Goal: Task Accomplishment & Management: Manage account settings

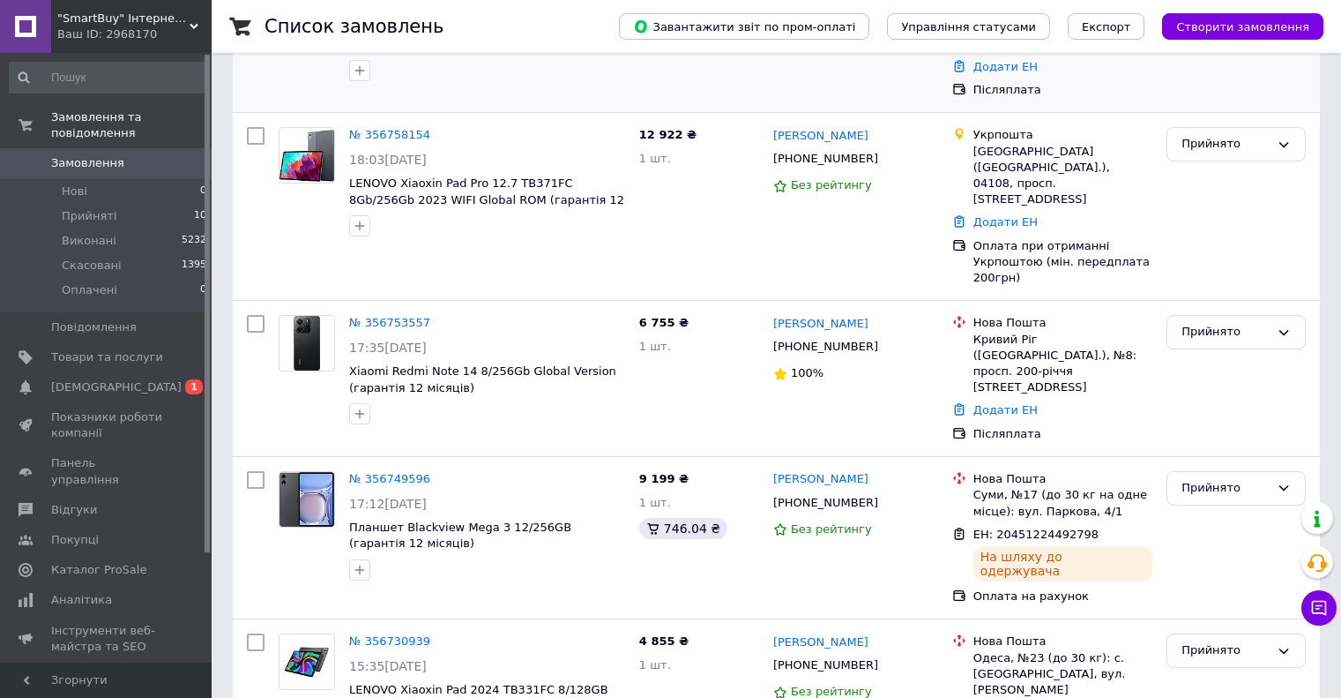
scroll to position [441, 0]
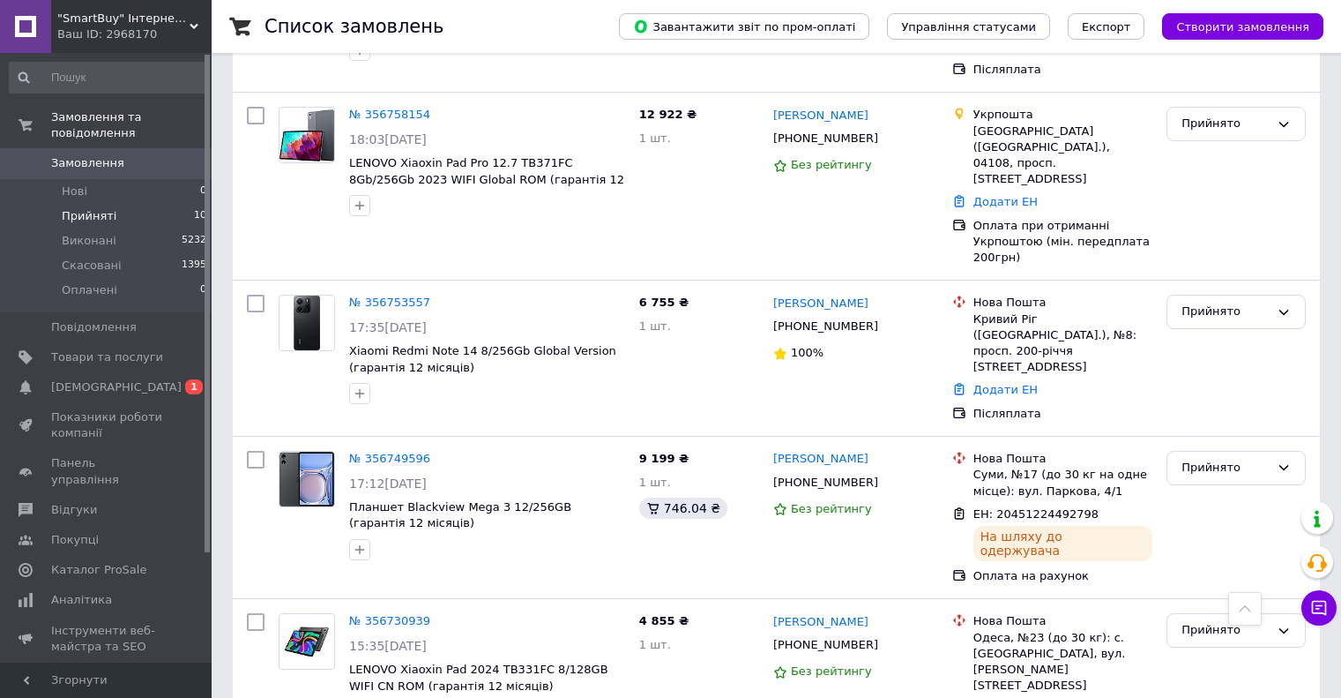
click at [167, 205] on li "Прийняті 10" at bounding box center [108, 216] width 217 height 25
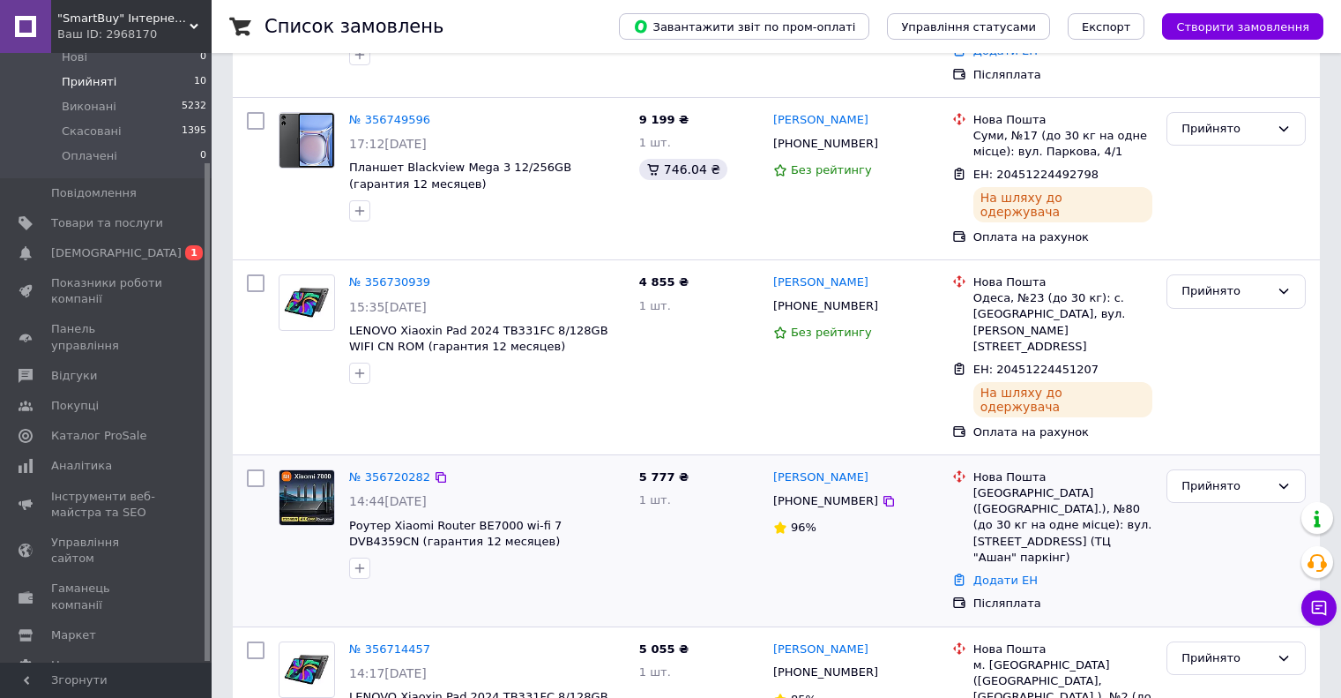
scroll to position [1115, 0]
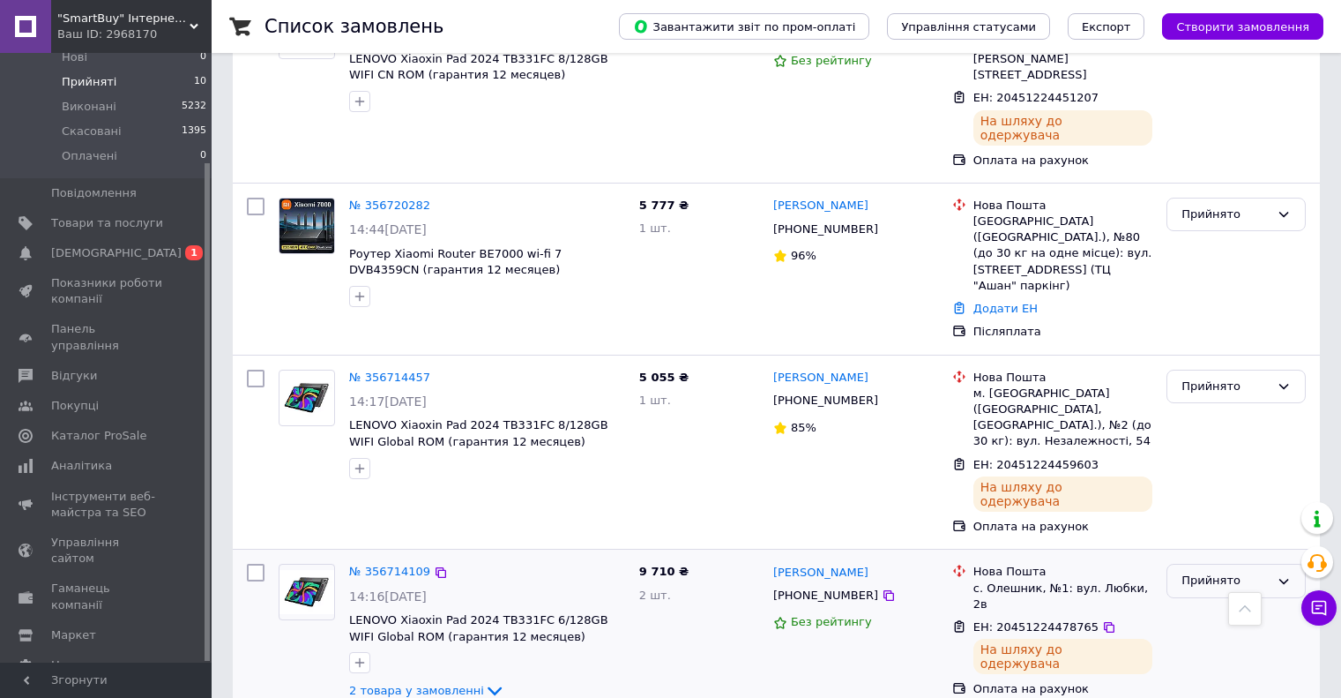
click at [1258, 571] on div "Прийнято" at bounding box center [1226, 580] width 88 height 19
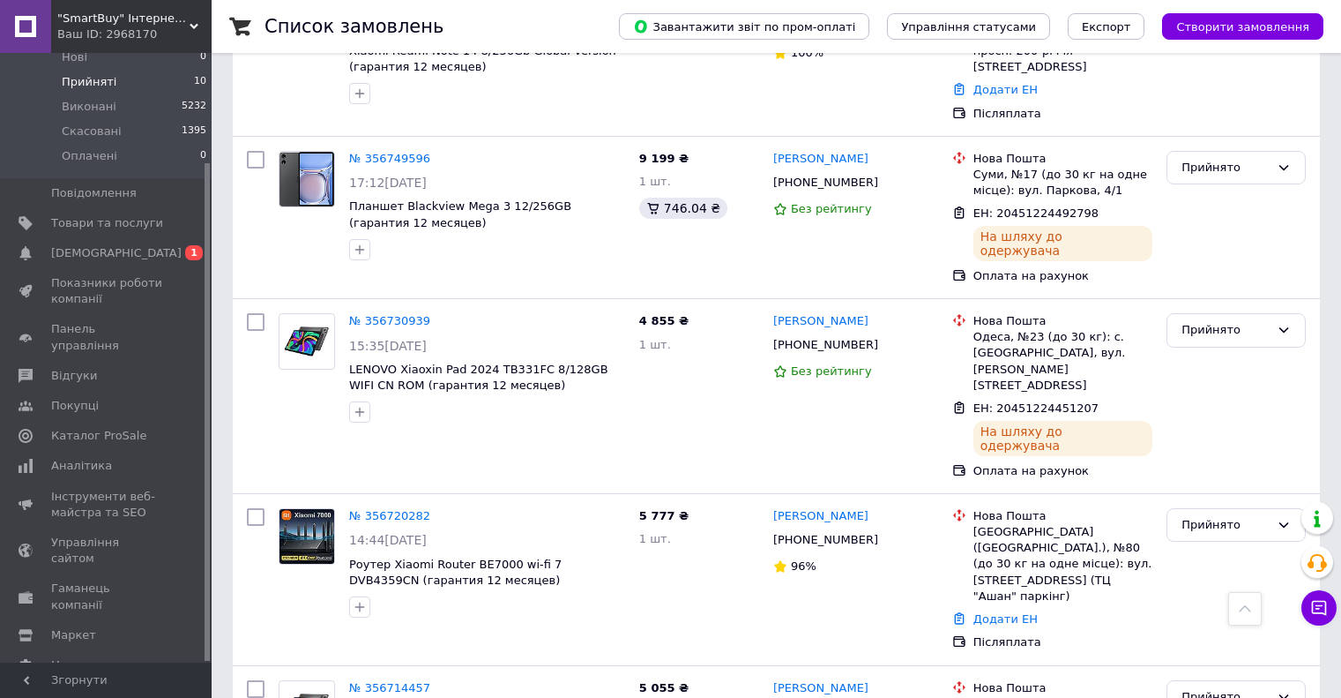
scroll to position [762, 0]
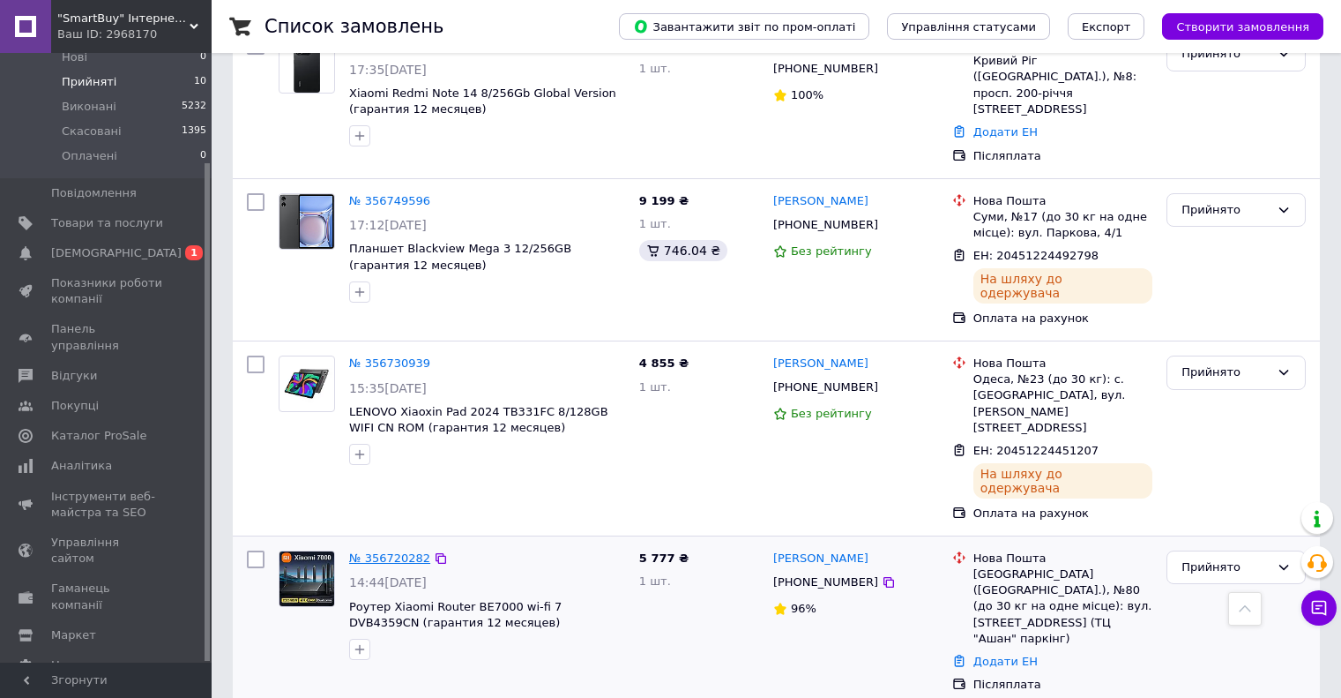
click at [398, 551] on link "№ 356720282" at bounding box center [389, 557] width 81 height 13
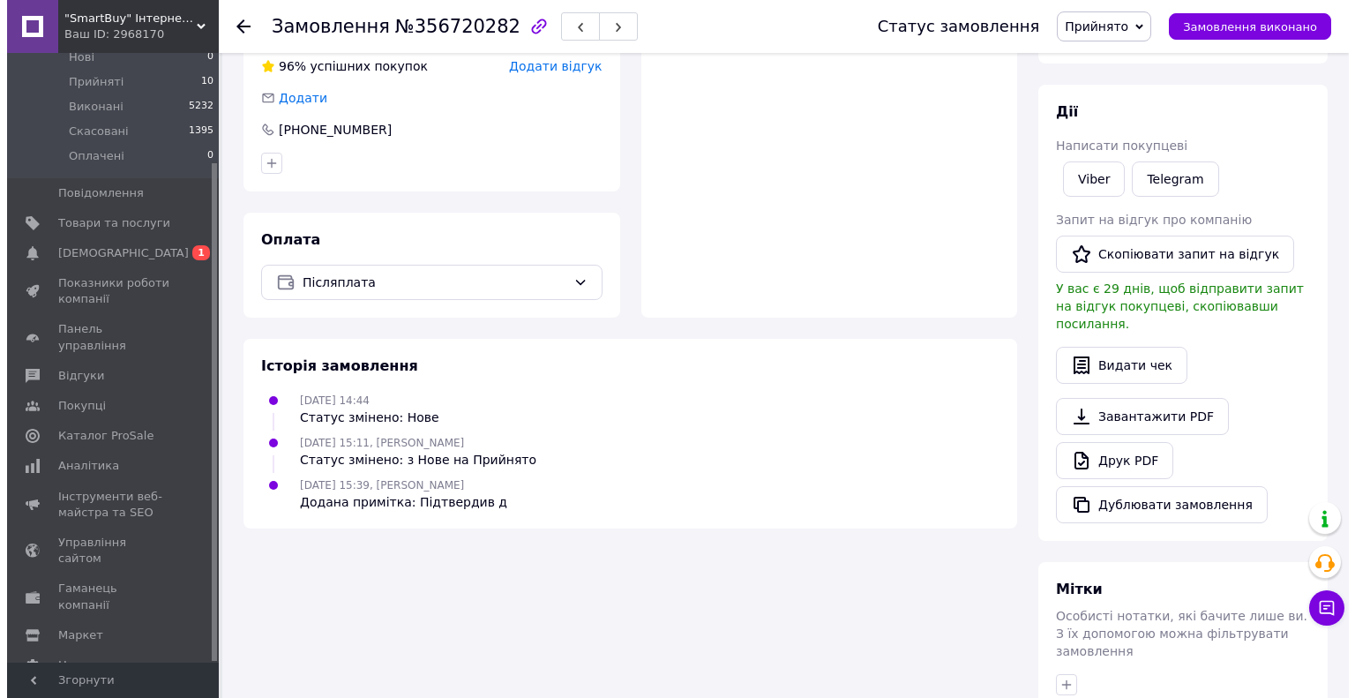
scroll to position [167, 0]
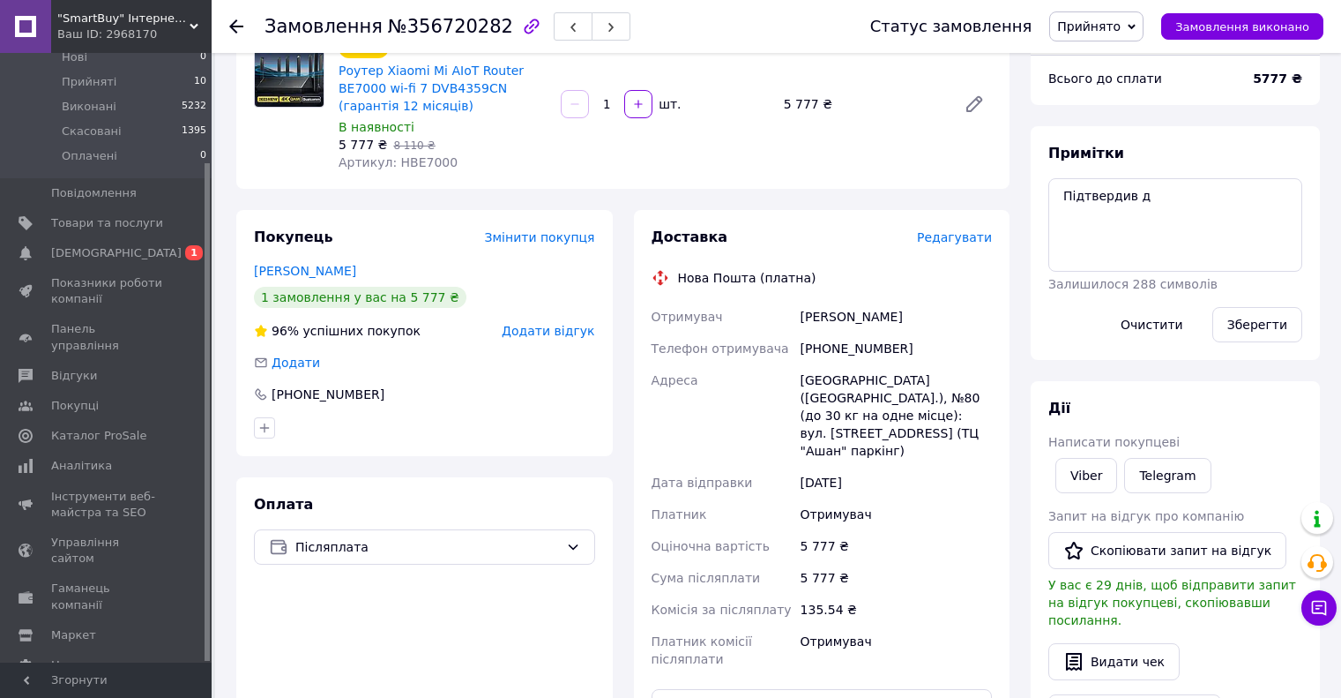
click at [961, 237] on span "Редагувати" at bounding box center [954, 237] width 75 height 14
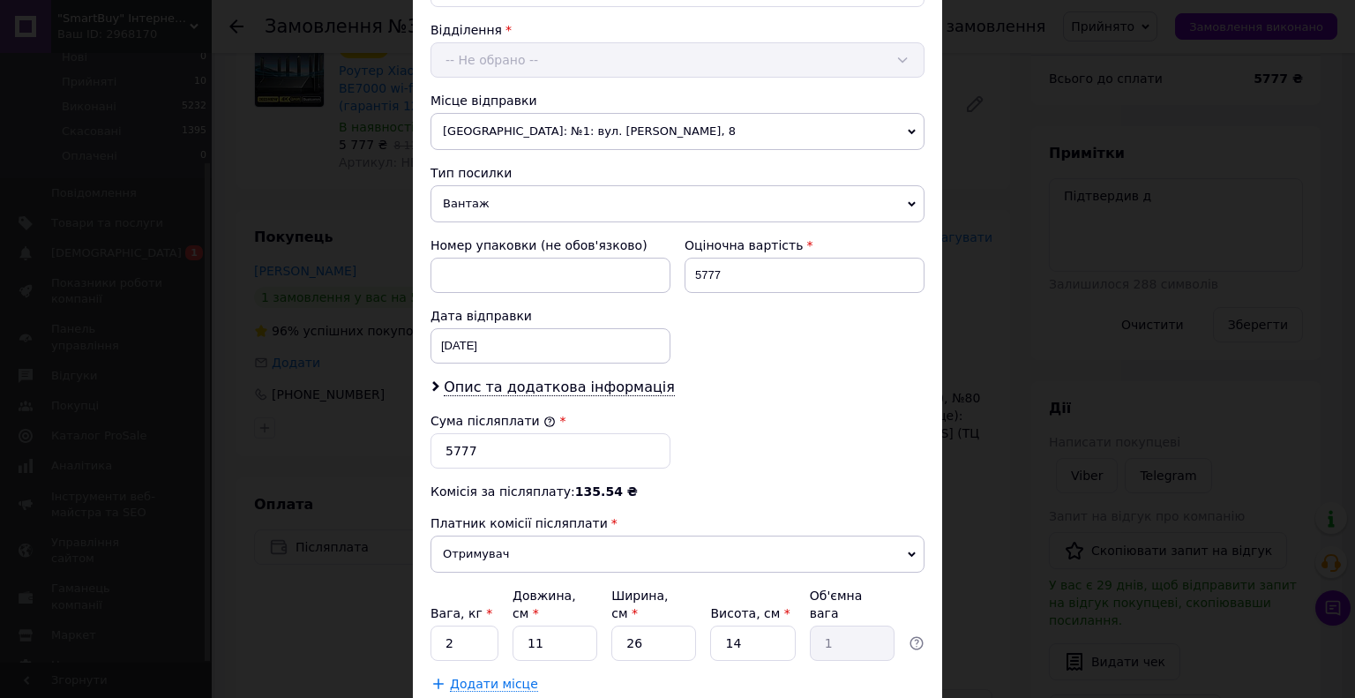
scroll to position [648, 0]
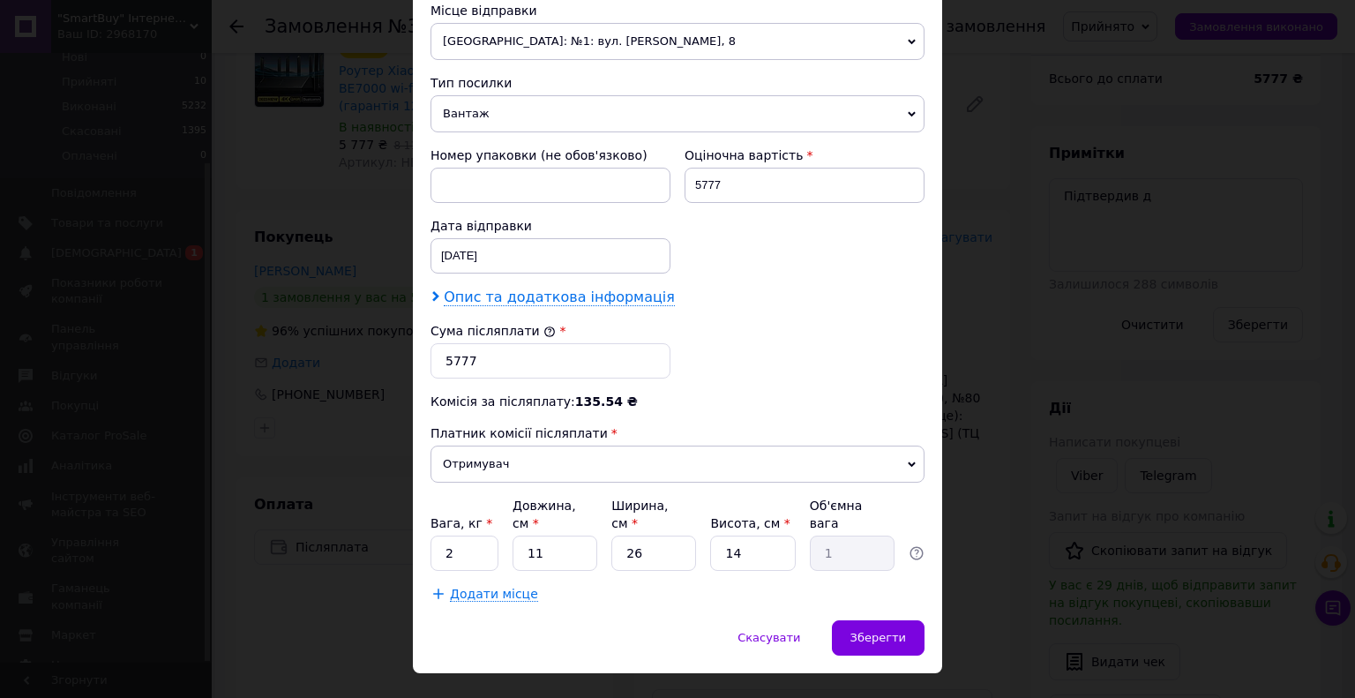
click at [563, 288] on span "Опис та додаткова інформація" at bounding box center [559, 297] width 231 height 18
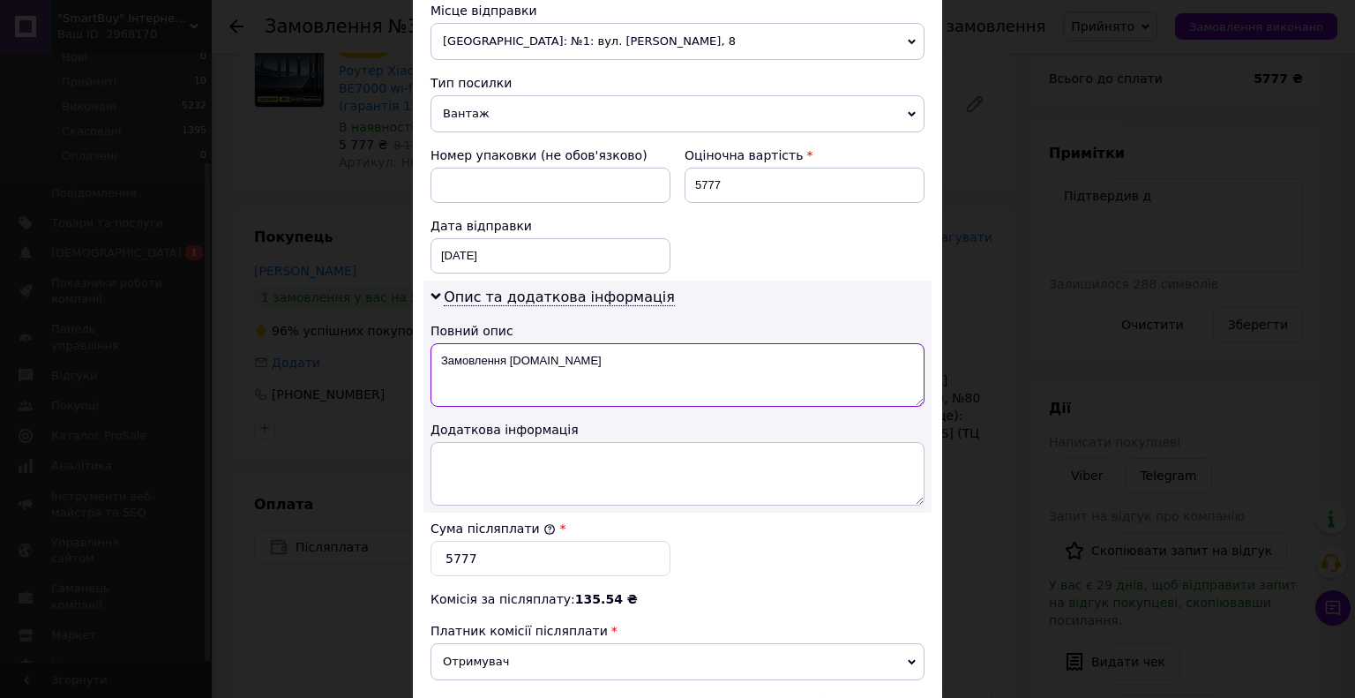
click at [584, 347] on textarea "Замовлення [DOMAIN_NAME]" at bounding box center [677, 374] width 494 height 63
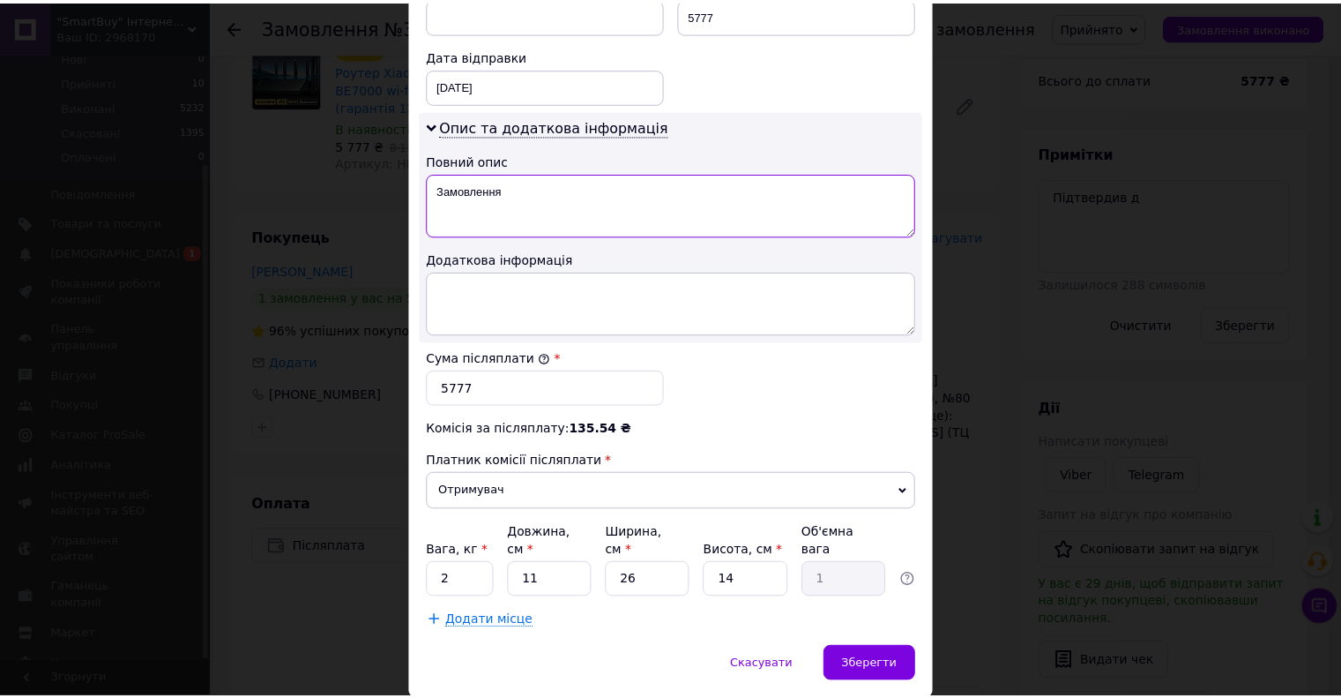
scroll to position [846, 0]
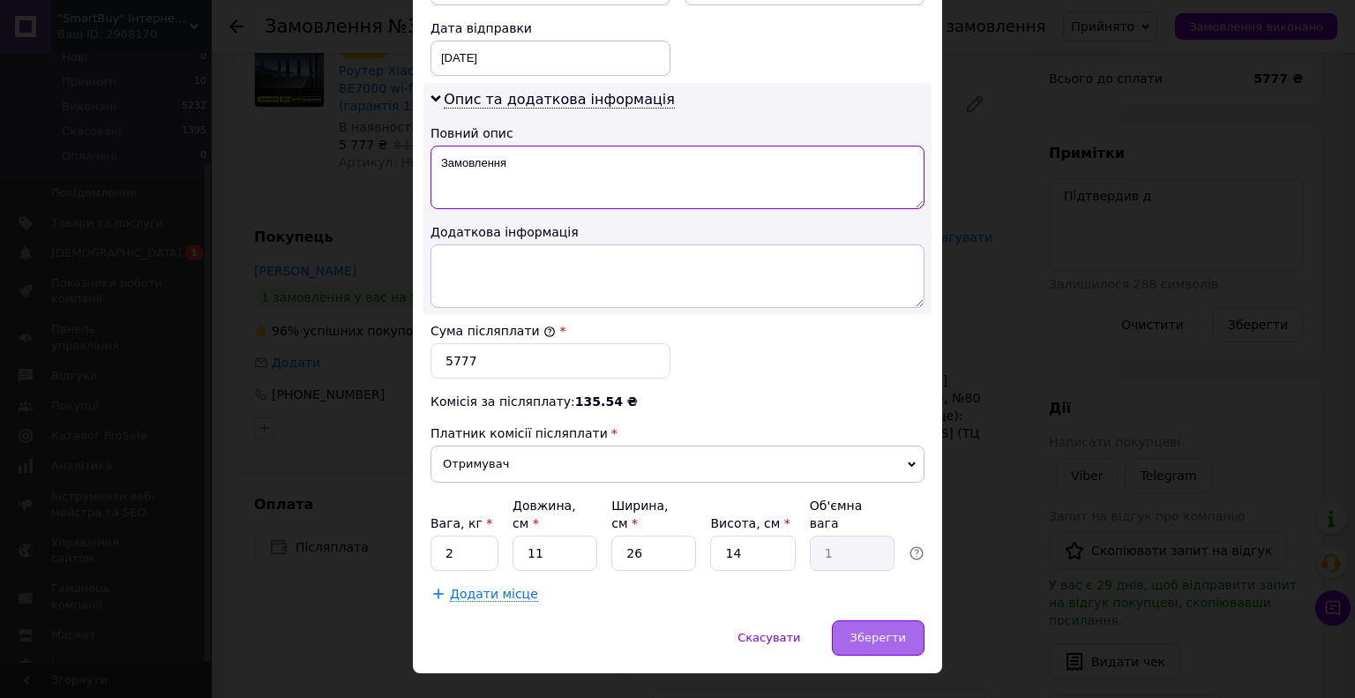
type textarea "Замовлення"
click at [864, 631] on span "Зберегти" at bounding box center [878, 637] width 56 height 13
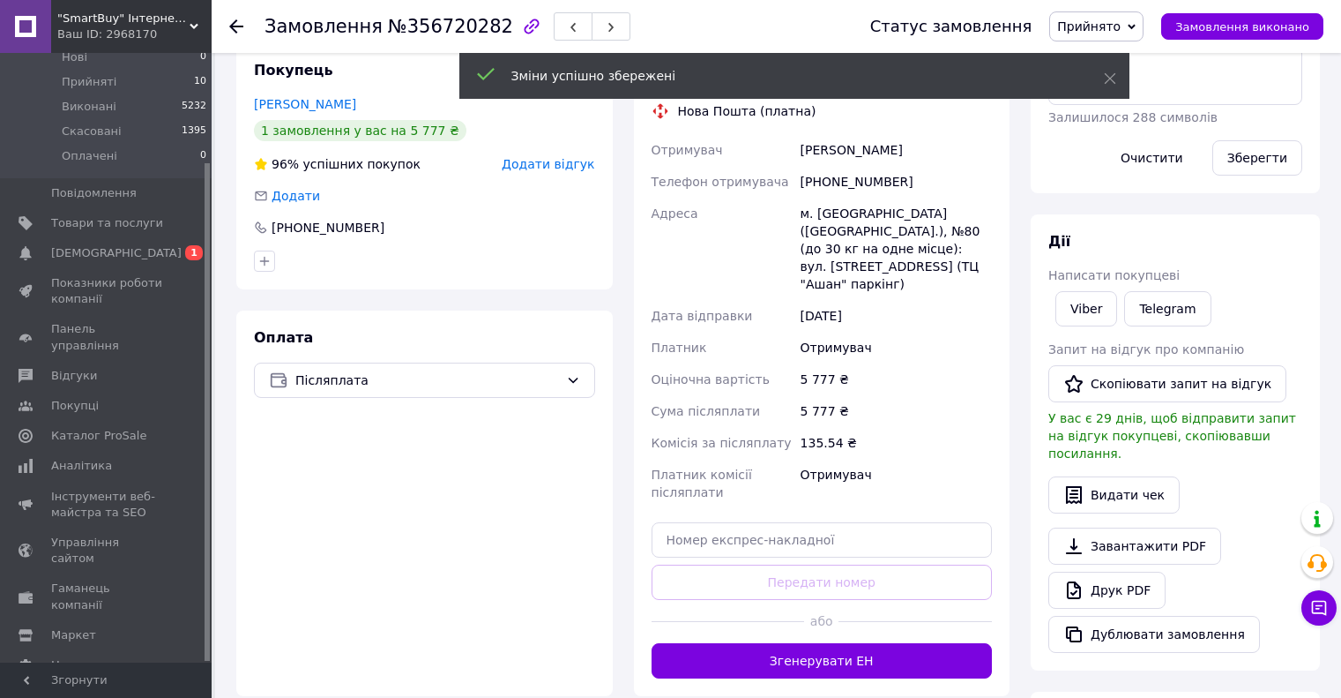
scroll to position [343, 0]
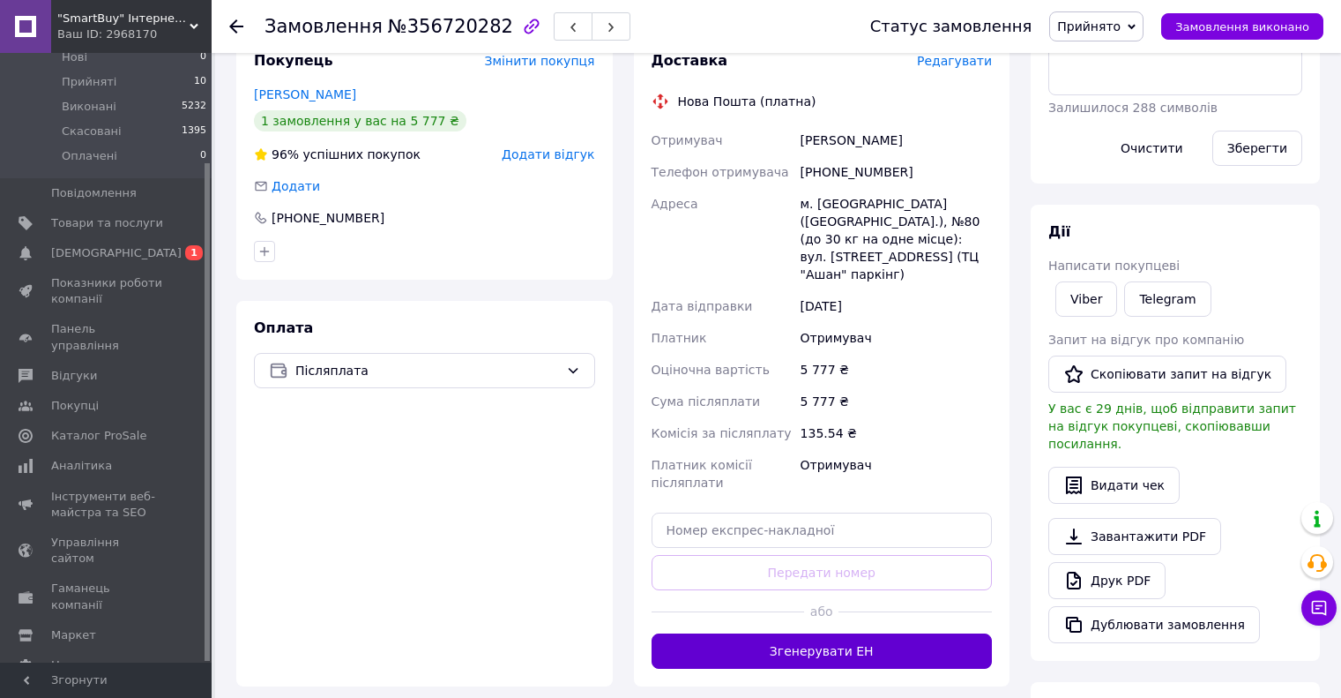
click at [896, 639] on button "Згенерувати ЕН" at bounding box center [822, 650] width 341 height 35
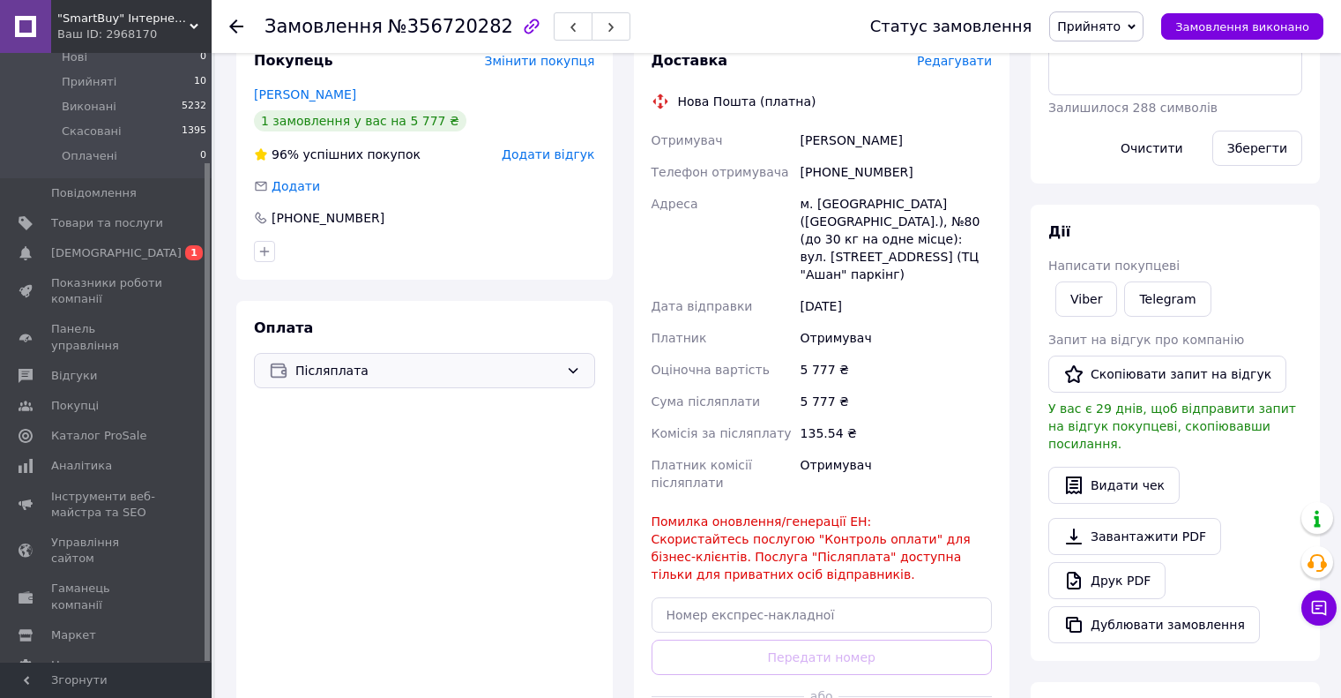
click at [552, 382] on div "Післяплата" at bounding box center [424, 370] width 341 height 35
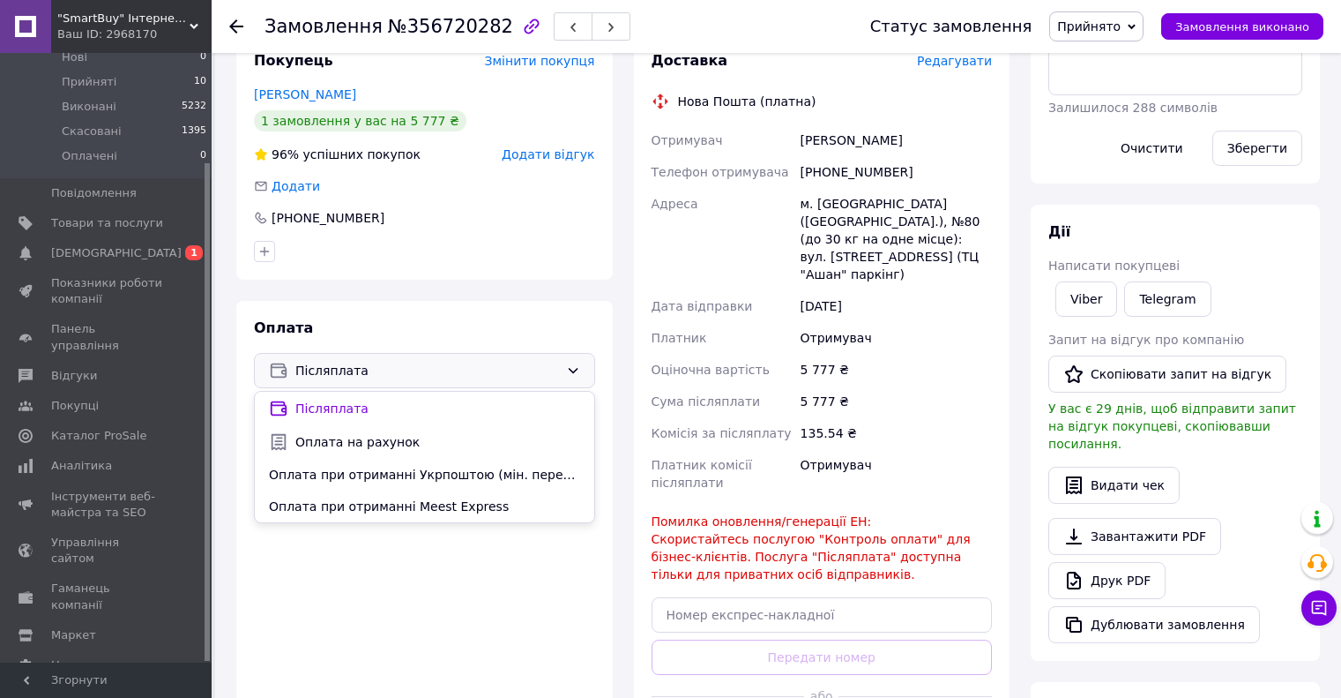
click at [519, 445] on span "Оплата на рахунок" at bounding box center [437, 442] width 285 height 18
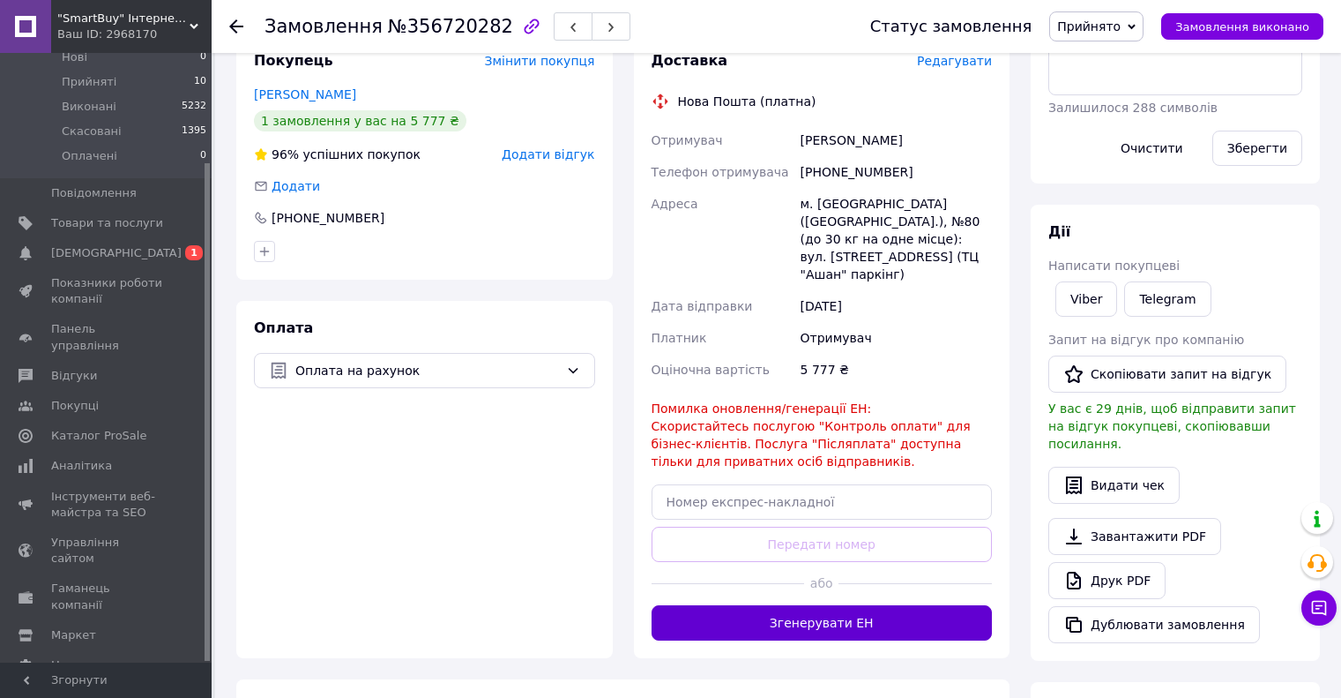
click at [868, 605] on button "Згенерувати ЕН" at bounding box center [822, 622] width 341 height 35
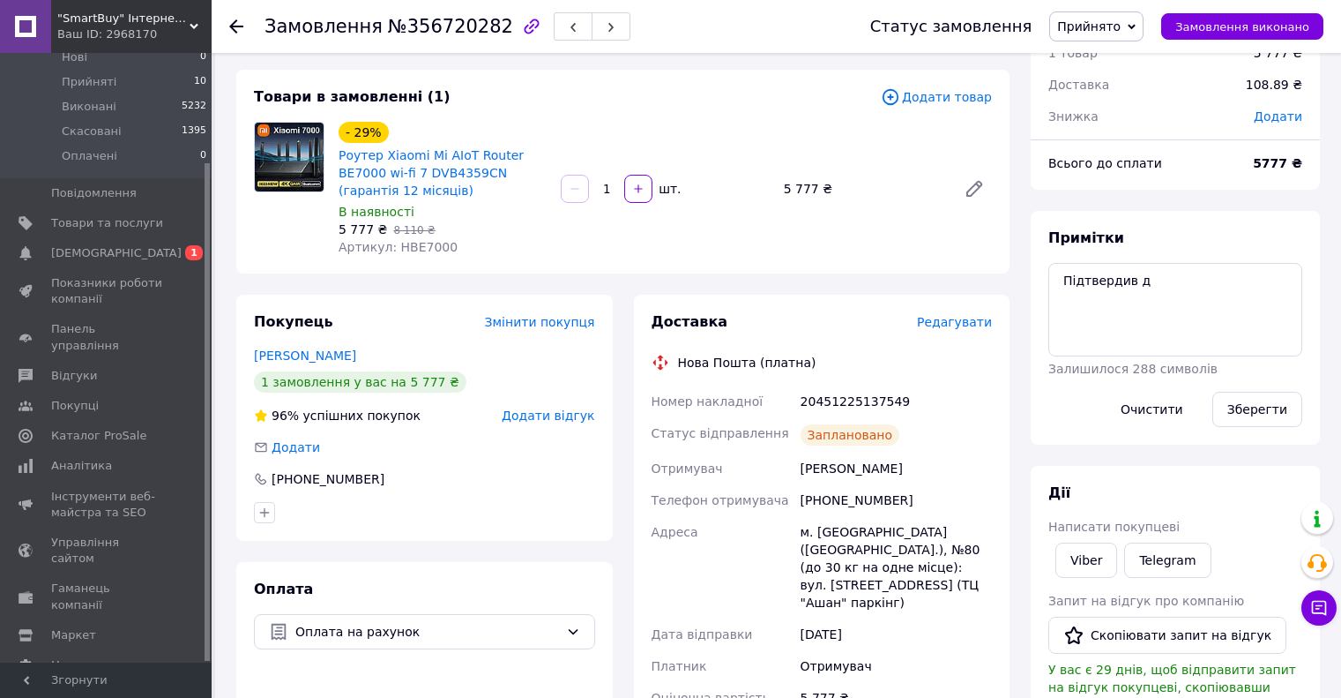
scroll to position [0, 0]
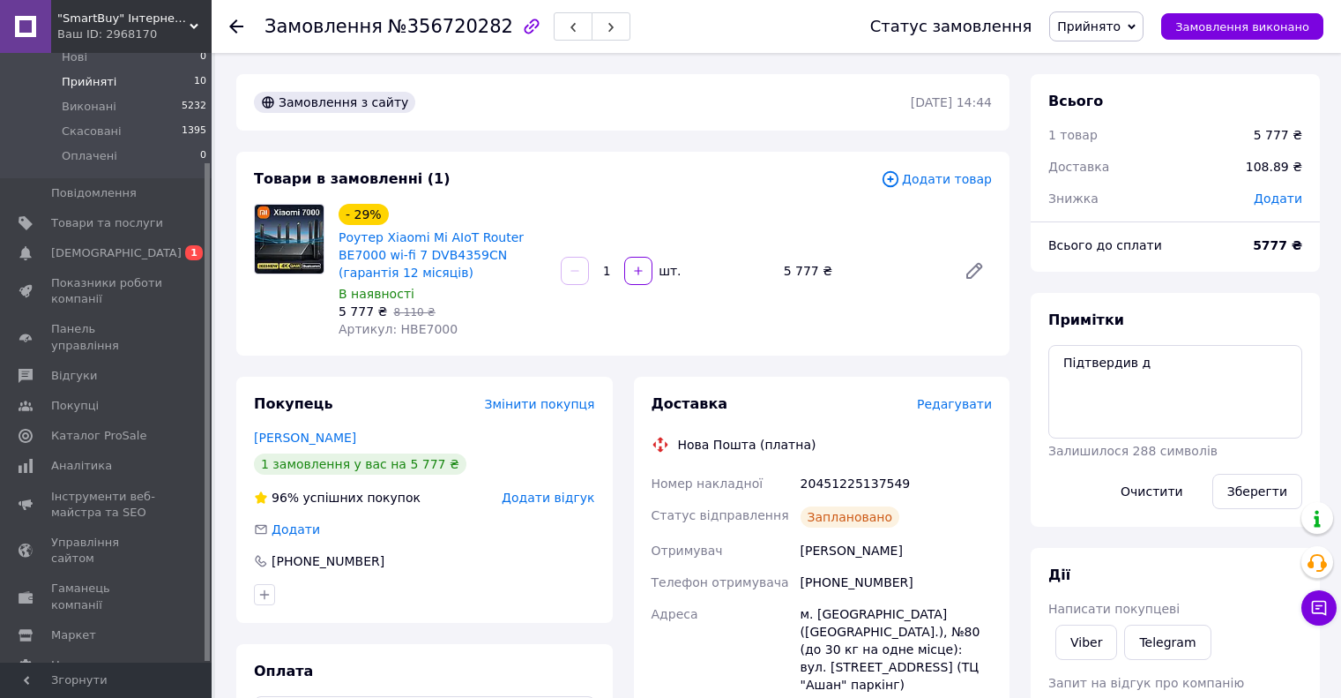
click at [123, 70] on li "Прийняті 10" at bounding box center [108, 82] width 217 height 25
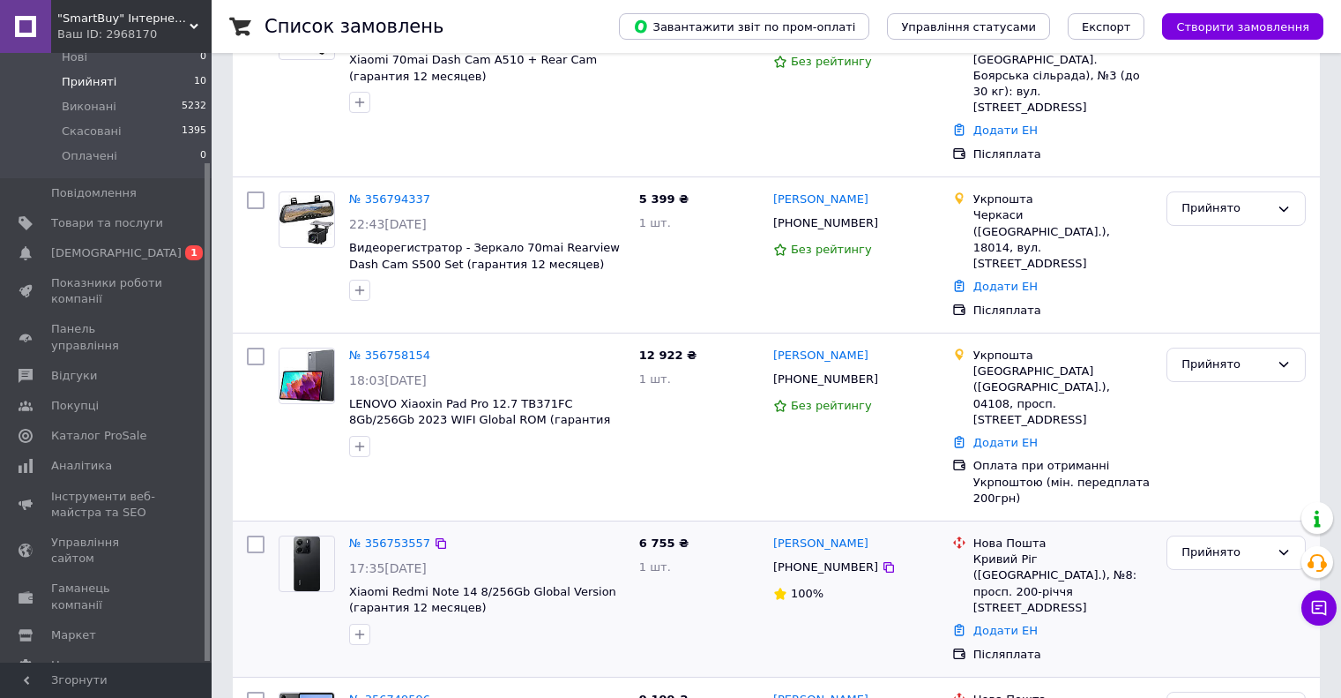
scroll to position [265, 0]
click at [418, 535] on link "№ 356753557" at bounding box center [389, 541] width 81 height 13
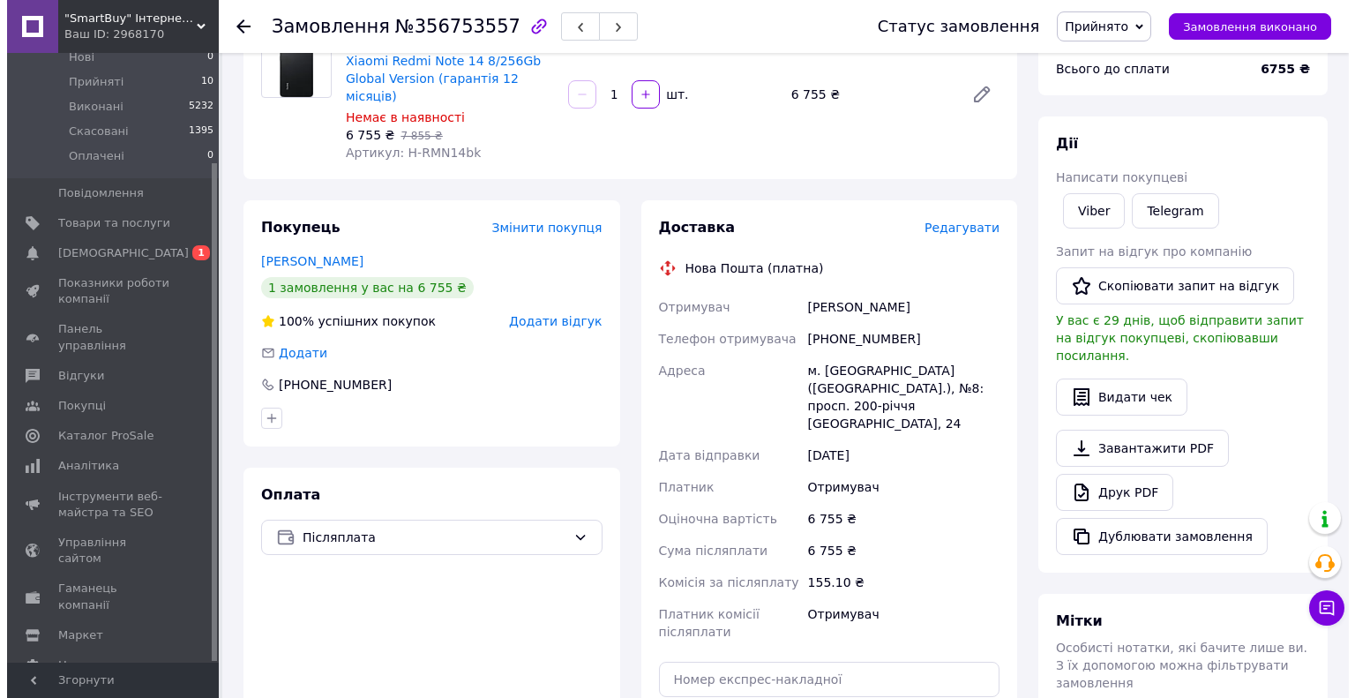
scroll to position [176, 0]
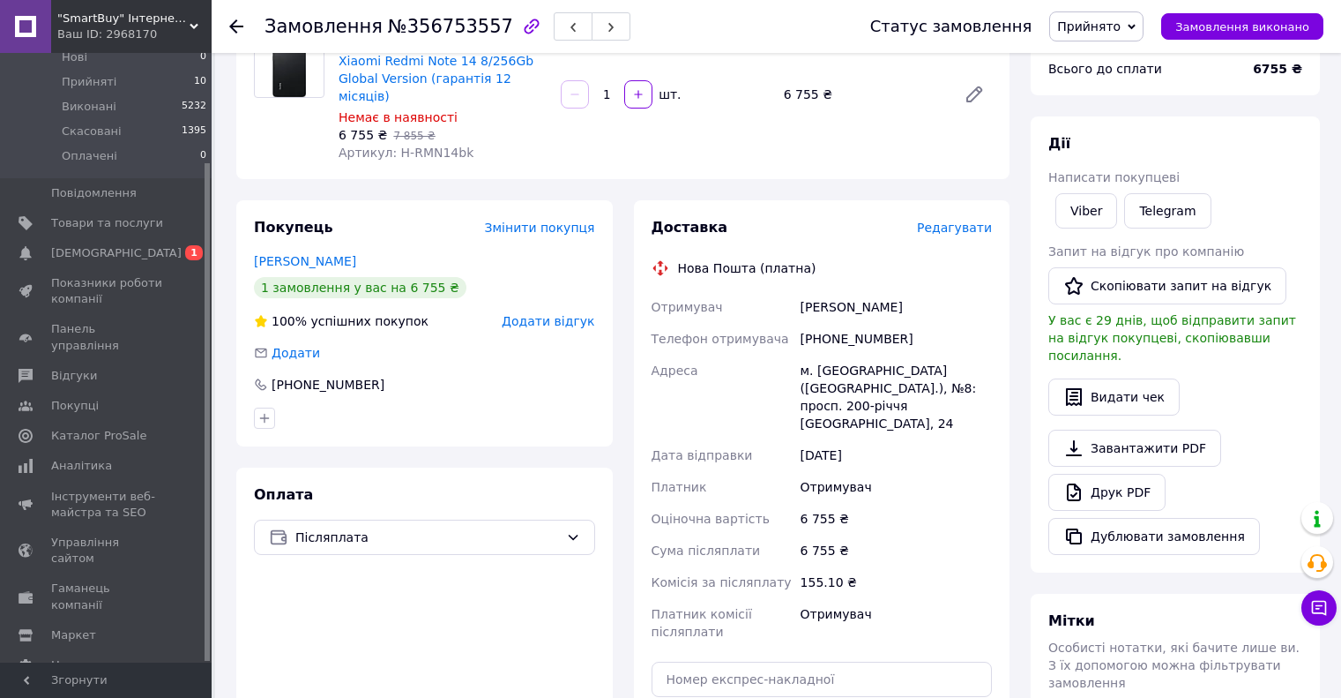
click at [959, 220] on span "Редагувати" at bounding box center [954, 227] width 75 height 14
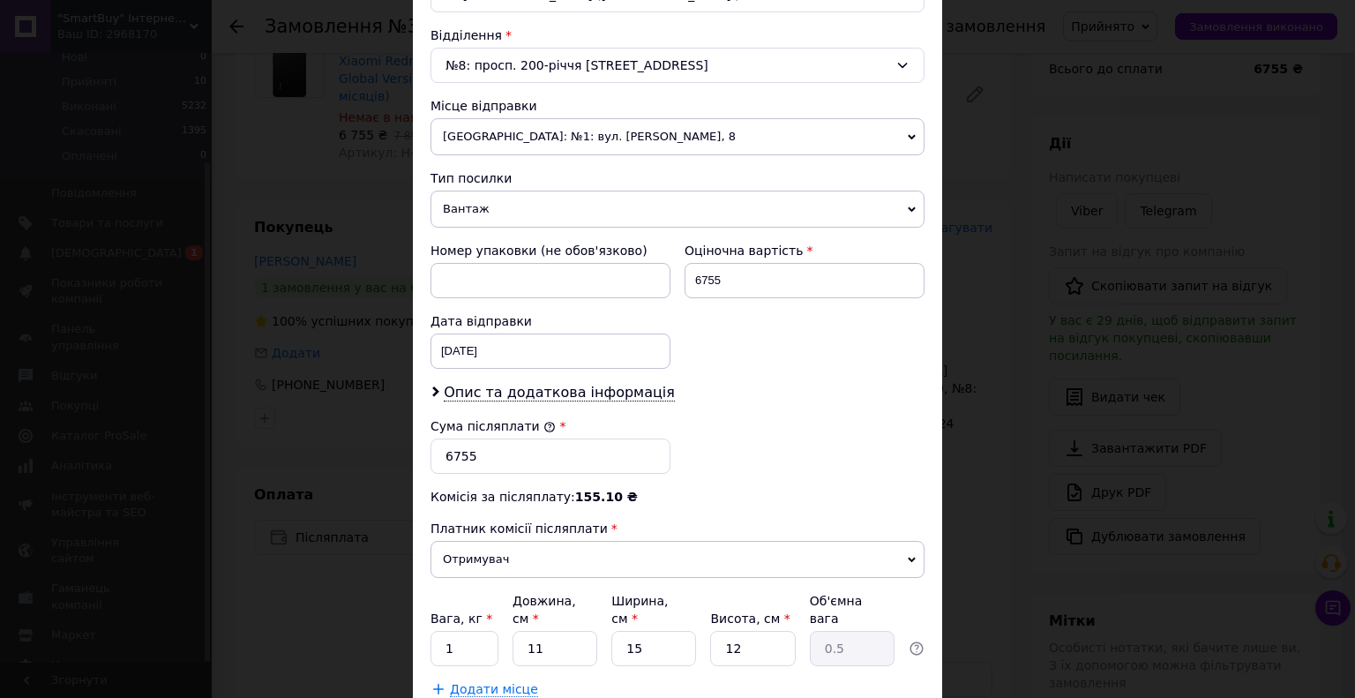
scroll to position [648, 0]
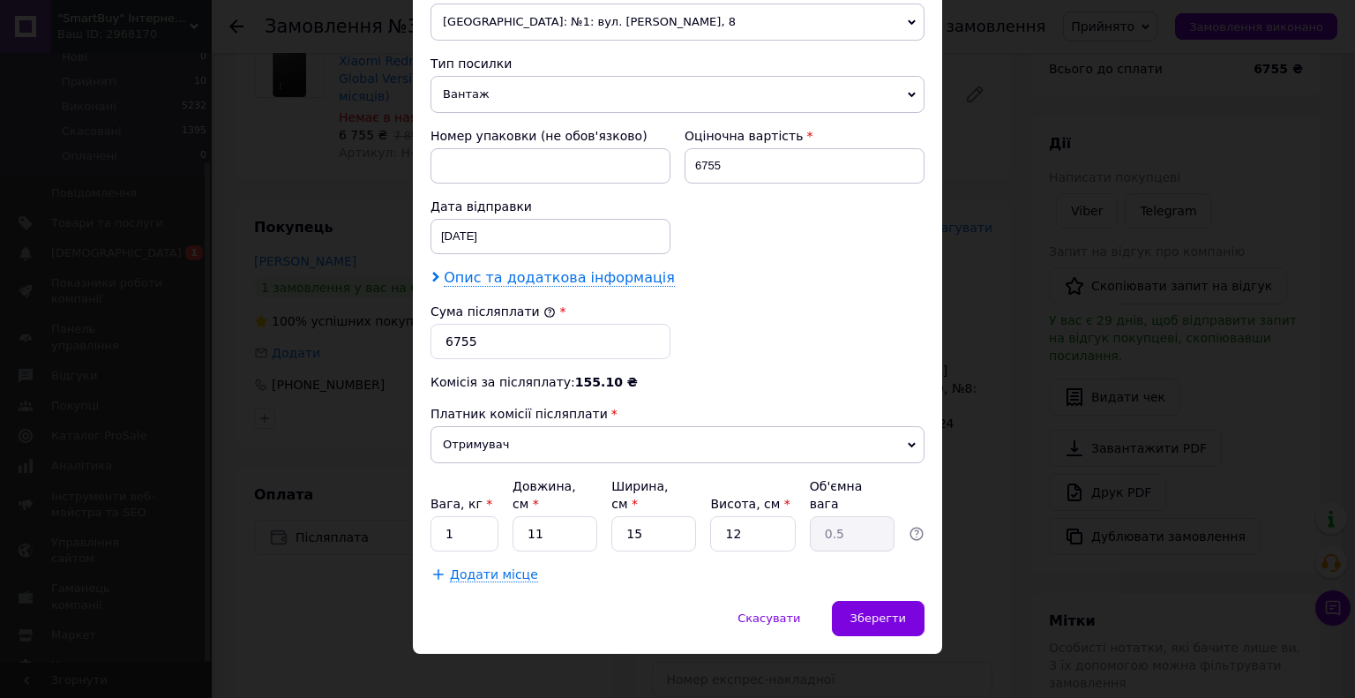
click at [605, 273] on span "Опис та додаткова інформація" at bounding box center [559, 278] width 231 height 18
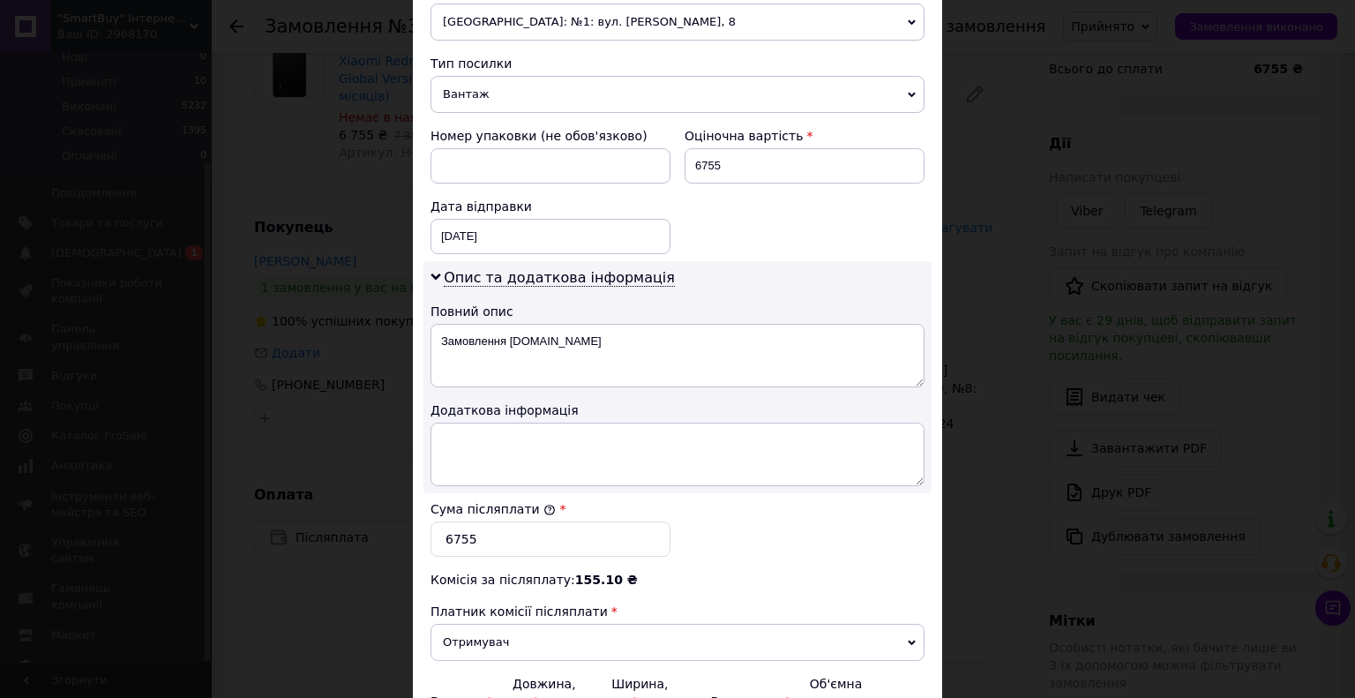
click at [602, 315] on div "Повний опис" at bounding box center [677, 312] width 494 height 18
click at [601, 345] on textarea "Замовлення [DOMAIN_NAME]" at bounding box center [677, 355] width 494 height 63
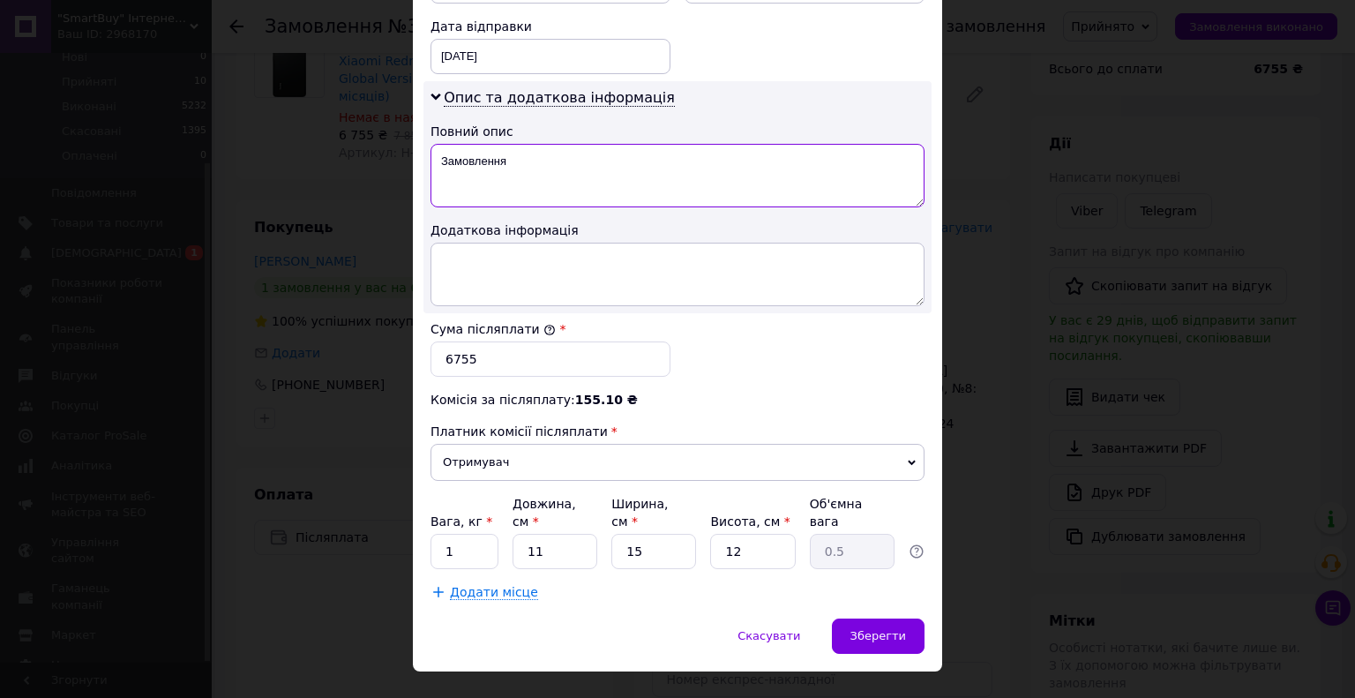
scroll to position [846, 0]
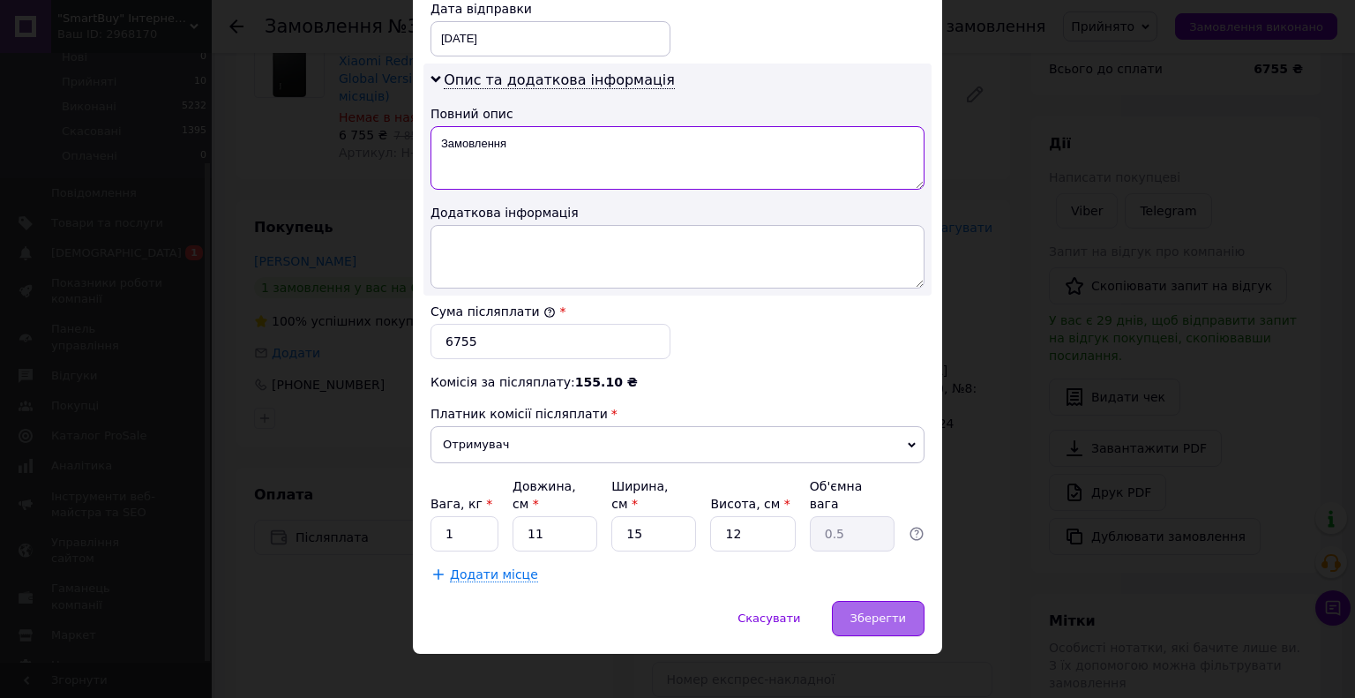
type textarea "Замовлення"
click at [878, 611] on span "Зберегти" at bounding box center [878, 617] width 56 height 13
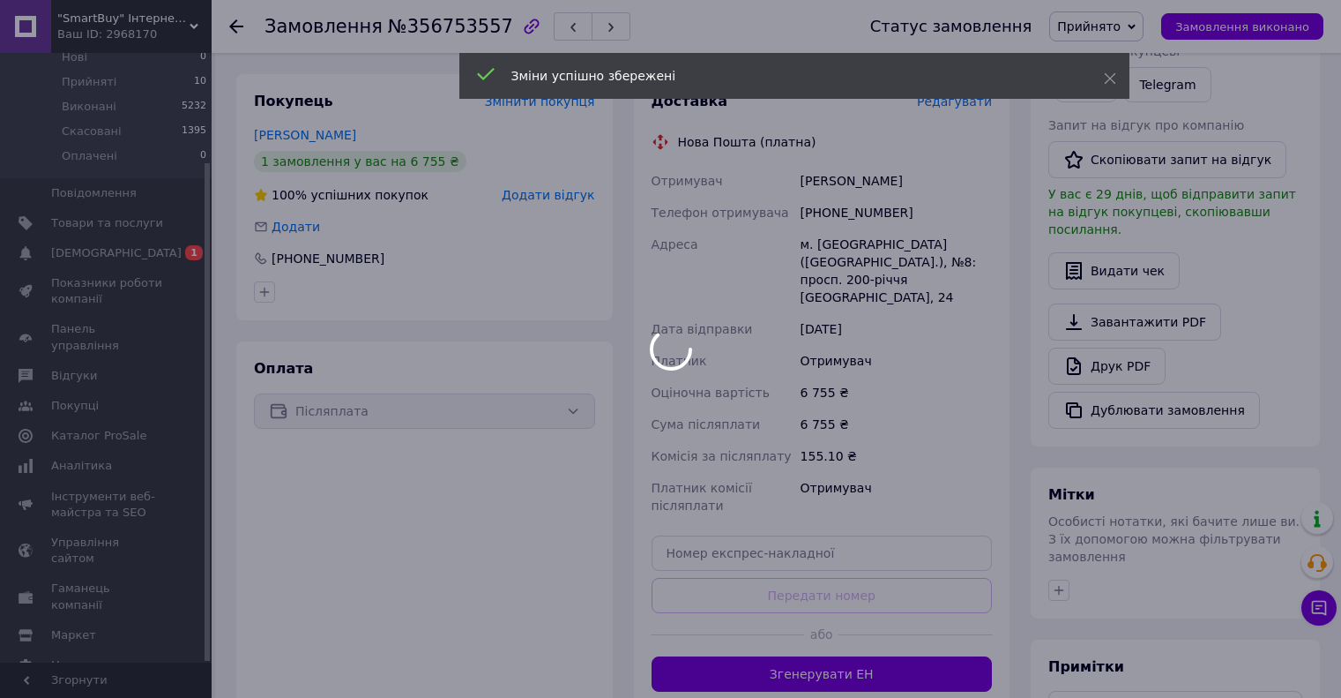
scroll to position [468, 0]
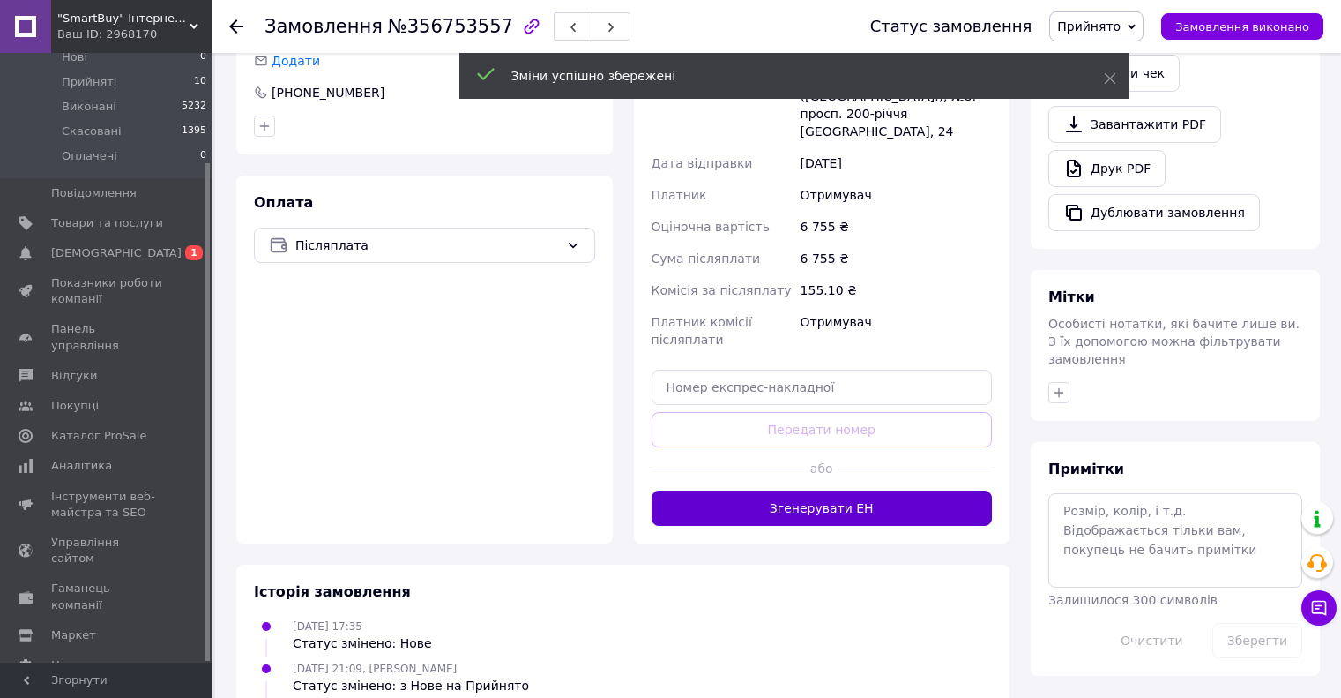
click at [893, 490] on button "Згенерувати ЕН" at bounding box center [822, 507] width 341 height 35
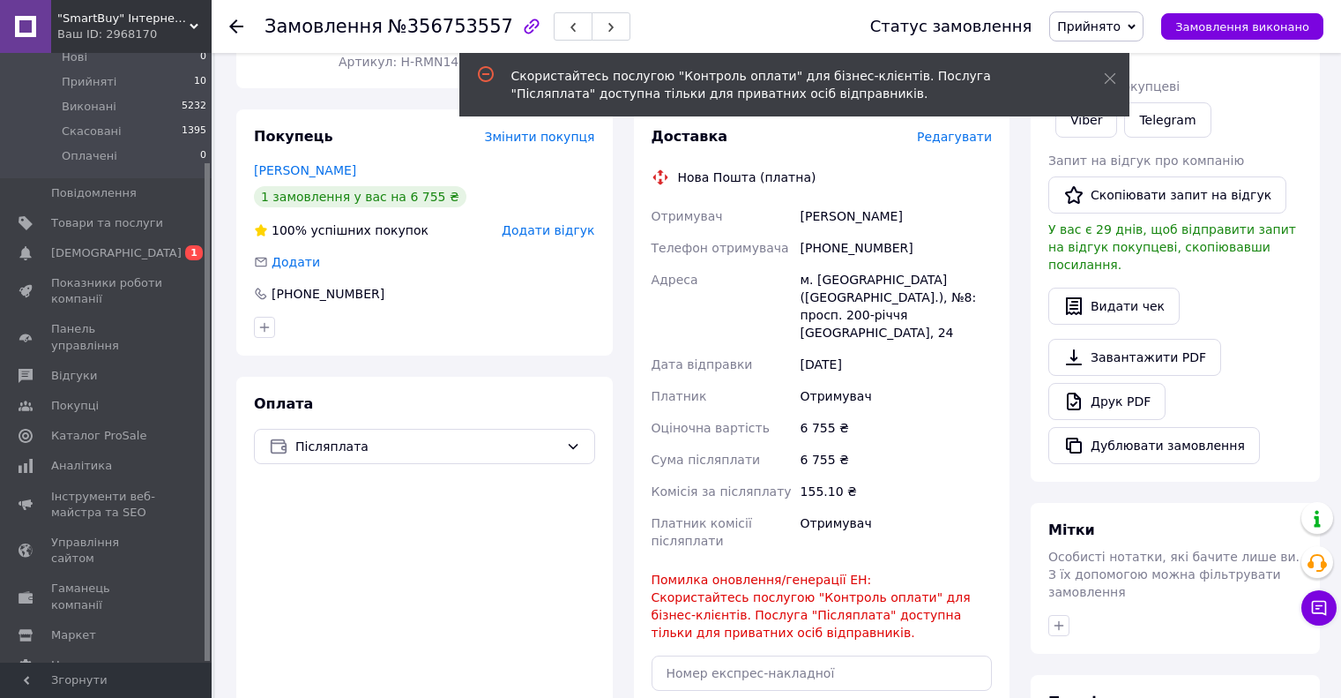
scroll to position [292, 0]
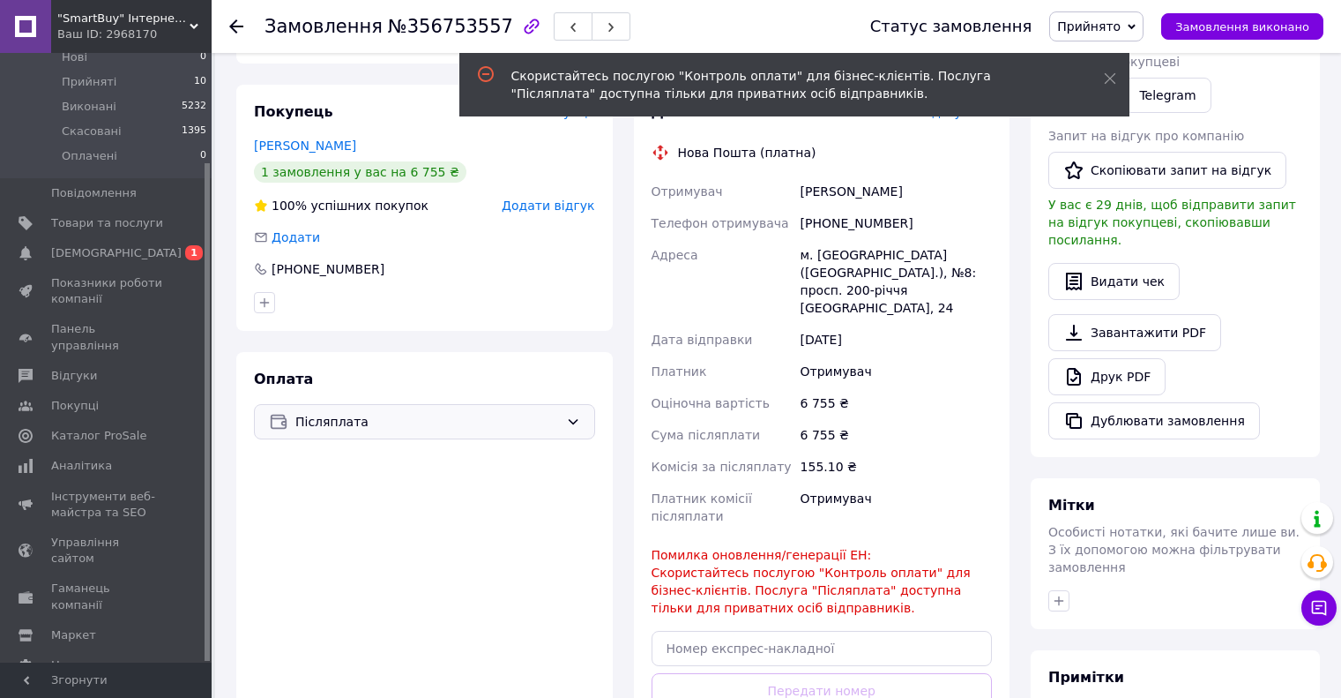
click at [490, 404] on div "Післяплата" at bounding box center [424, 421] width 341 height 35
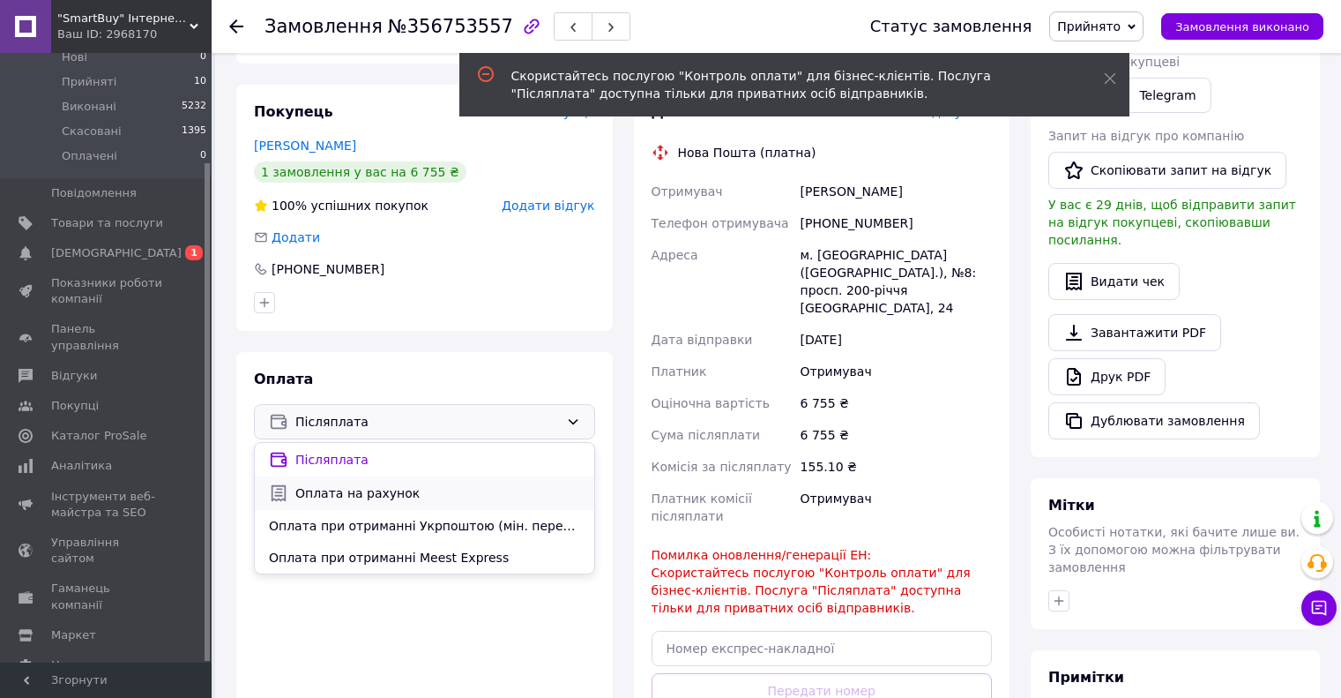
click at [460, 484] on span "Оплата на рахунок" at bounding box center [437, 493] width 285 height 18
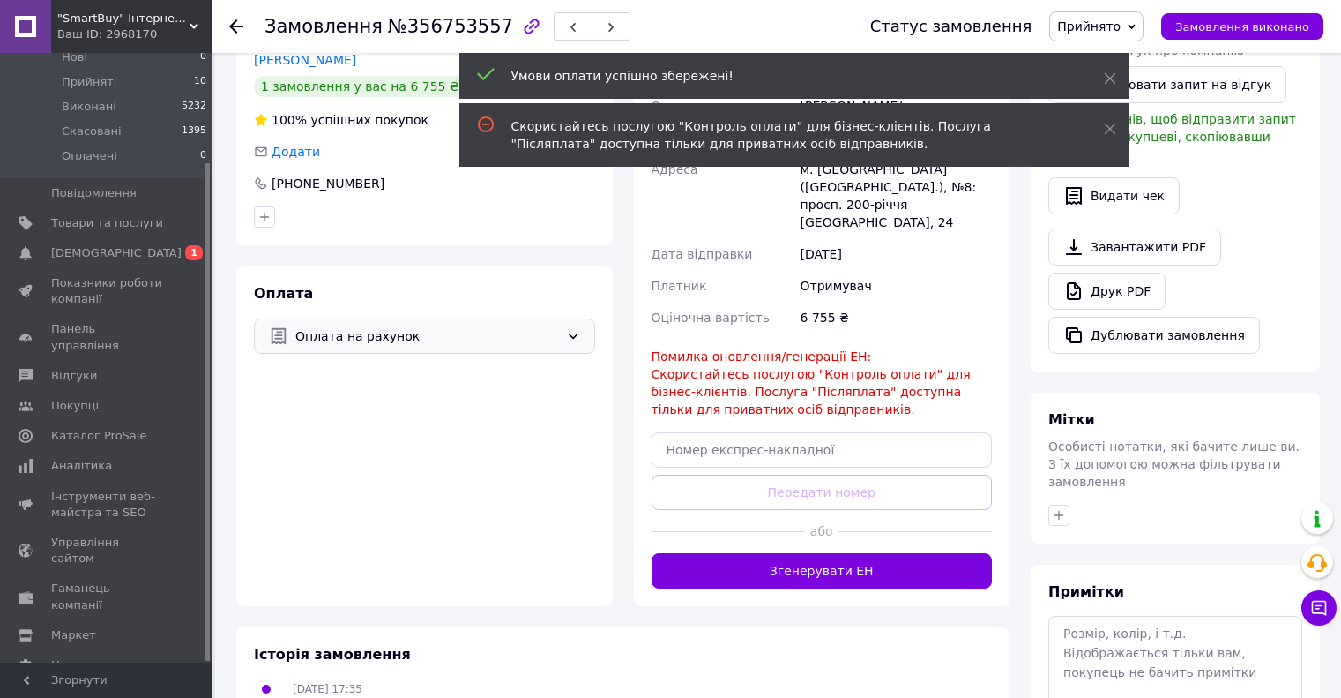
scroll to position [380, 0]
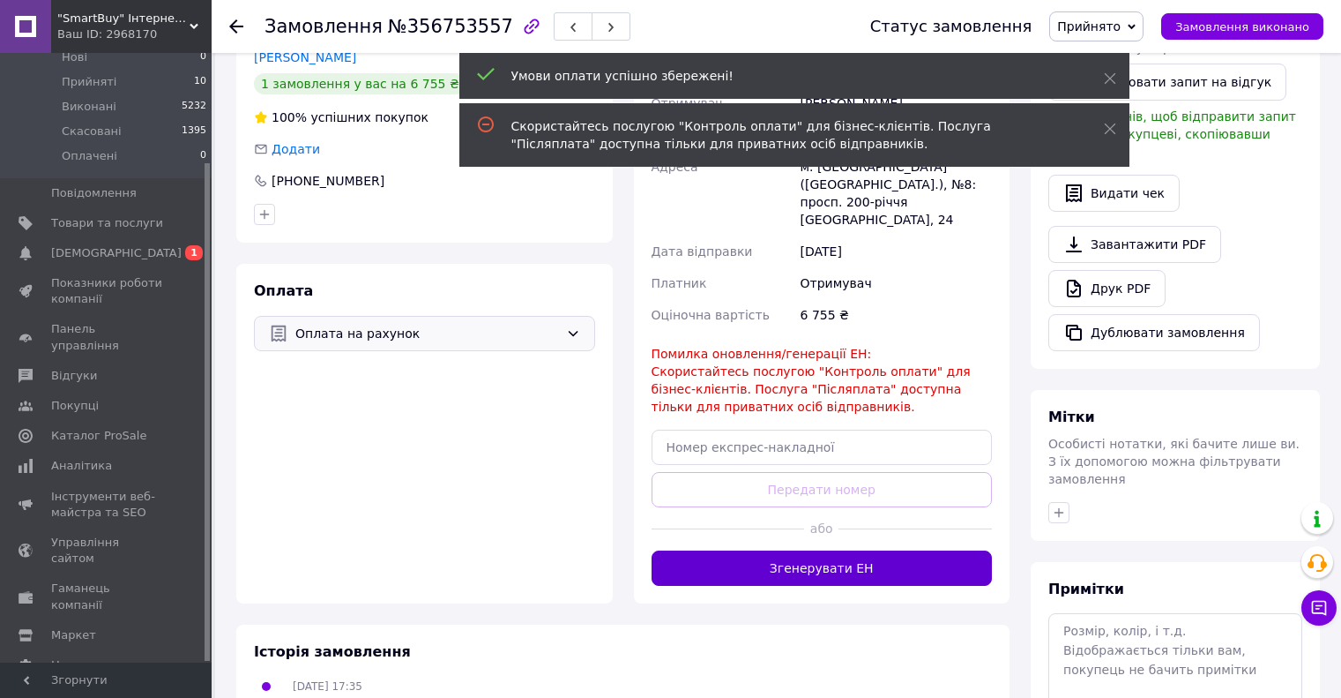
click at [863, 550] on button "Згенерувати ЕН" at bounding box center [822, 567] width 341 height 35
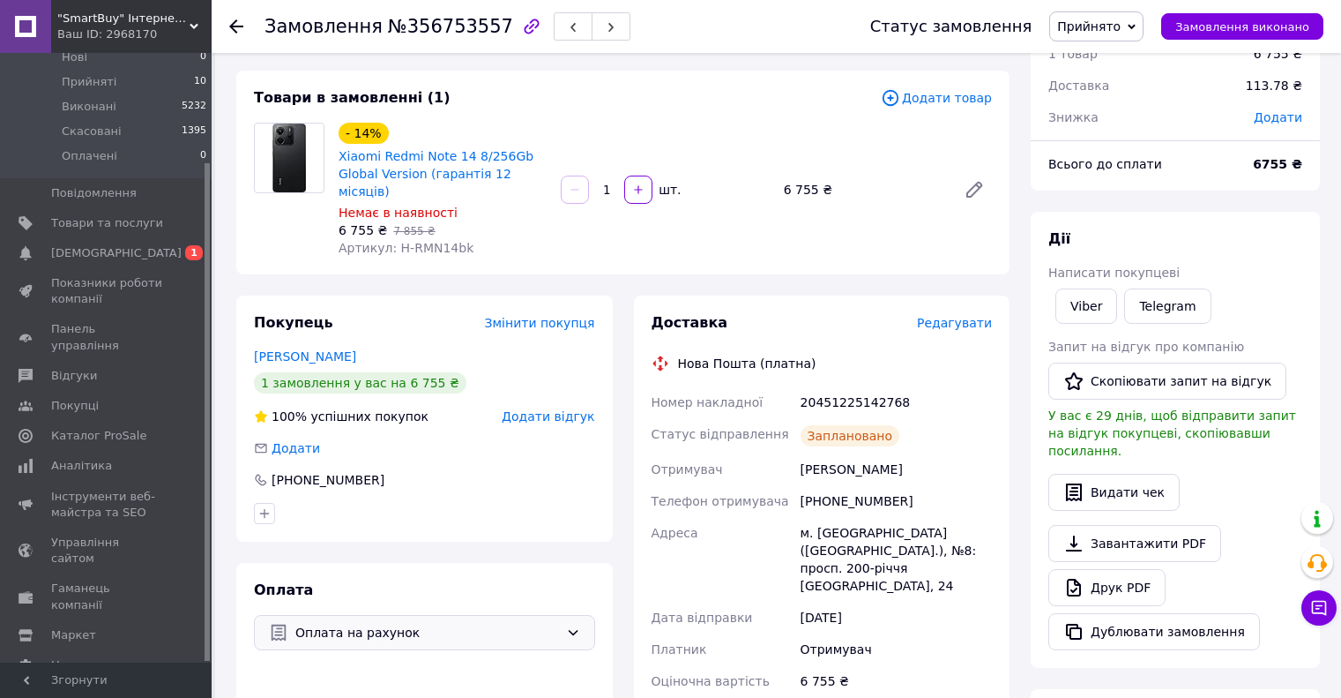
scroll to position [0, 0]
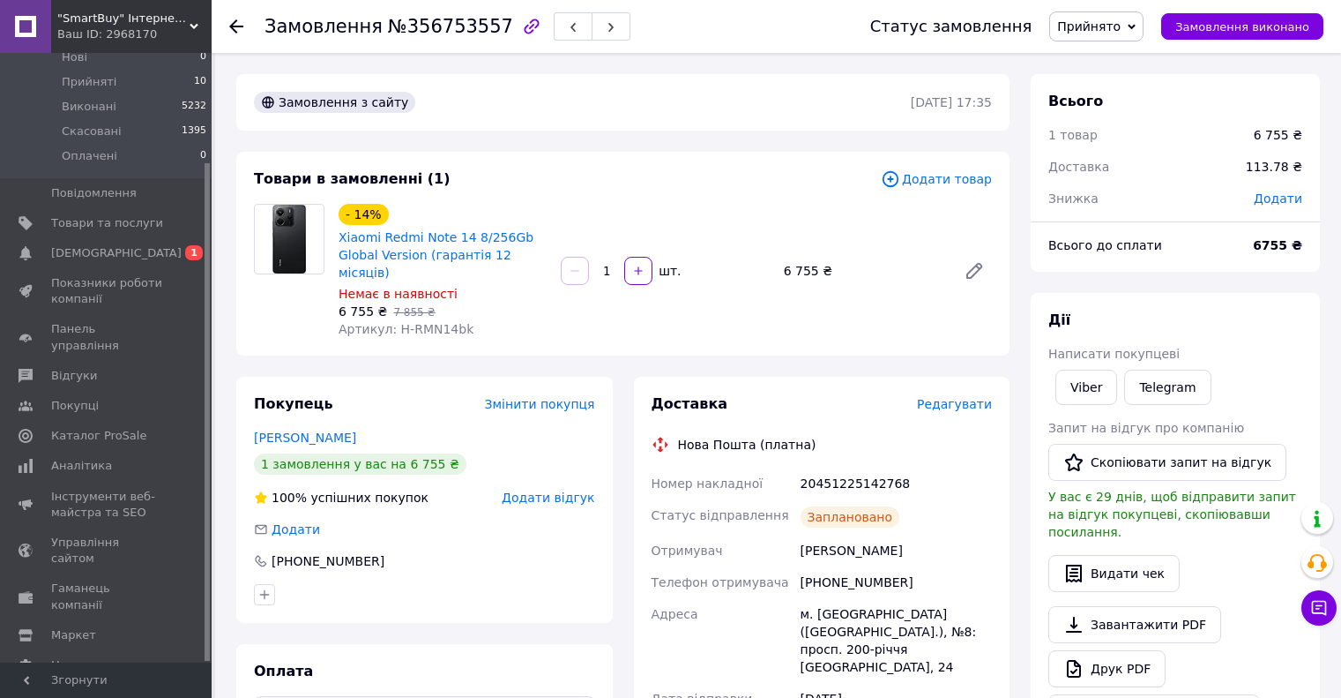
click at [848, 470] on div "20451225142768" at bounding box center [896, 483] width 198 height 32
copy div "20451225142768"
click at [1272, 25] on span "Замовлення виконано" at bounding box center [1243, 26] width 134 height 13
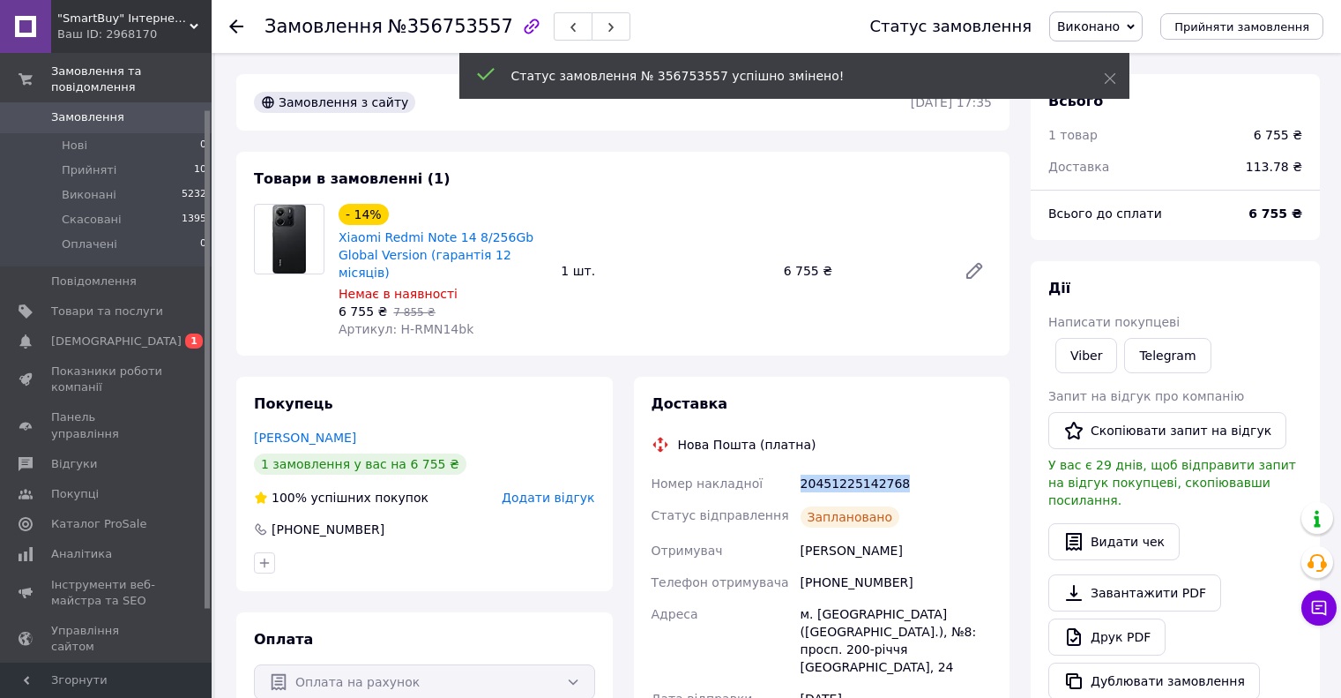
scroll to position [46, 0]
click at [149, 158] on li "Прийняті 10" at bounding box center [108, 170] width 217 height 25
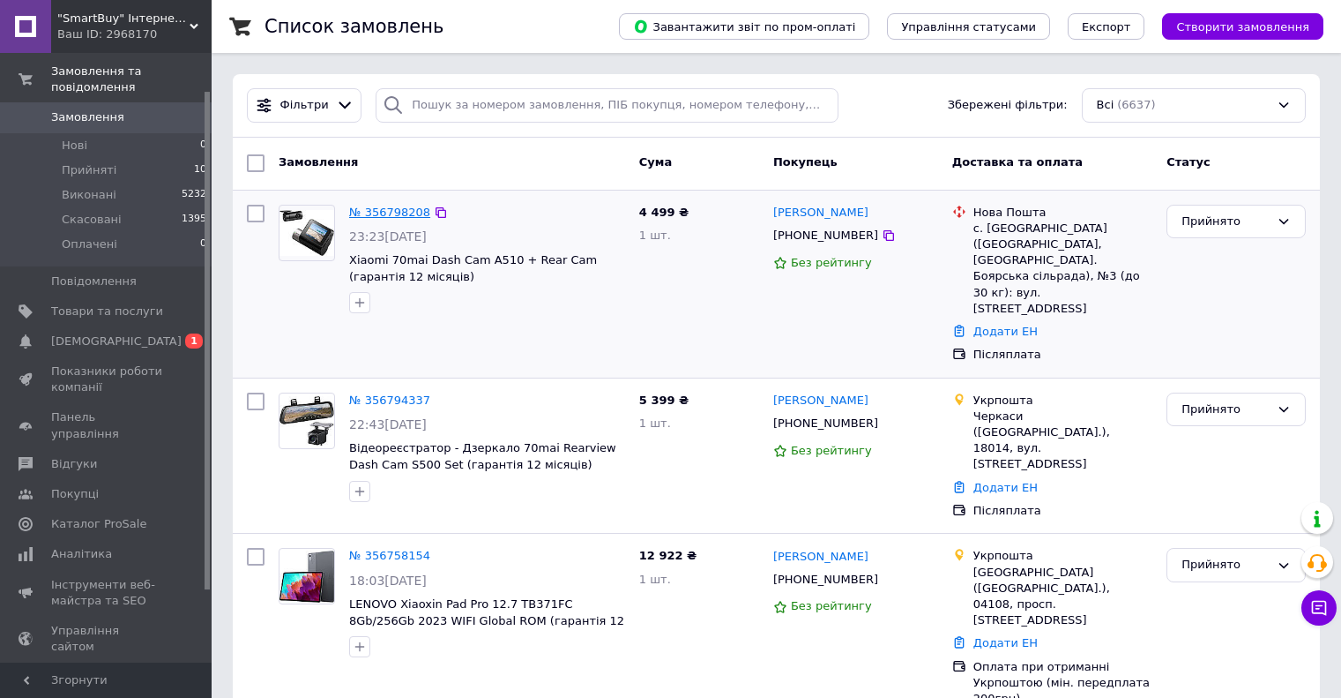
click at [381, 214] on link "№ 356798208" at bounding box center [389, 211] width 81 height 13
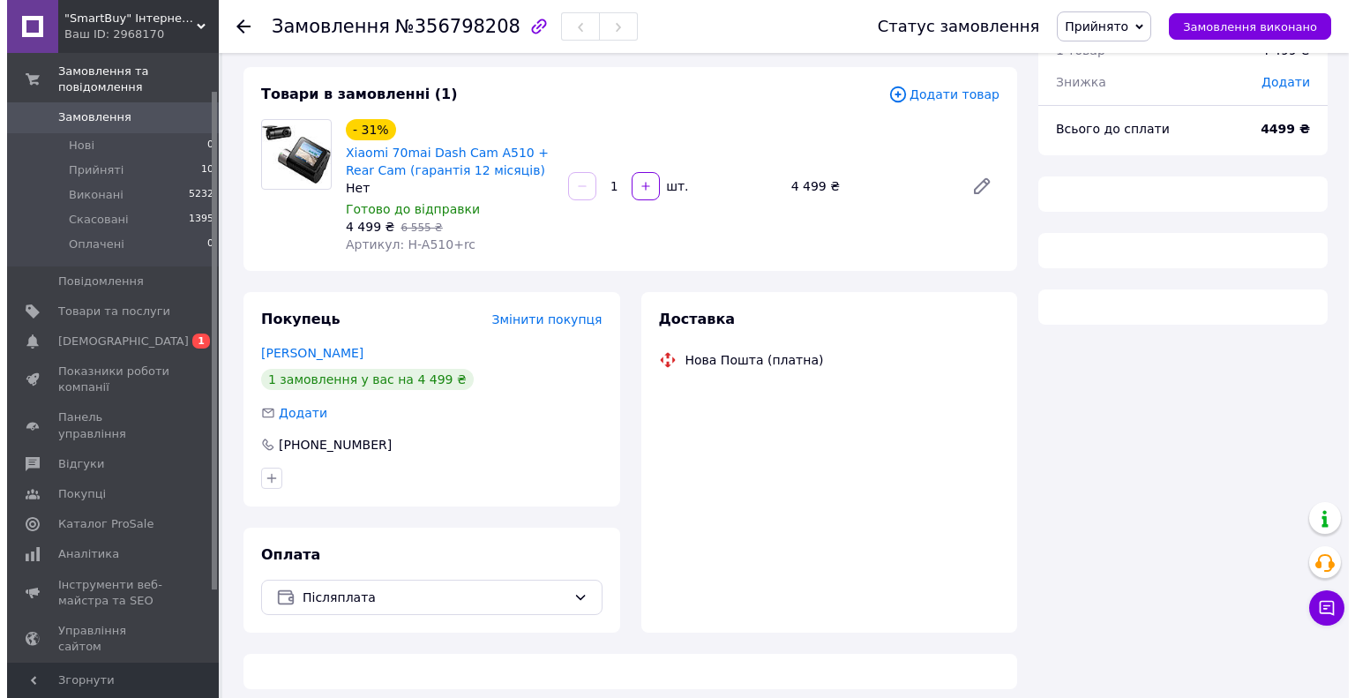
scroll to position [88, 0]
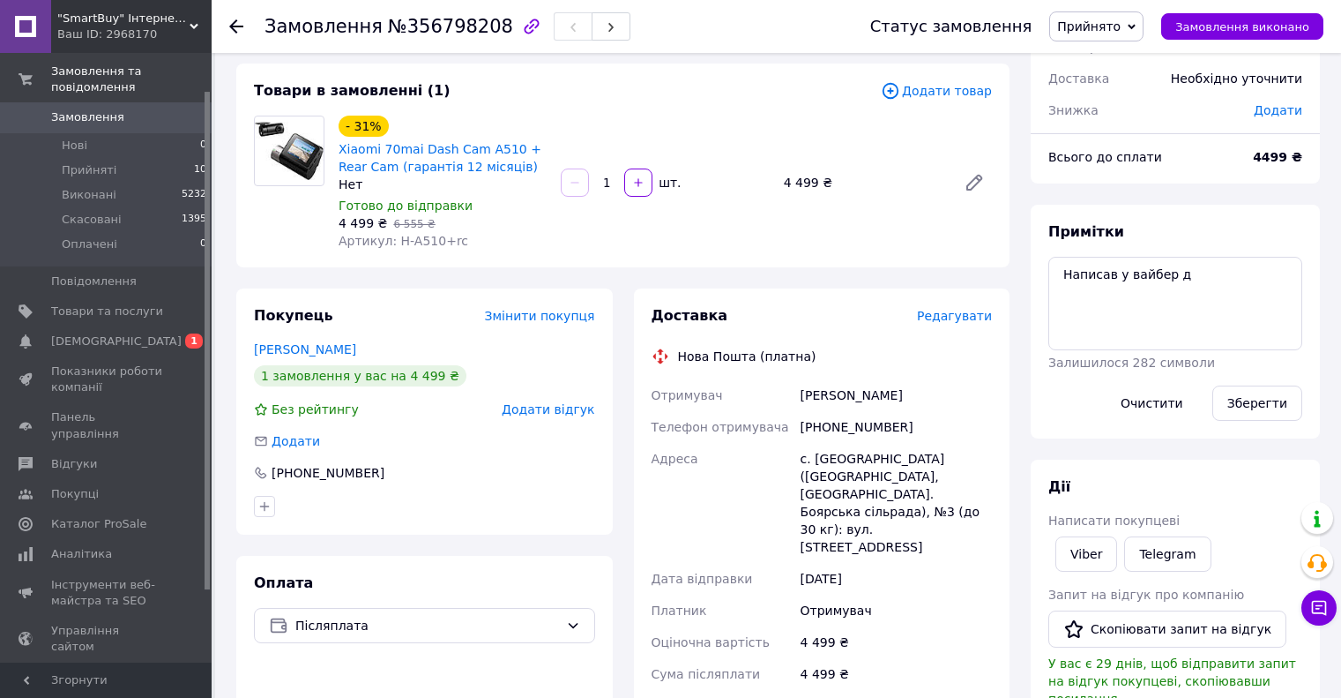
click at [967, 319] on span "Редагувати" at bounding box center [954, 316] width 75 height 14
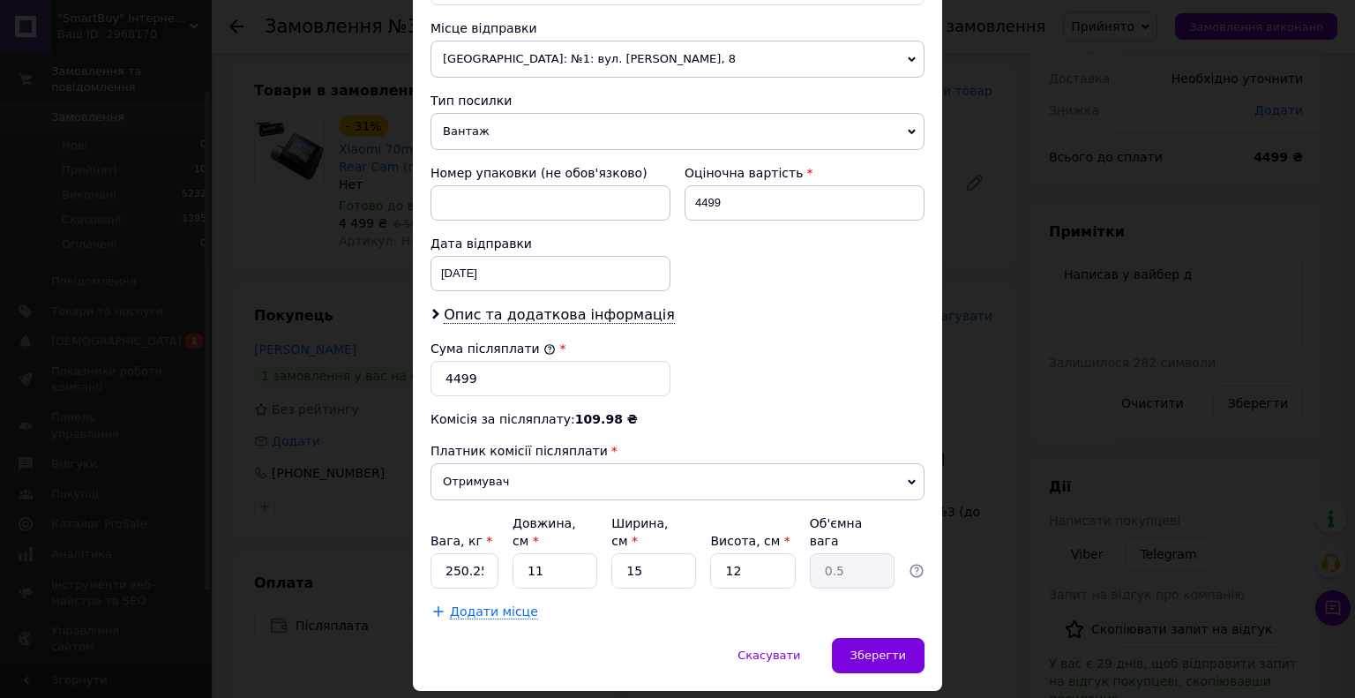
scroll to position [648, 0]
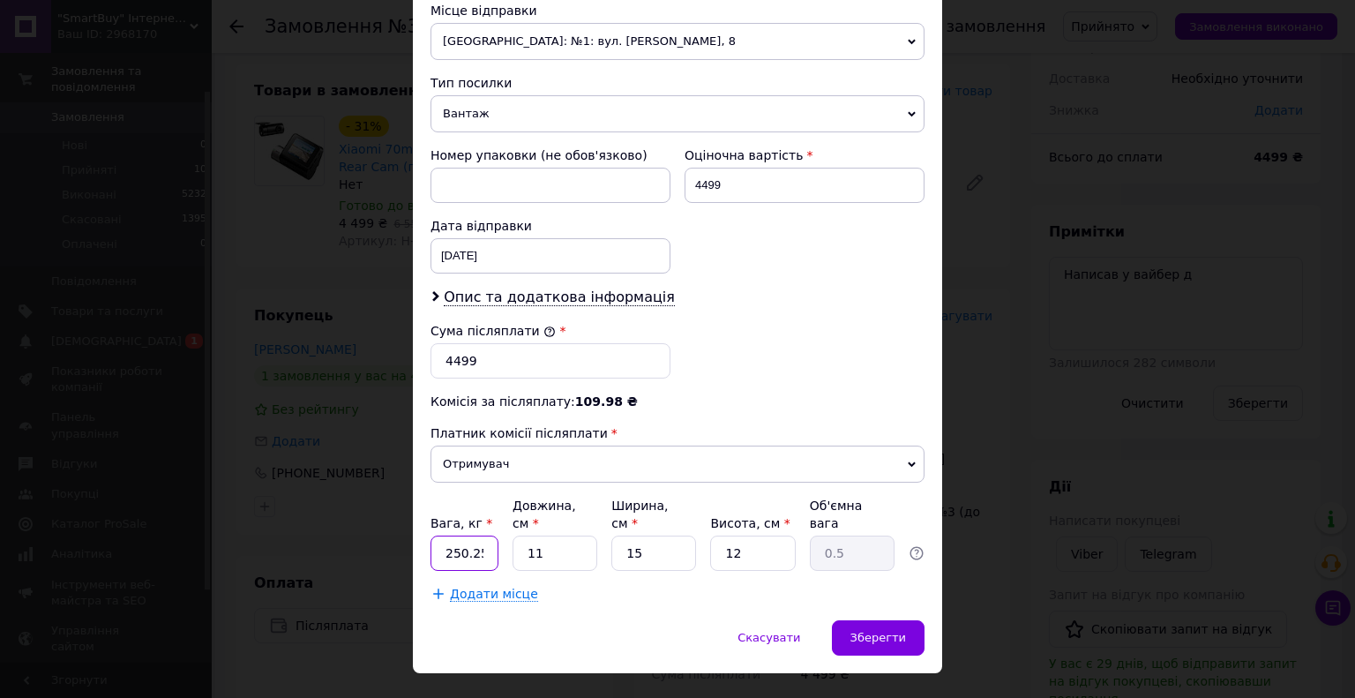
drag, startPoint x: 444, startPoint y: 513, endPoint x: 558, endPoint y: 514, distance: 113.8
click at [560, 512] on div "Вага, кг * 250.25 Довжина, см * 11 Ширина, см * 15 Висота, см * 12 Об'ємна вага…" at bounding box center [677, 534] width 494 height 74
type input "1"
click at [817, 513] on div "Вага, кг * 1 Довжина, см * 11 Ширина, см * 15 Висота, см * 12 Об'ємна вага 0.5" at bounding box center [677, 534] width 494 height 74
type input "5"
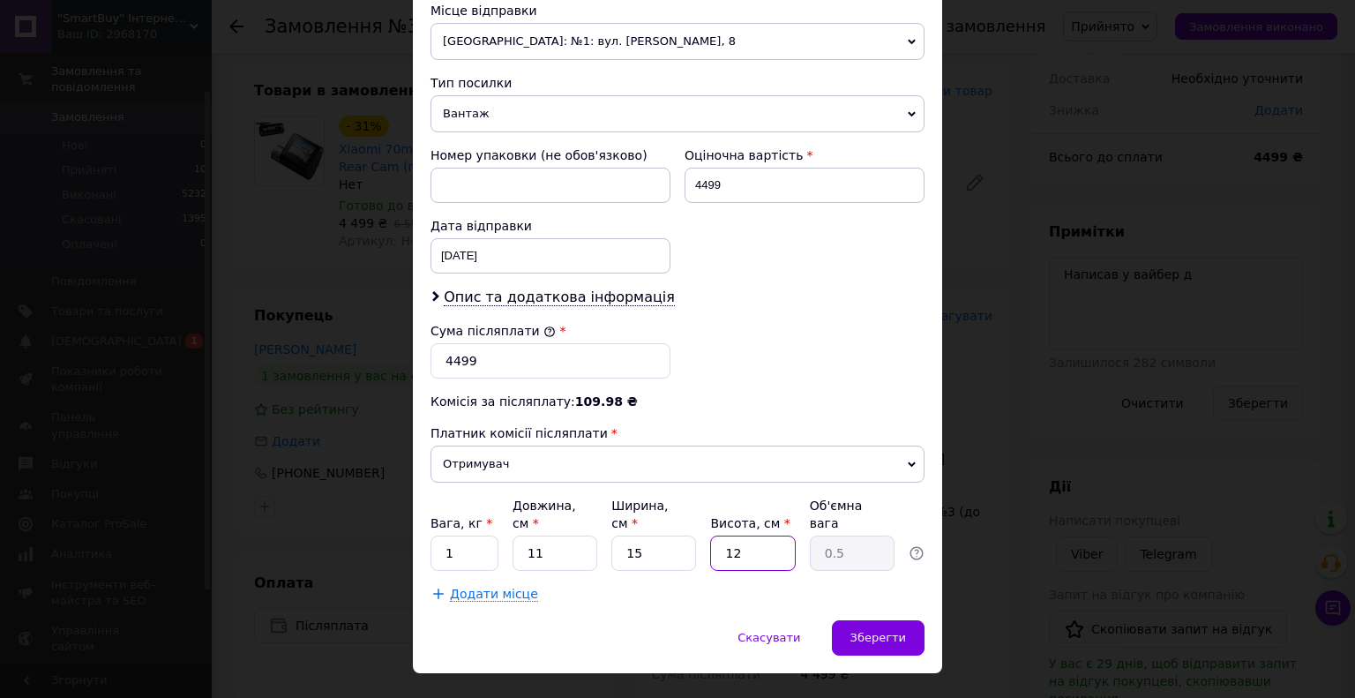
type input "0.21"
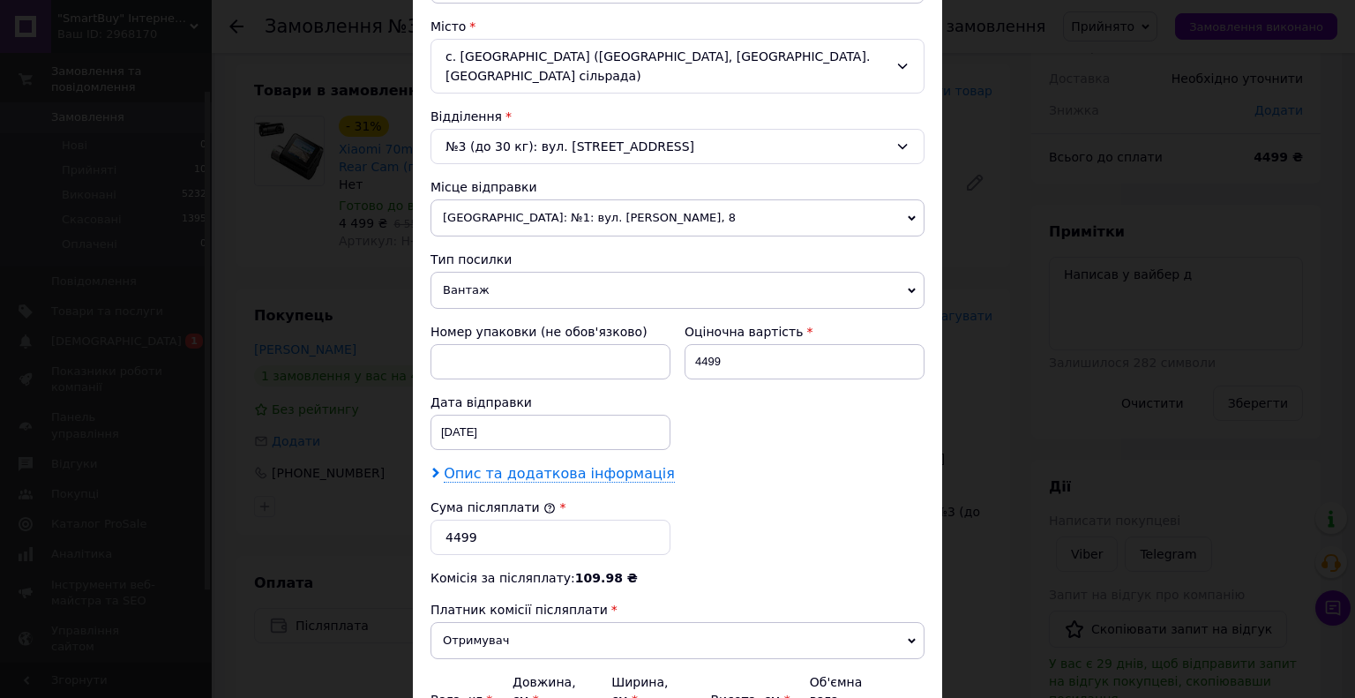
scroll to position [472, 0]
type input "5"
click at [524, 465] on span "Опис та додаткова інформація" at bounding box center [559, 474] width 231 height 18
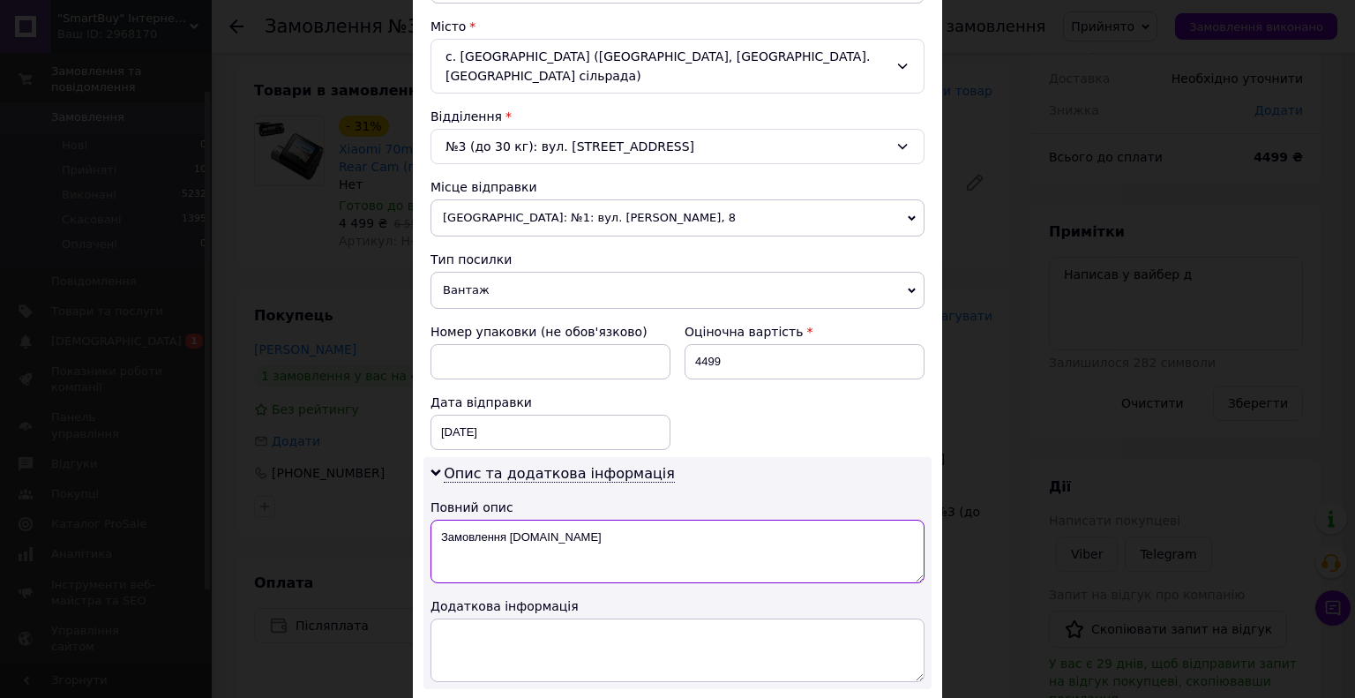
drag, startPoint x: 504, startPoint y: 519, endPoint x: 618, endPoint y: 522, distance: 114.7
click at [618, 522] on textarea "Замовлення [DOMAIN_NAME]" at bounding box center [677, 550] width 494 height 63
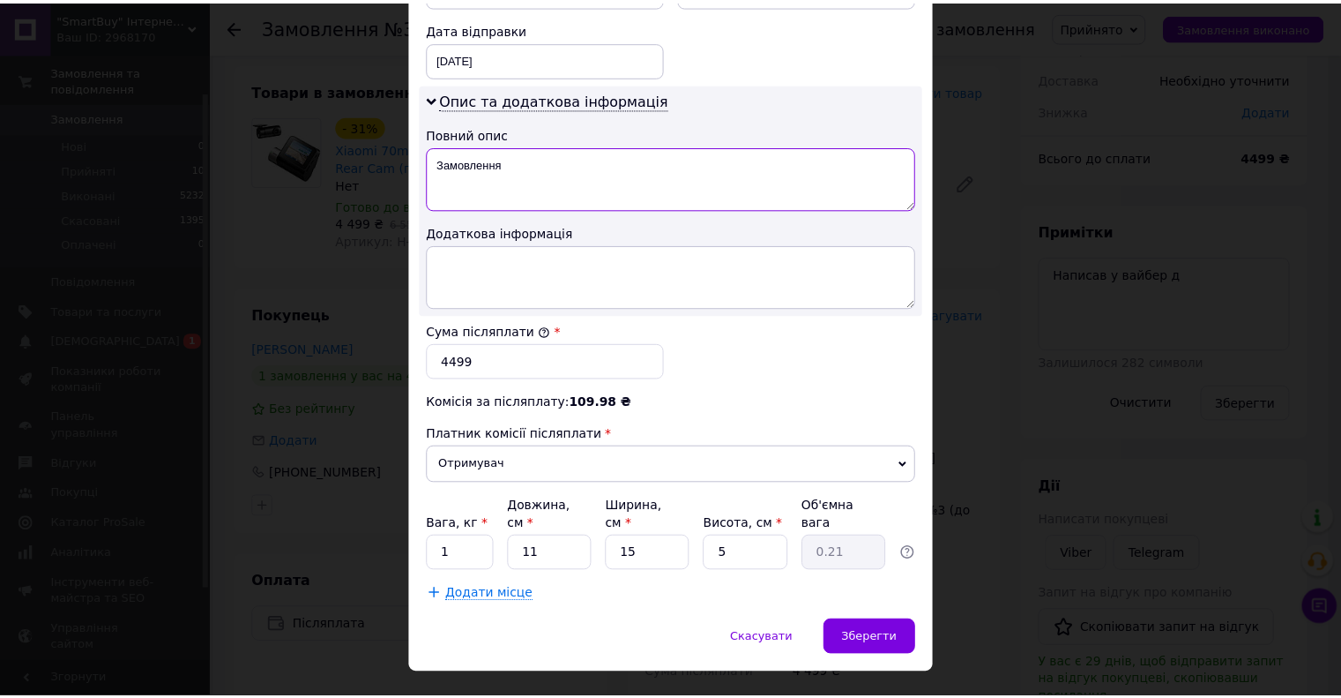
scroll to position [846, 0]
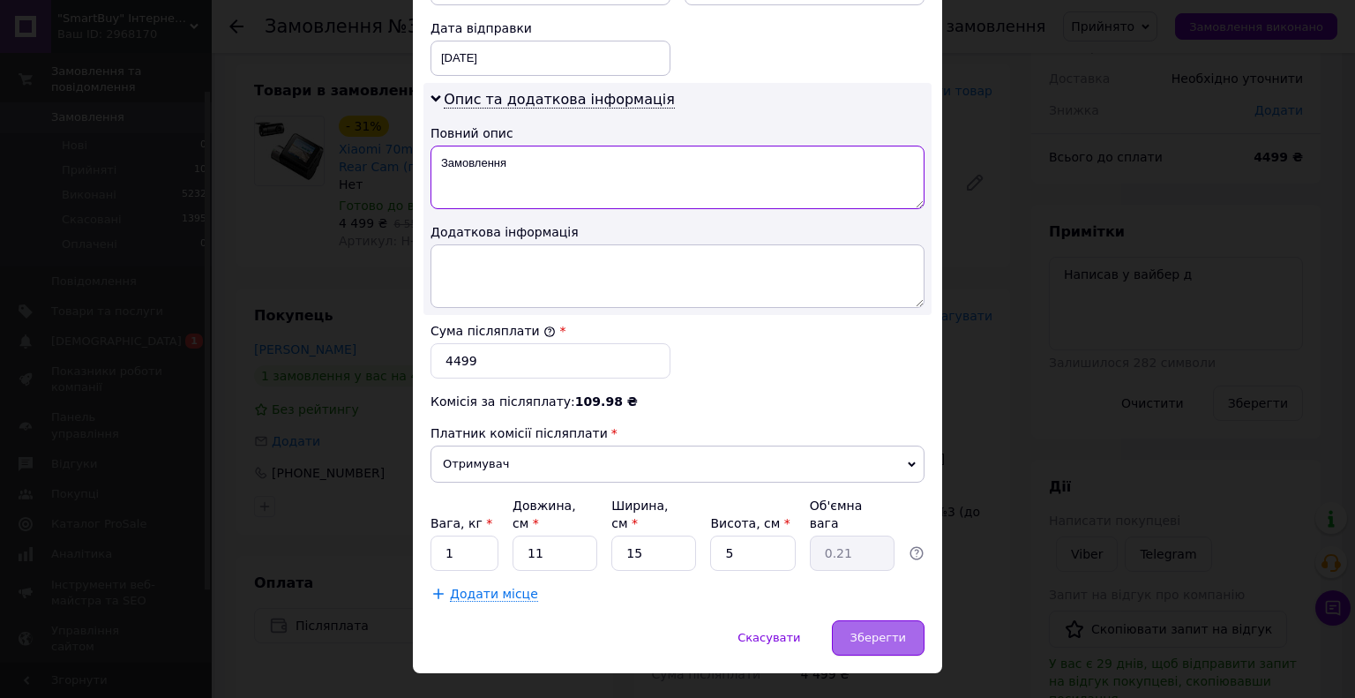
type textarea "Замовлення"
click at [896, 631] on span "Зберегти" at bounding box center [878, 637] width 56 height 13
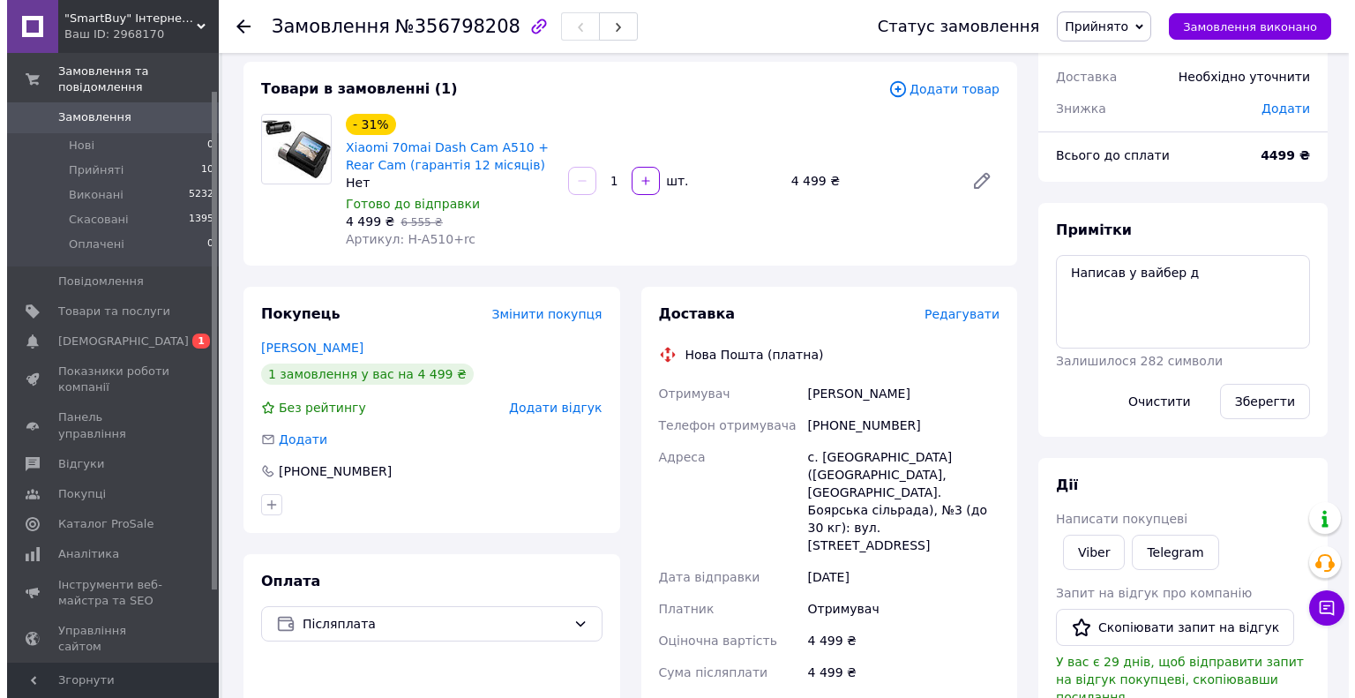
scroll to position [88, 0]
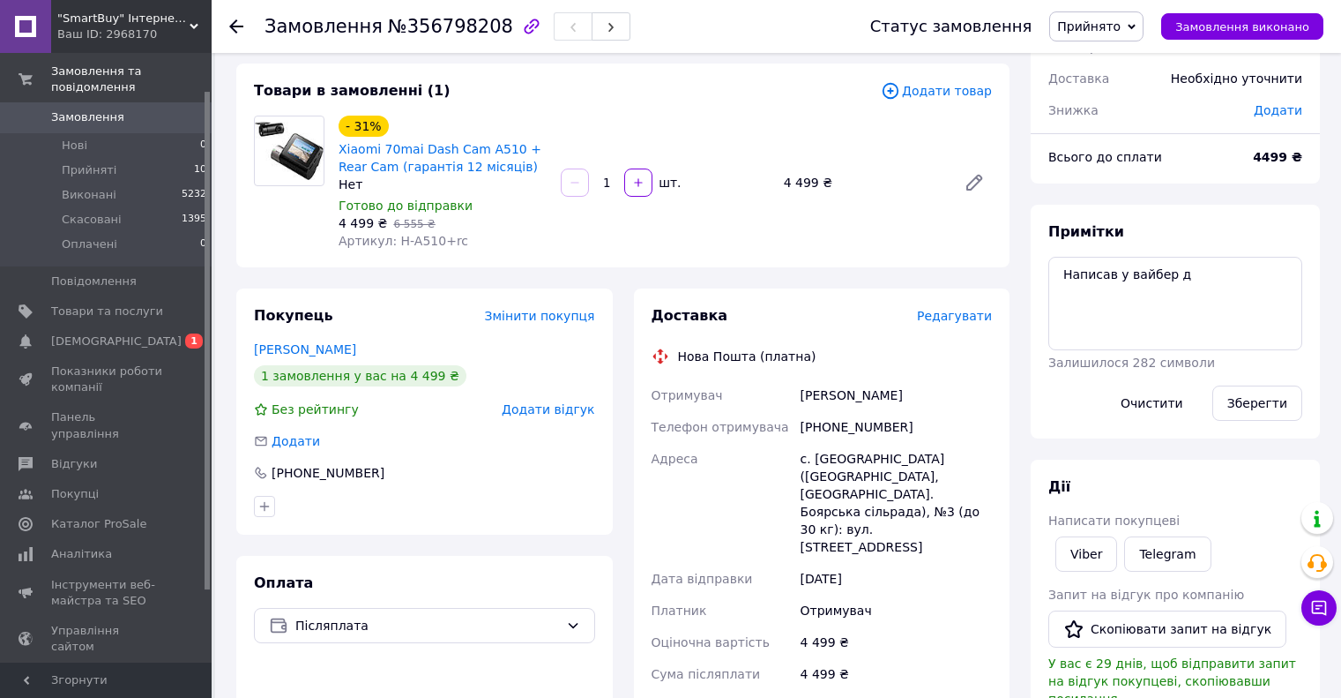
click at [951, 325] on div "Редагувати" at bounding box center [954, 316] width 75 height 18
click at [952, 320] on span "Редагувати" at bounding box center [954, 316] width 75 height 14
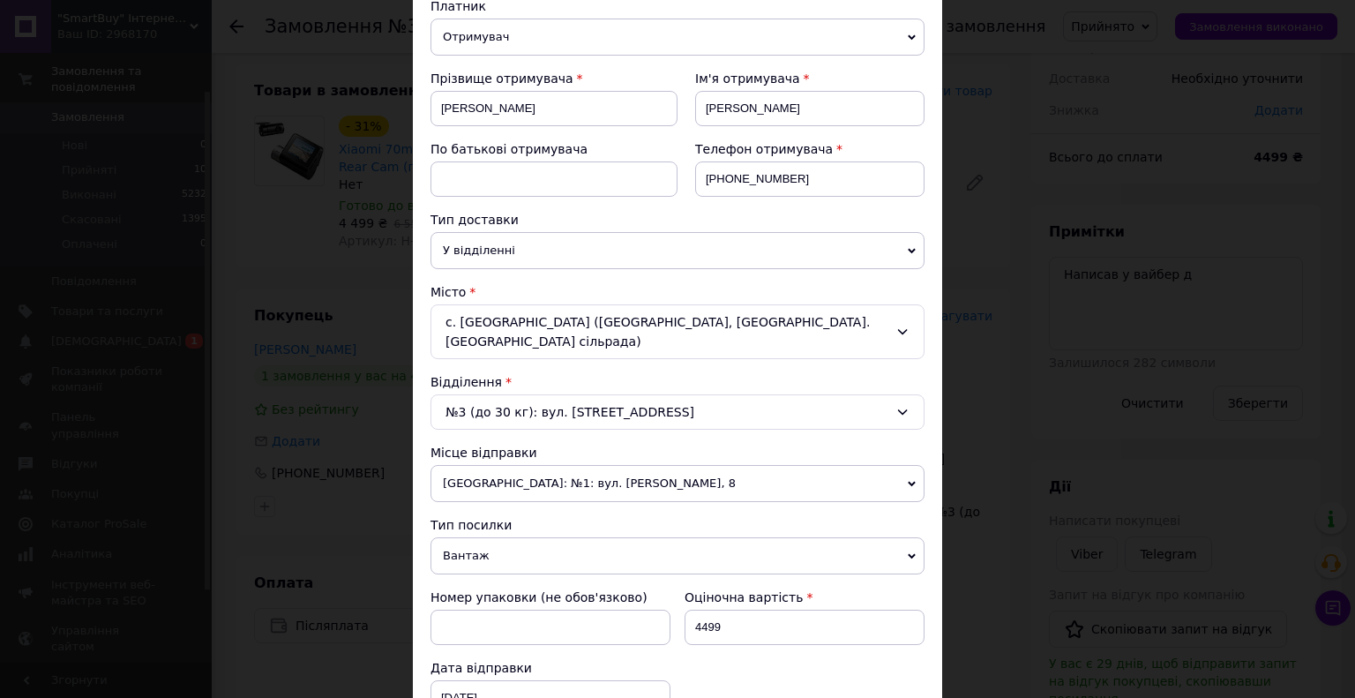
scroll to position [846, 0]
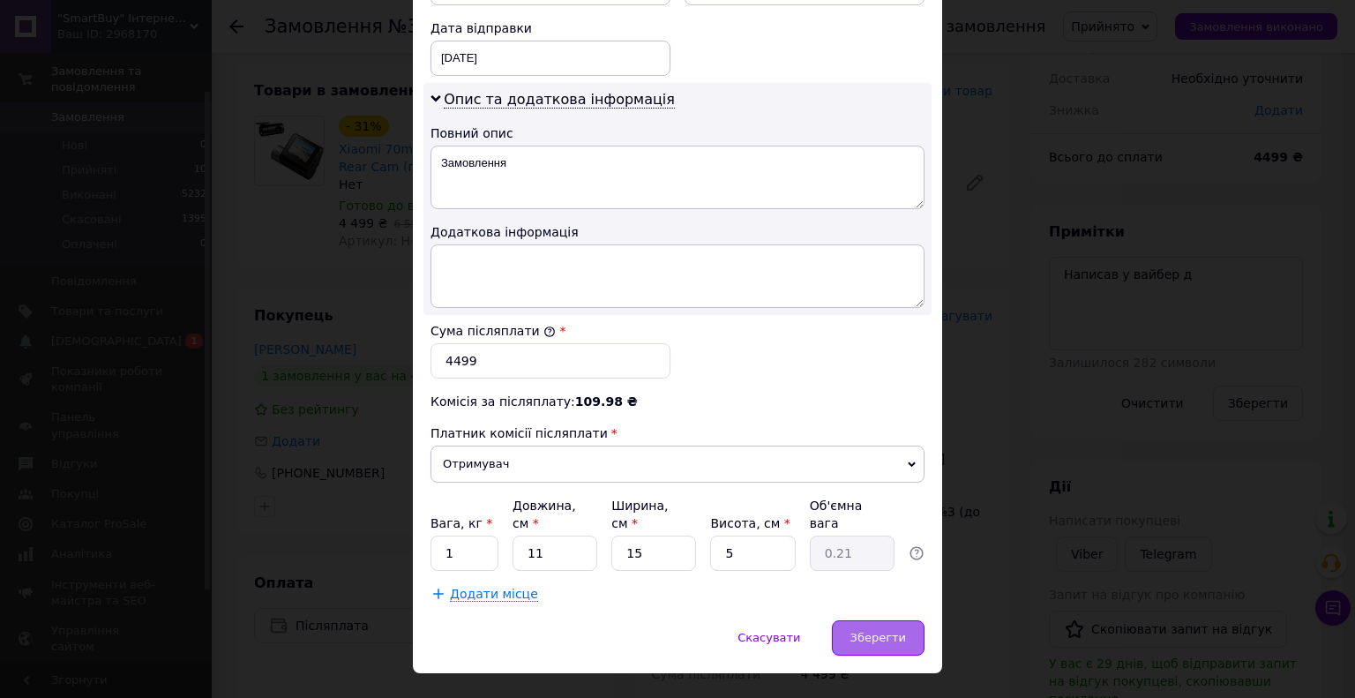
drag, startPoint x: 890, startPoint y: 617, endPoint x: 885, endPoint y: 600, distance: 18.4
click at [890, 620] on div "Зберегти" at bounding box center [878, 637] width 93 height 35
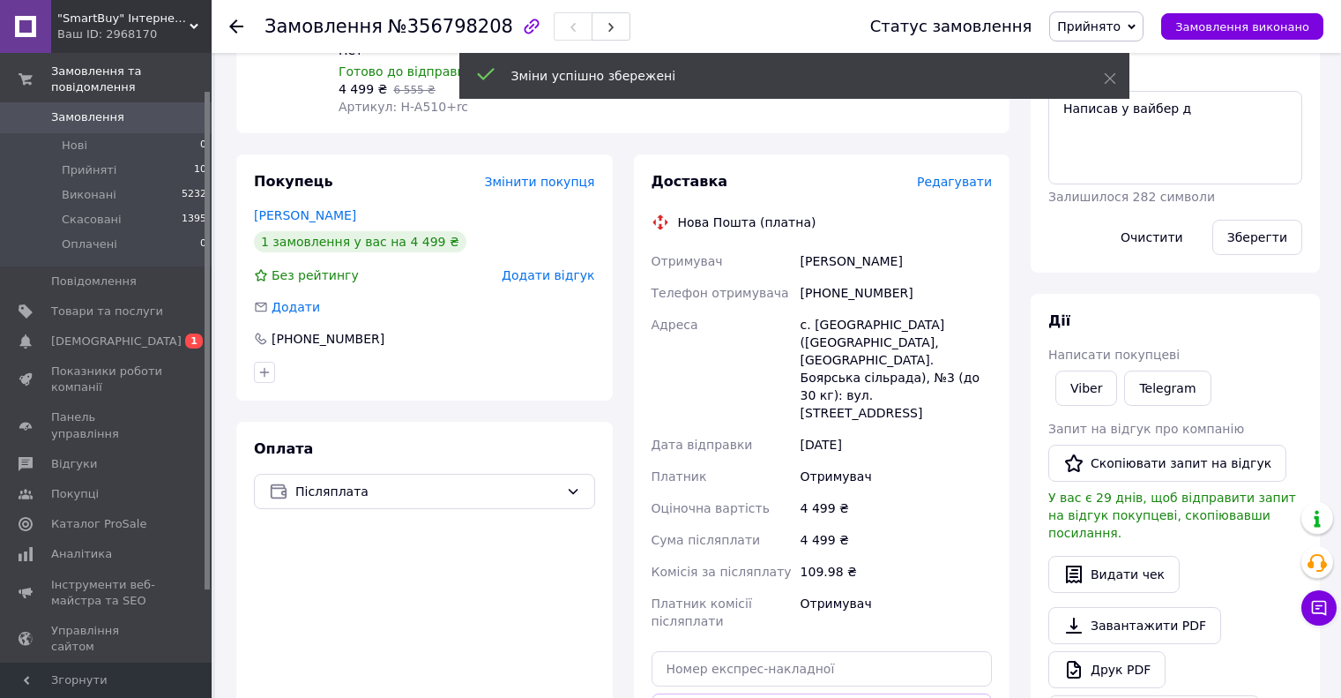
scroll to position [172, 0]
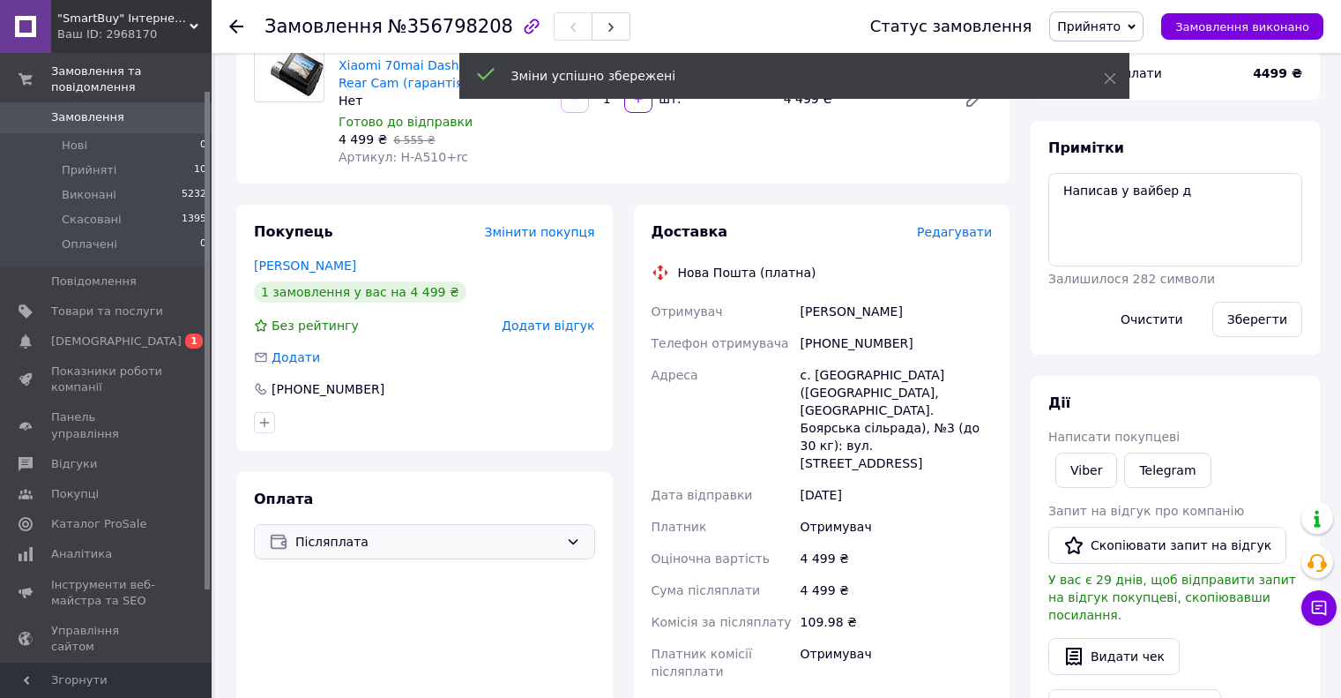
click at [480, 549] on span "Післяплата" at bounding box center [427, 541] width 264 height 19
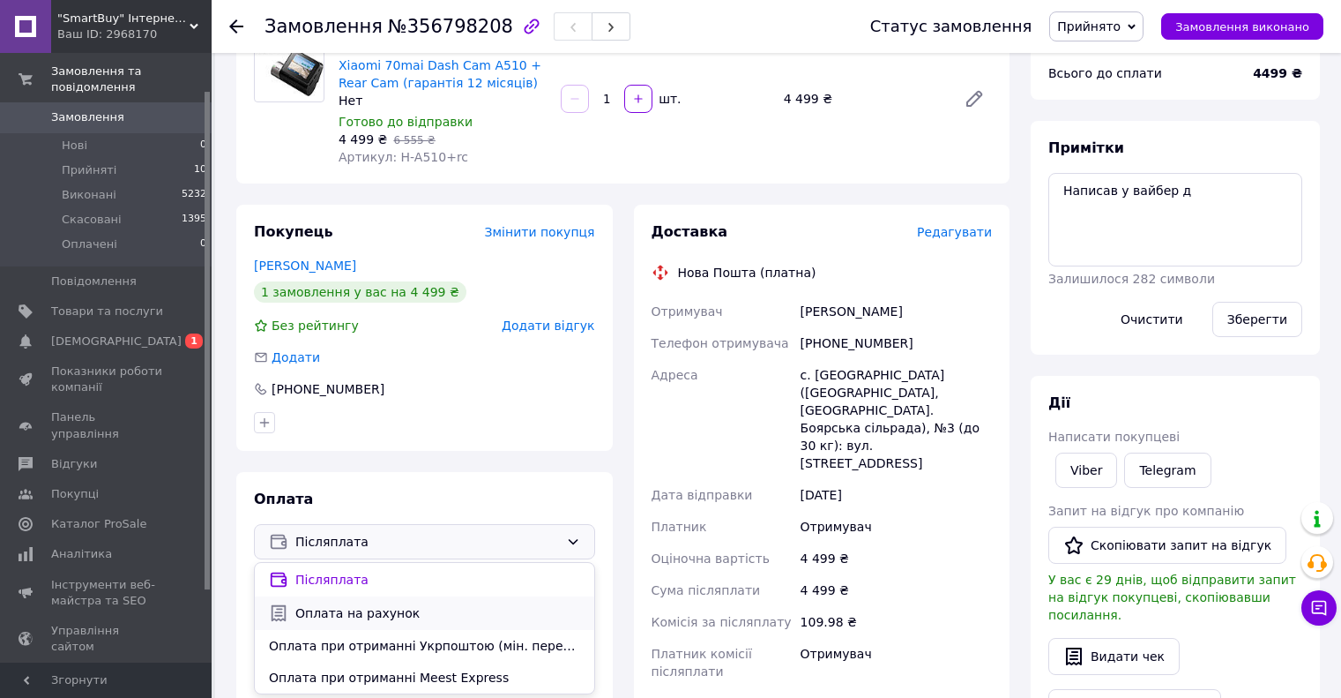
click at [446, 608] on span "Оплата на рахунок" at bounding box center [437, 613] width 285 height 18
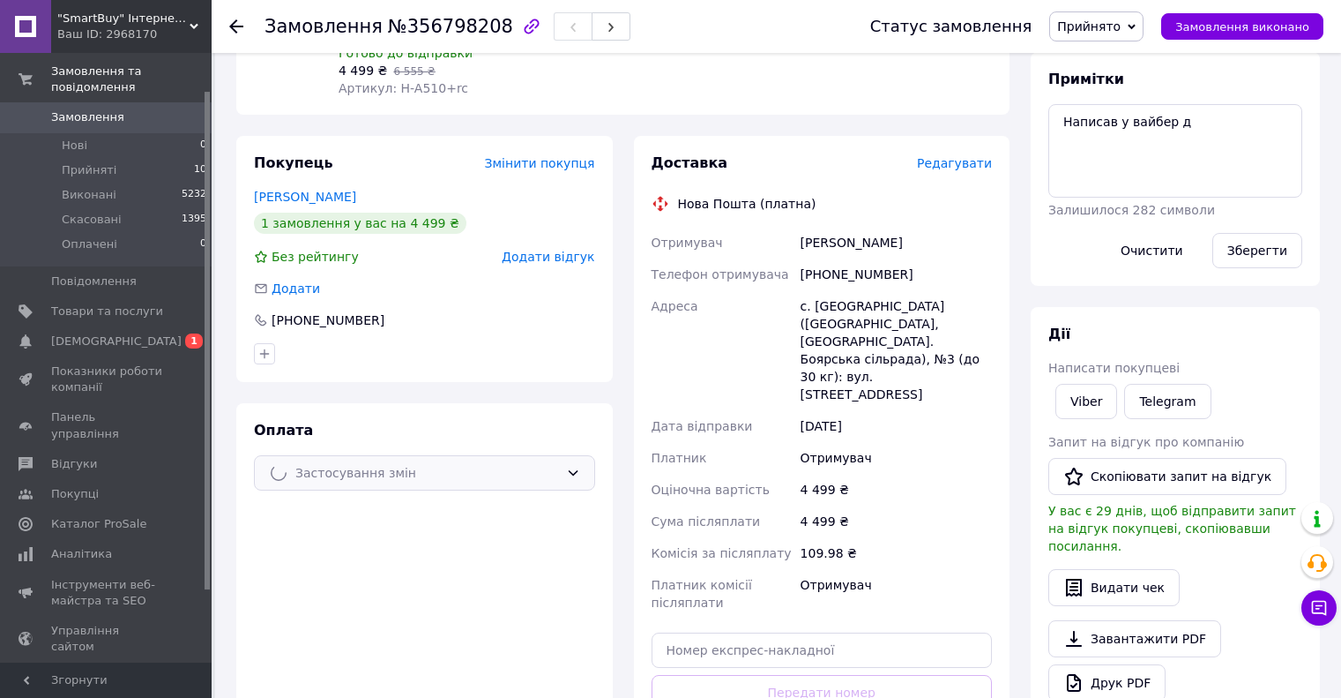
scroll to position [348, 0]
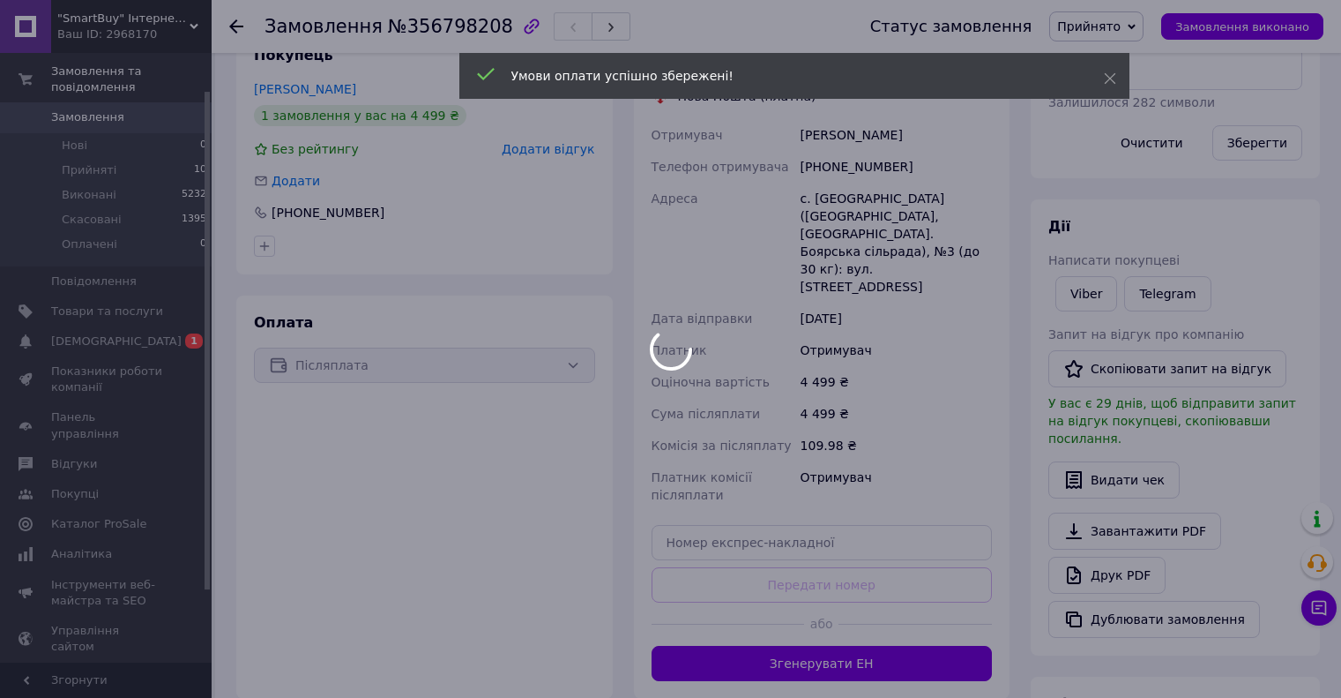
click at [841, 626] on div at bounding box center [670, 349] width 1341 height 698
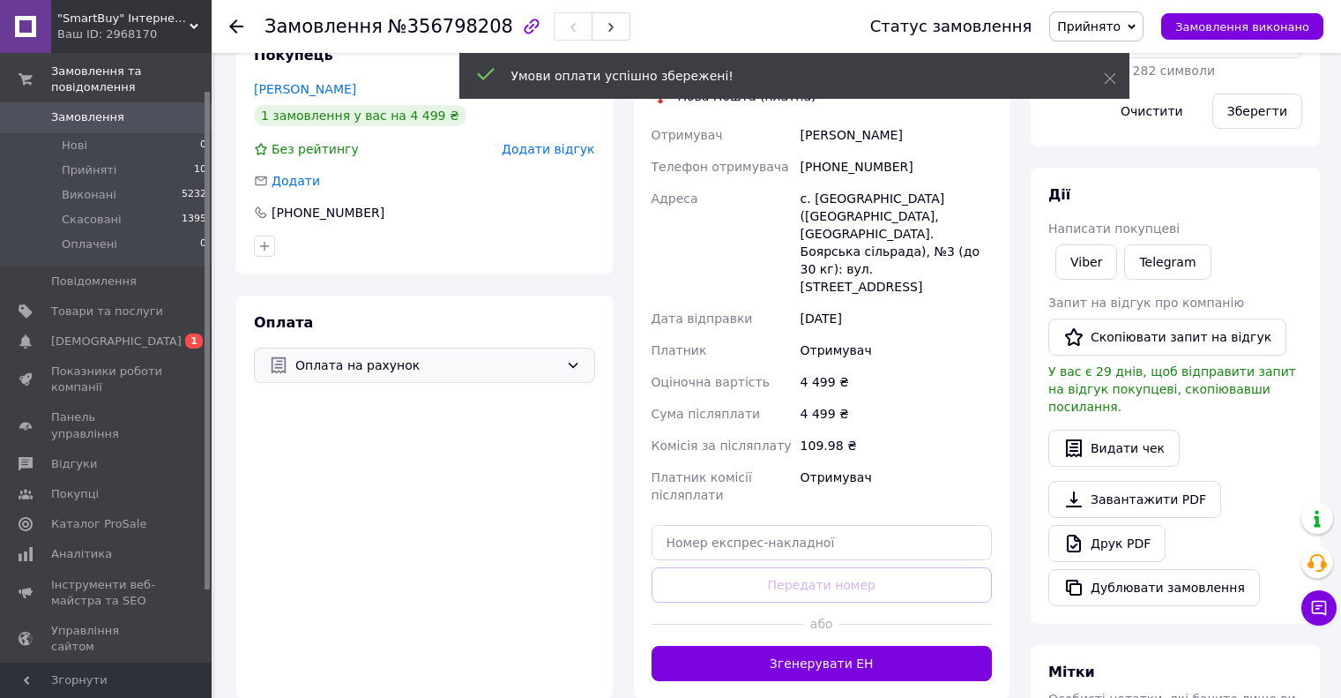
click at [841, 646] on button "Згенерувати ЕН" at bounding box center [822, 663] width 341 height 35
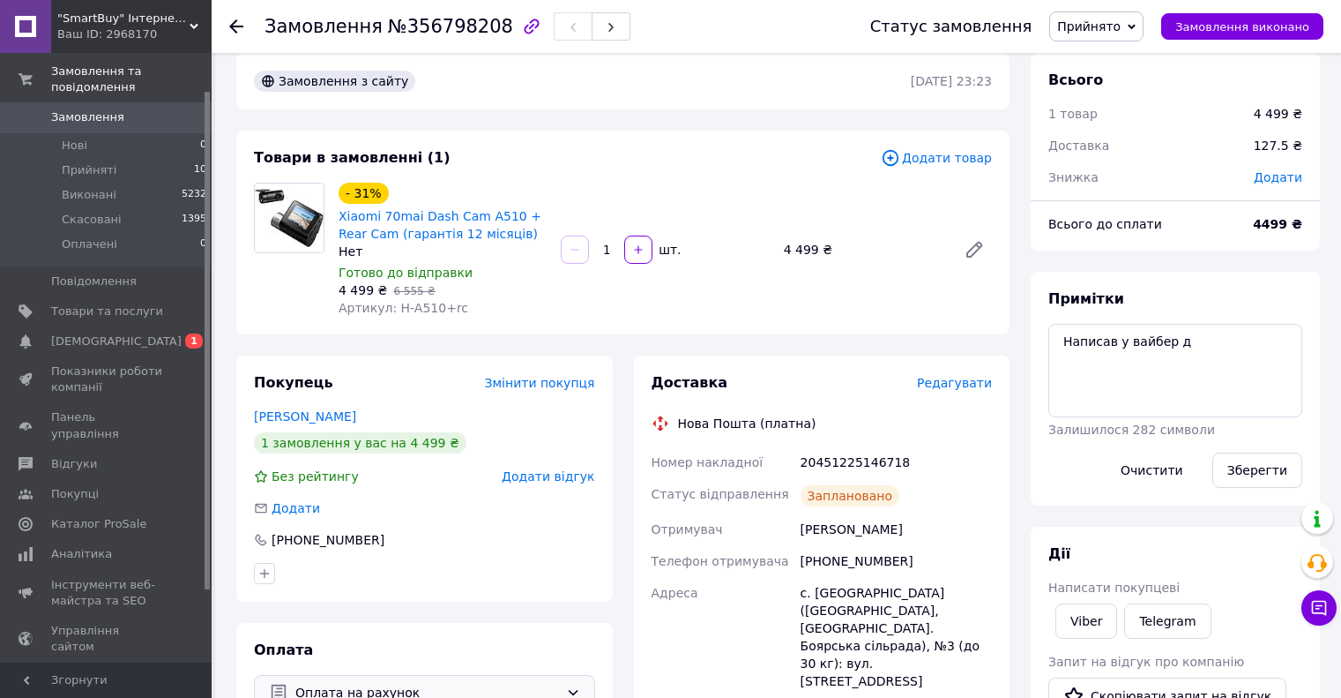
scroll to position [0, 0]
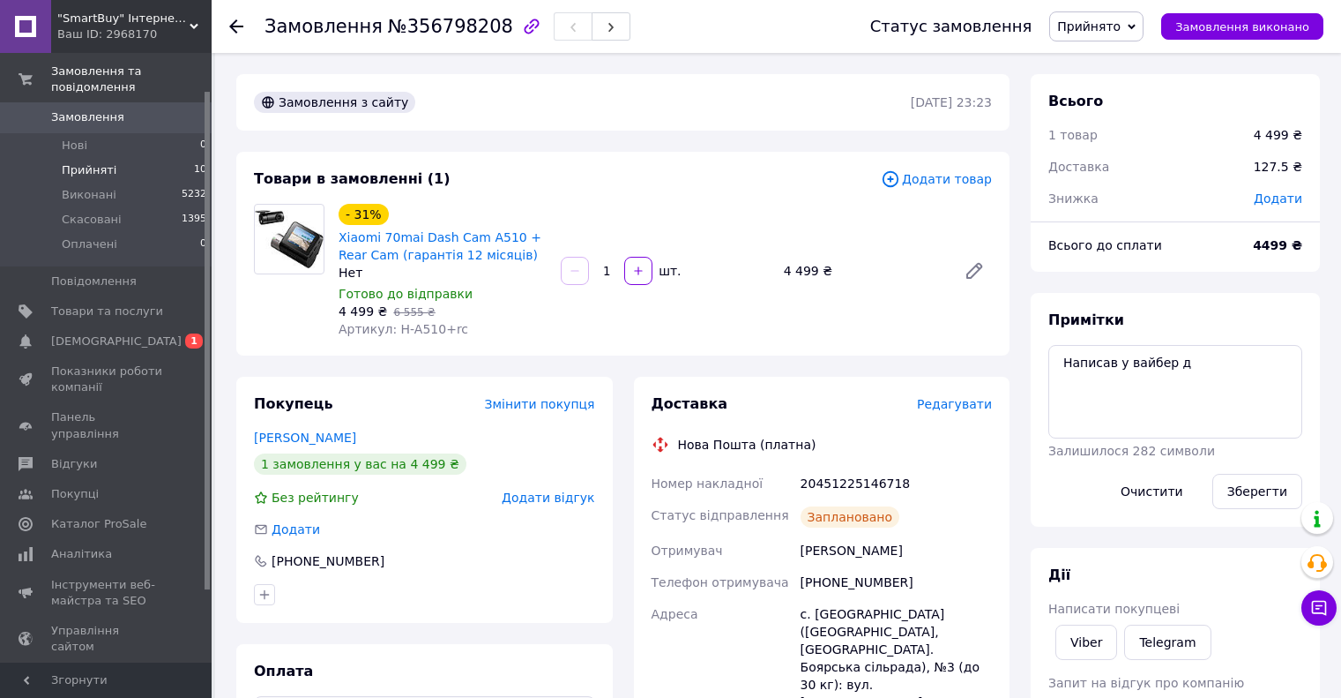
click at [86, 162] on span "Прийняті" at bounding box center [89, 170] width 55 height 16
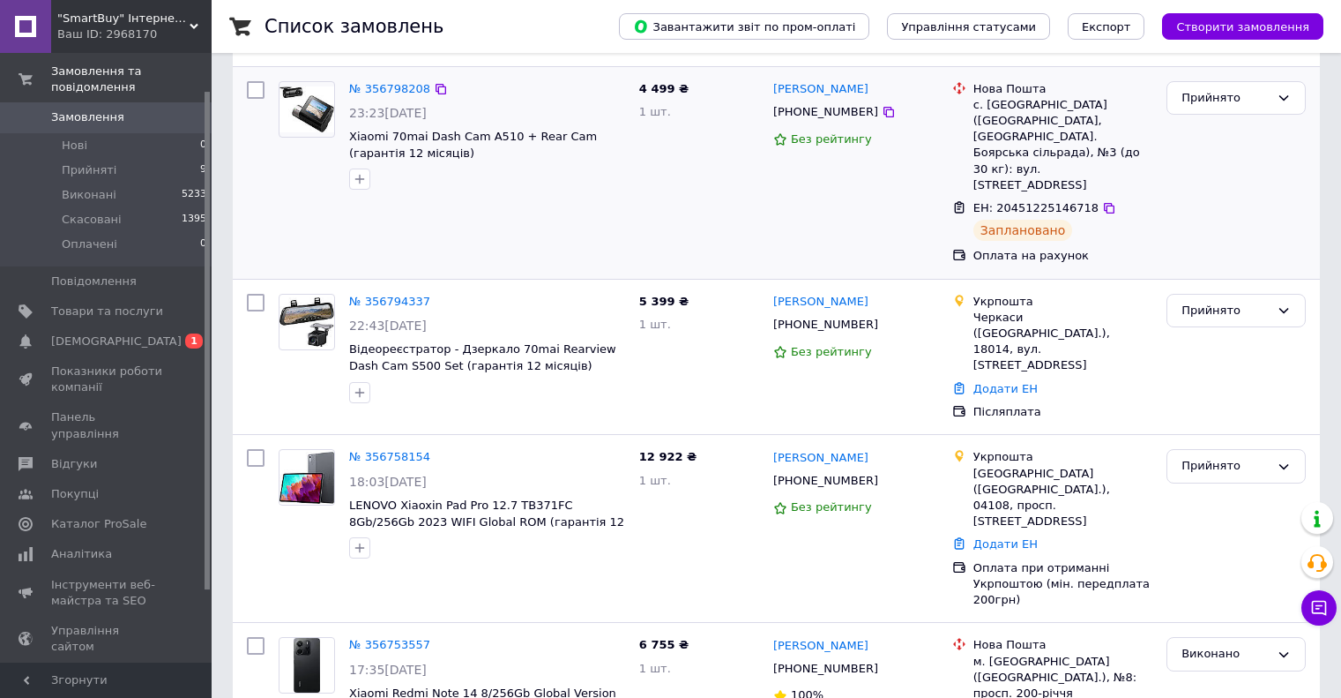
scroll to position [176, 0]
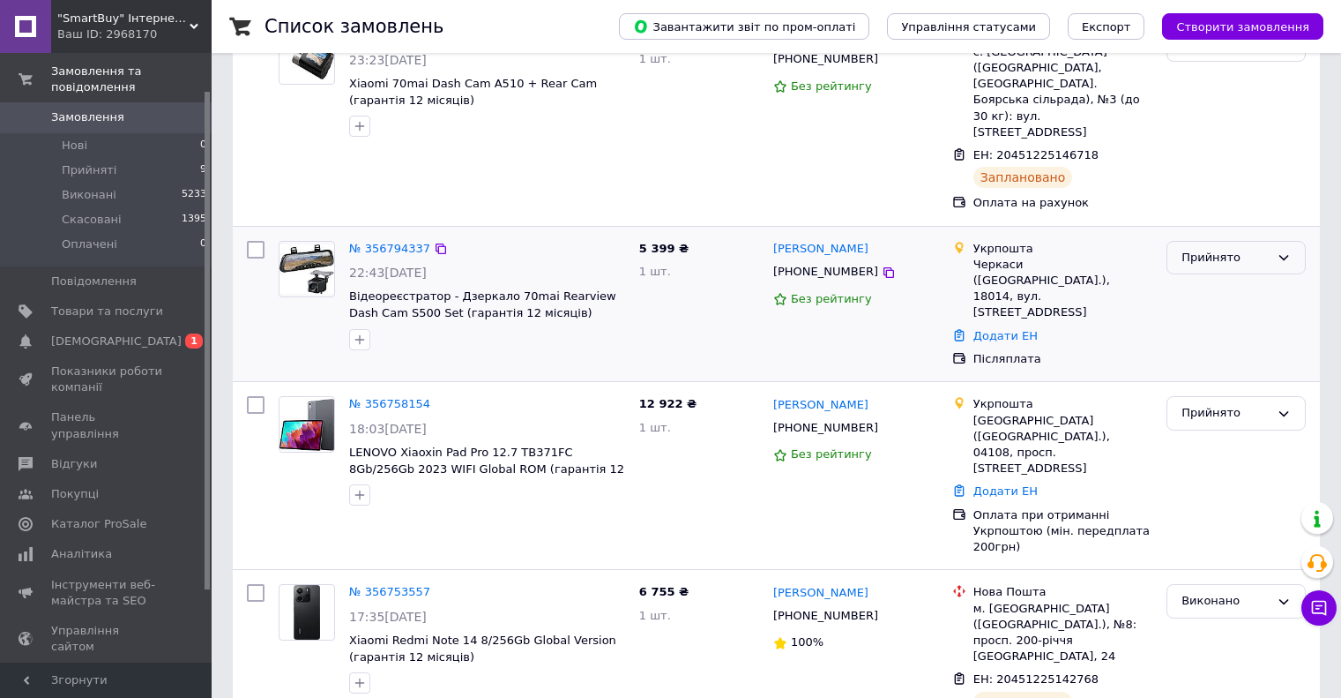
click at [1206, 249] on div "Прийнято" at bounding box center [1226, 258] width 88 height 19
click at [1216, 310] on li "Скасовано" at bounding box center [1237, 326] width 138 height 33
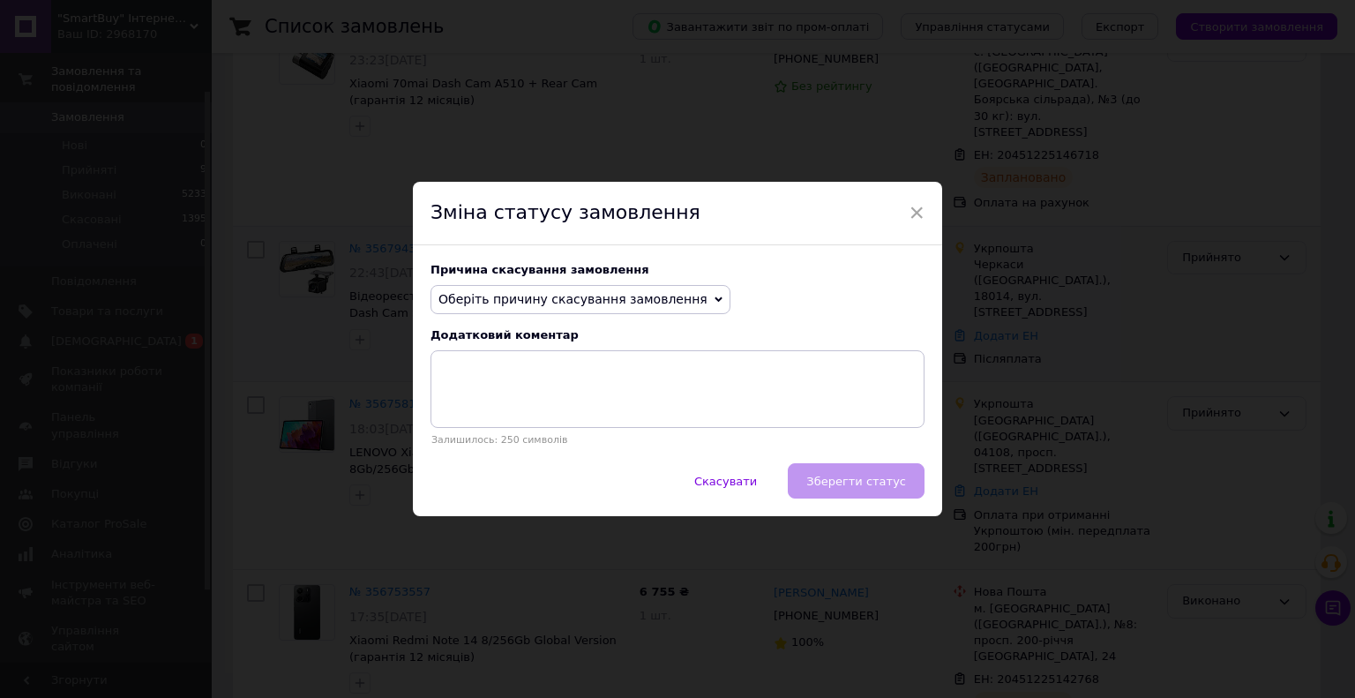
click at [567, 294] on span "Оберіть причину скасування замовлення" at bounding box center [572, 299] width 269 height 14
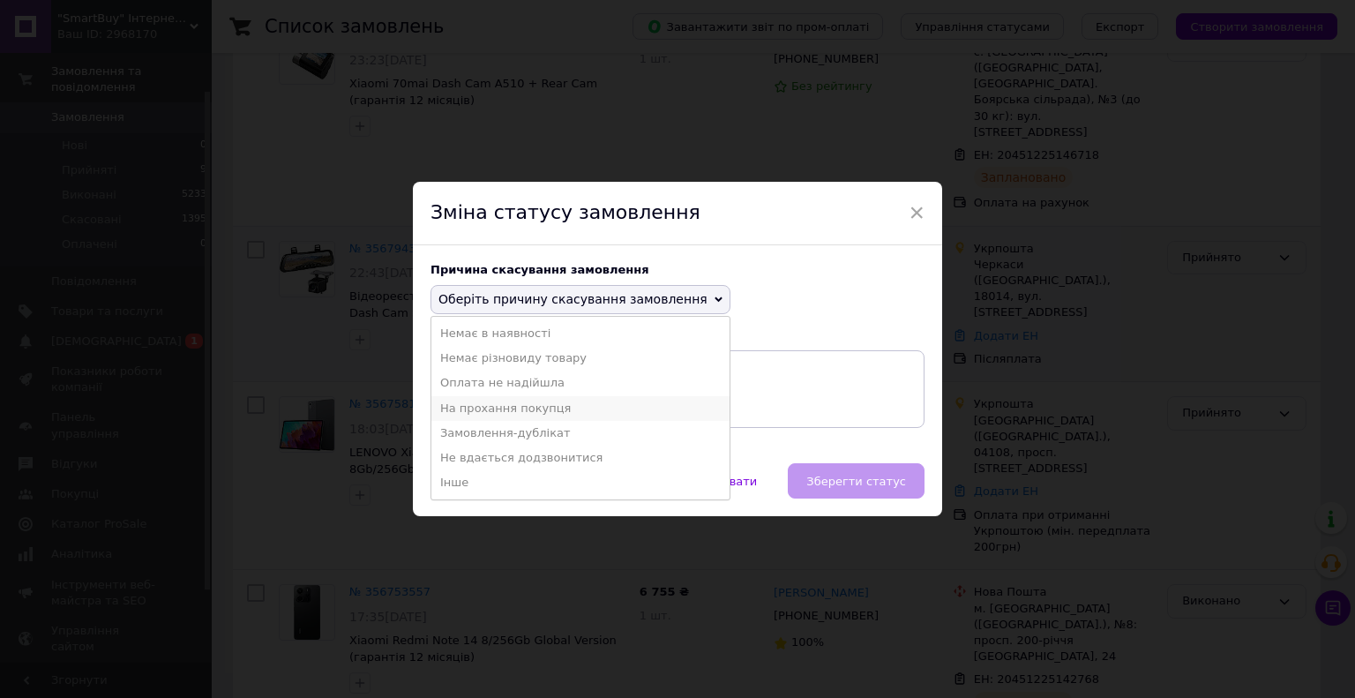
click at [533, 415] on li "На прохання покупця" at bounding box center [580, 408] width 298 height 25
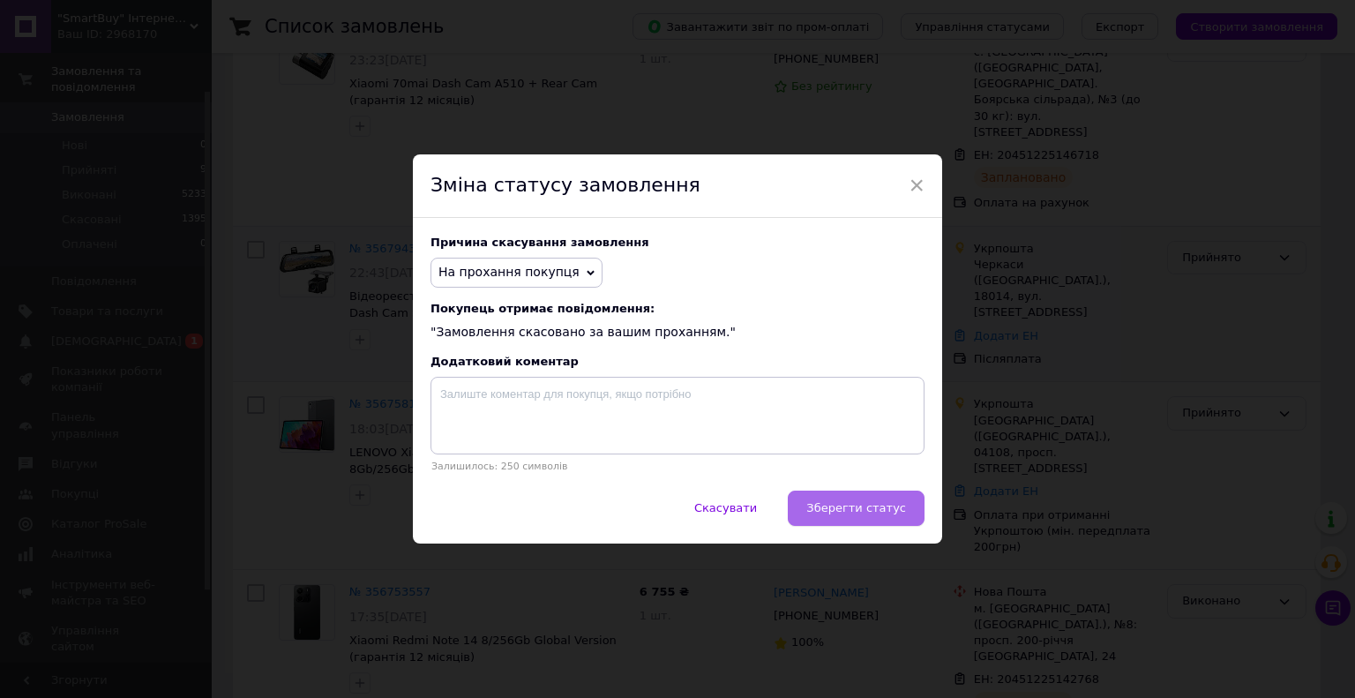
click at [870, 502] on button "Зберегти статус" at bounding box center [856, 507] width 137 height 35
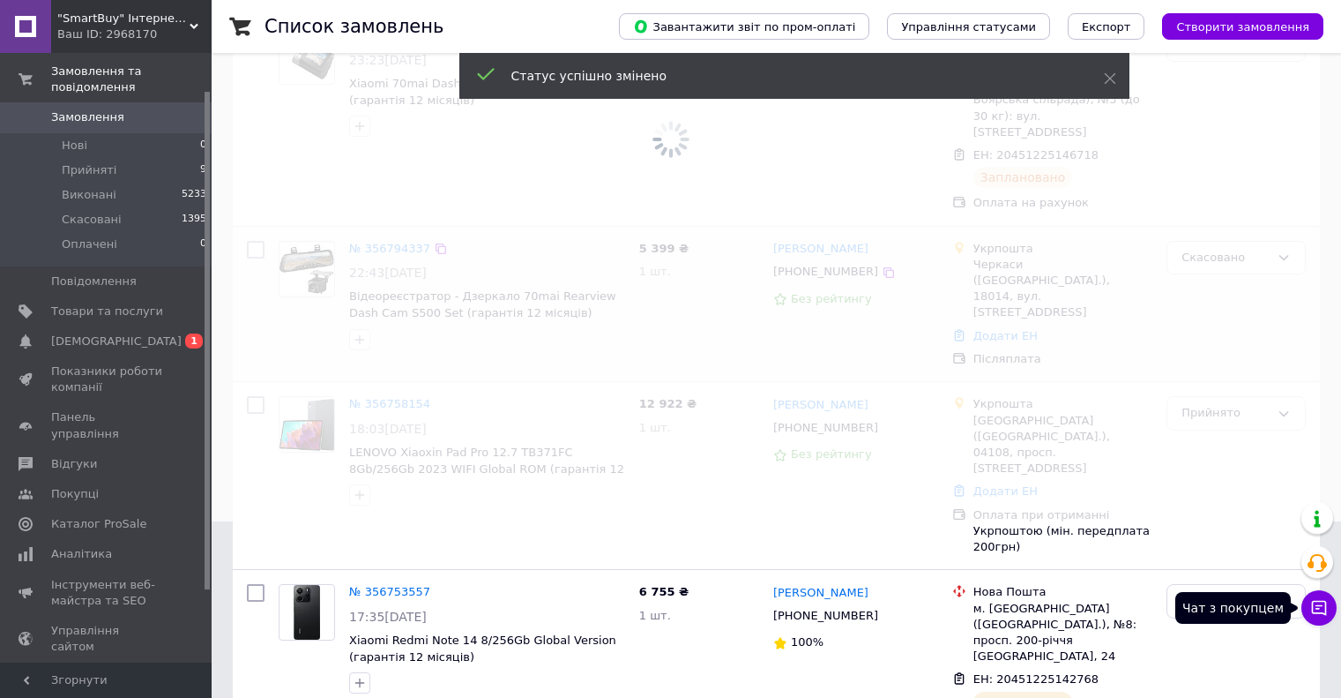
click at [1323, 611] on icon at bounding box center [1320, 608] width 18 height 18
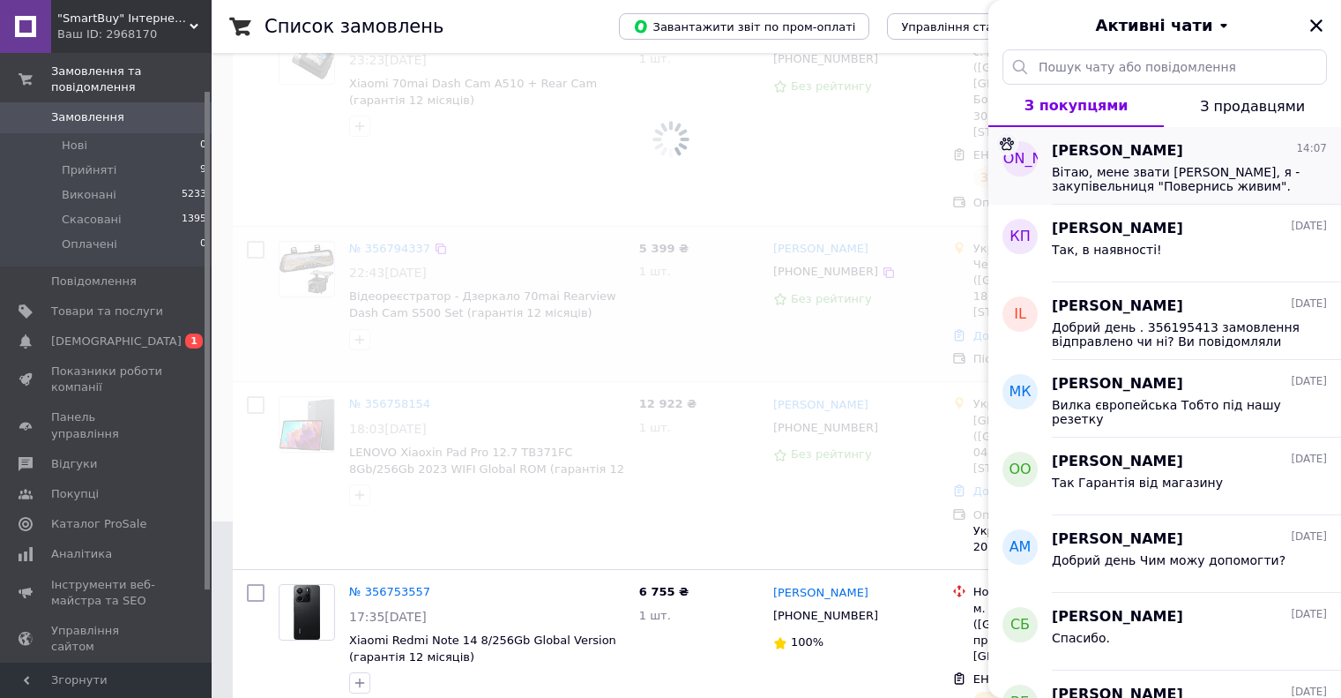
click at [1258, 170] on span "Вітаю, мене звати [PERSON_NAME], я - закупівельниця "Повернись живим". Наразі м…" at bounding box center [1177, 179] width 250 height 28
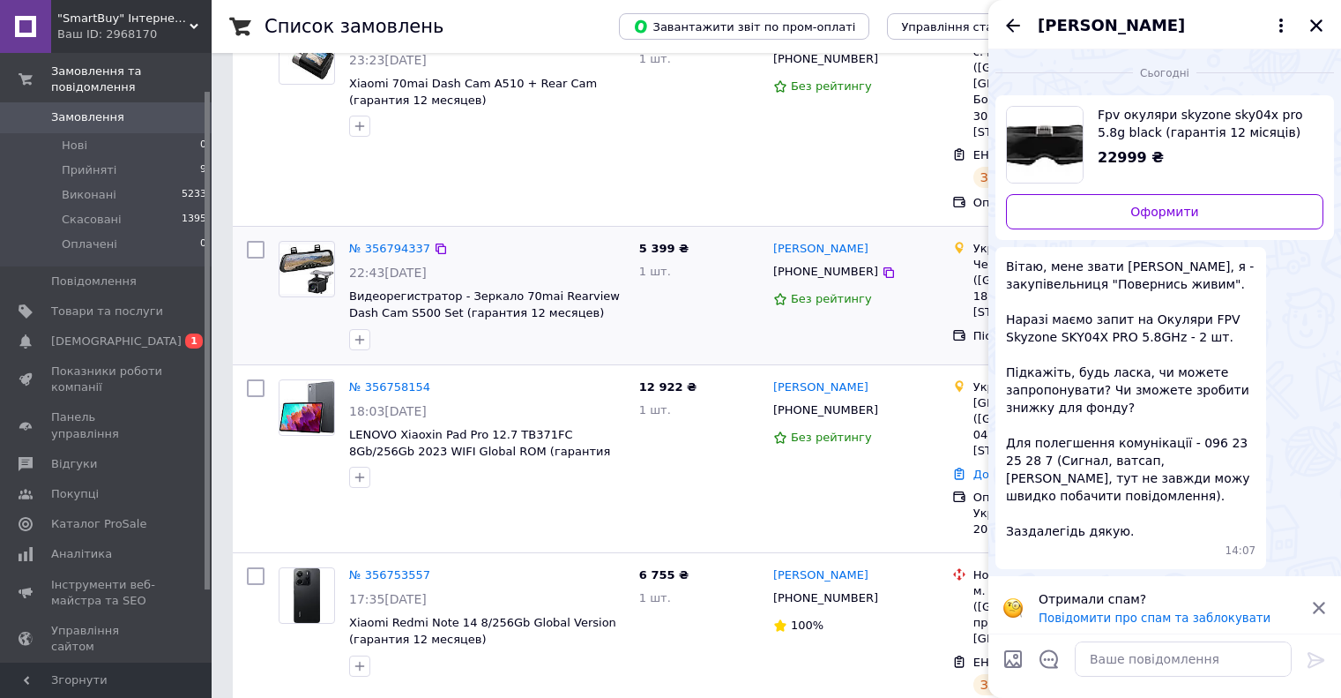
click at [1147, 418] on span "Вітаю, мене звати [PERSON_NAME], я - закупівельниця "Повернись живим". Наразі м…" at bounding box center [1131, 399] width 250 height 282
click at [1130, 407] on span "Вітаю, мене звати [PERSON_NAME], я - закупівельниця "Повернись живим". Наразі м…" at bounding box center [1131, 399] width 250 height 282
click at [1112, 402] on span "Вітаю, мене звати [PERSON_NAME], я - закупівельниця "Повернись живим". Наразі м…" at bounding box center [1131, 399] width 250 height 282
drag, startPoint x: 1106, startPoint y: 402, endPoint x: 1043, endPoint y: 415, distance: 64.0
click at [1043, 415] on span "Вітаю, мене звати [PERSON_NAME], я - закупівельниця "Повернись живим". Наразі м…" at bounding box center [1131, 399] width 250 height 282
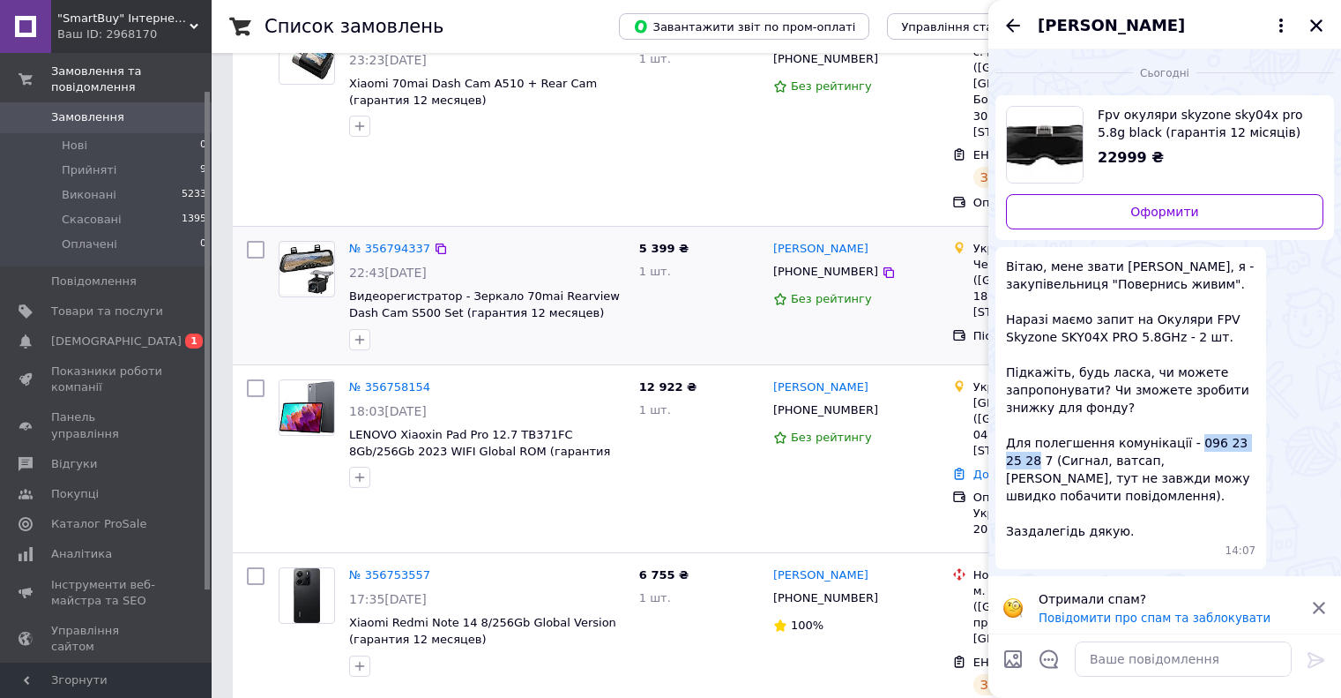
drag, startPoint x: 1180, startPoint y: 438, endPoint x: 1253, endPoint y: 441, distance: 73.2
click at [1253, 441] on span "Вітаю, мене звати [PERSON_NAME], я - закупівельниця "Повернись живим". Наразі м…" at bounding box center [1131, 399] width 250 height 282
click at [1186, 474] on span "Вітаю, мене звати [PERSON_NAME], я - закупівельниця "Повернись живим". Наразі м…" at bounding box center [1131, 399] width 250 height 282
drag, startPoint x: 1180, startPoint y: 439, endPoint x: 1012, endPoint y: 463, distance: 170.1
click at [1012, 463] on span "Вітаю, мене звати [PERSON_NAME], я - закупівельниця "Повернись живим". Наразі м…" at bounding box center [1131, 399] width 250 height 282
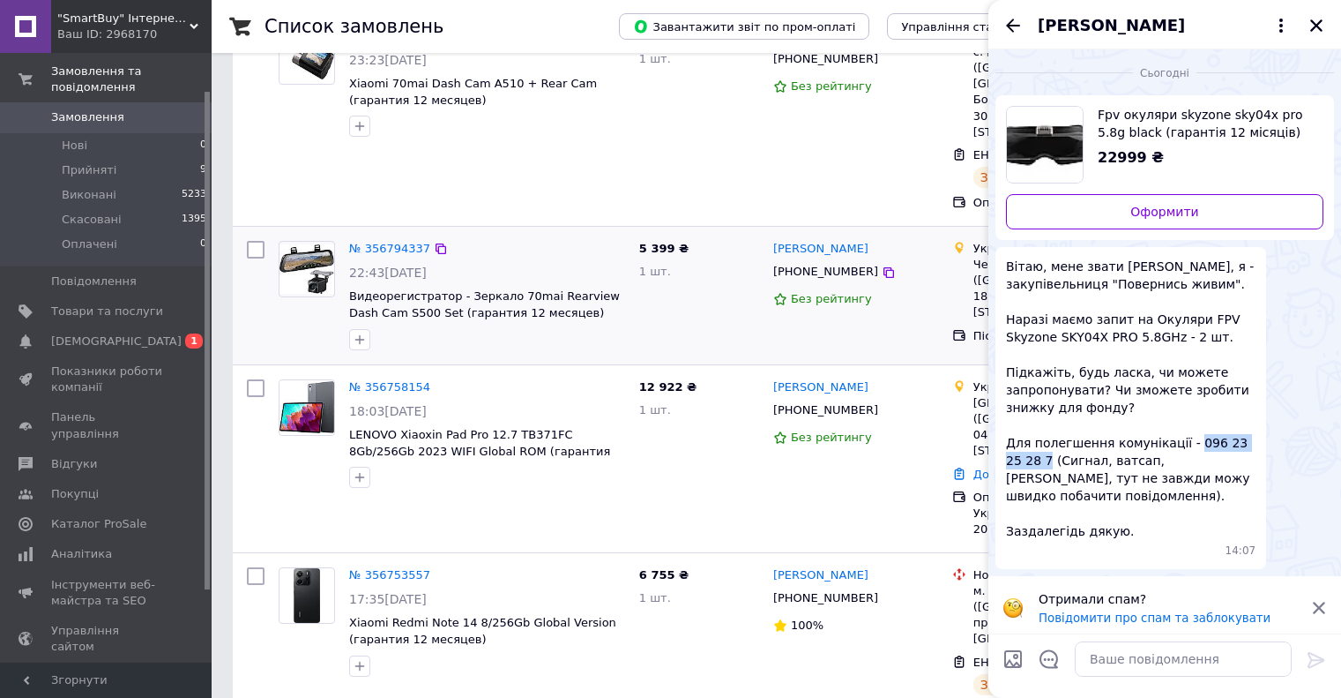
copy span "096 23 25 28 7"
click at [1315, 343] on div "Вітаю, мене звати [PERSON_NAME], я - закупівельниця "Повернись живим". Наразі м…" at bounding box center [1165, 408] width 339 height 322
drag, startPoint x: 1322, startPoint y: 26, endPoint x: 1221, endPoint y: 14, distance: 102.2
click at [1322, 26] on icon "Закрити" at bounding box center [1317, 26] width 16 height 16
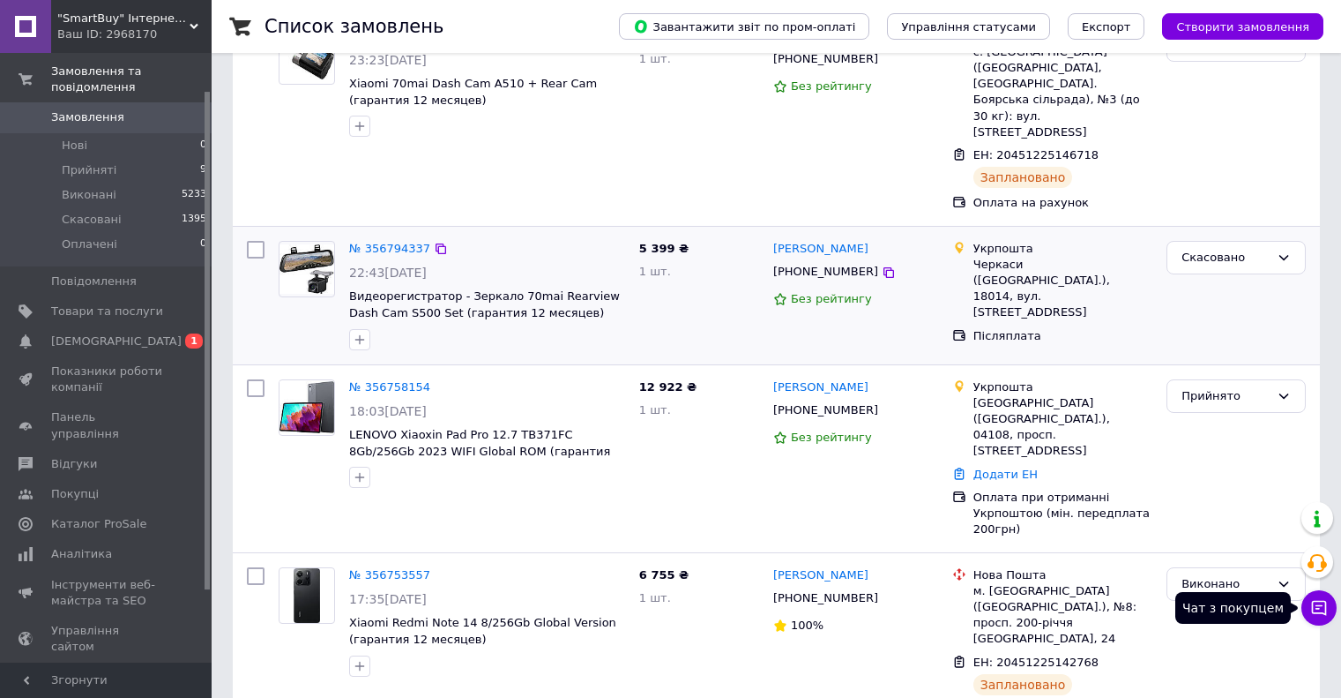
click at [1318, 600] on icon at bounding box center [1320, 608] width 18 height 18
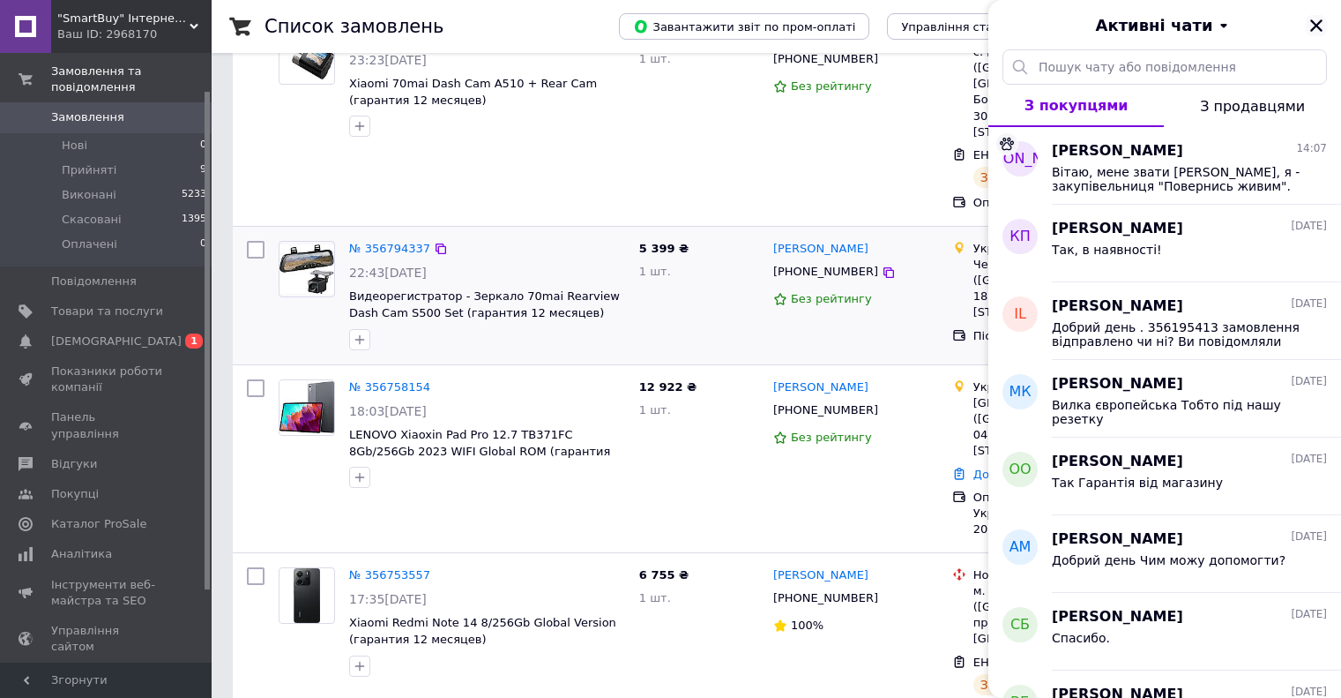
click at [1318, 33] on icon "Закрити" at bounding box center [1317, 26] width 16 height 16
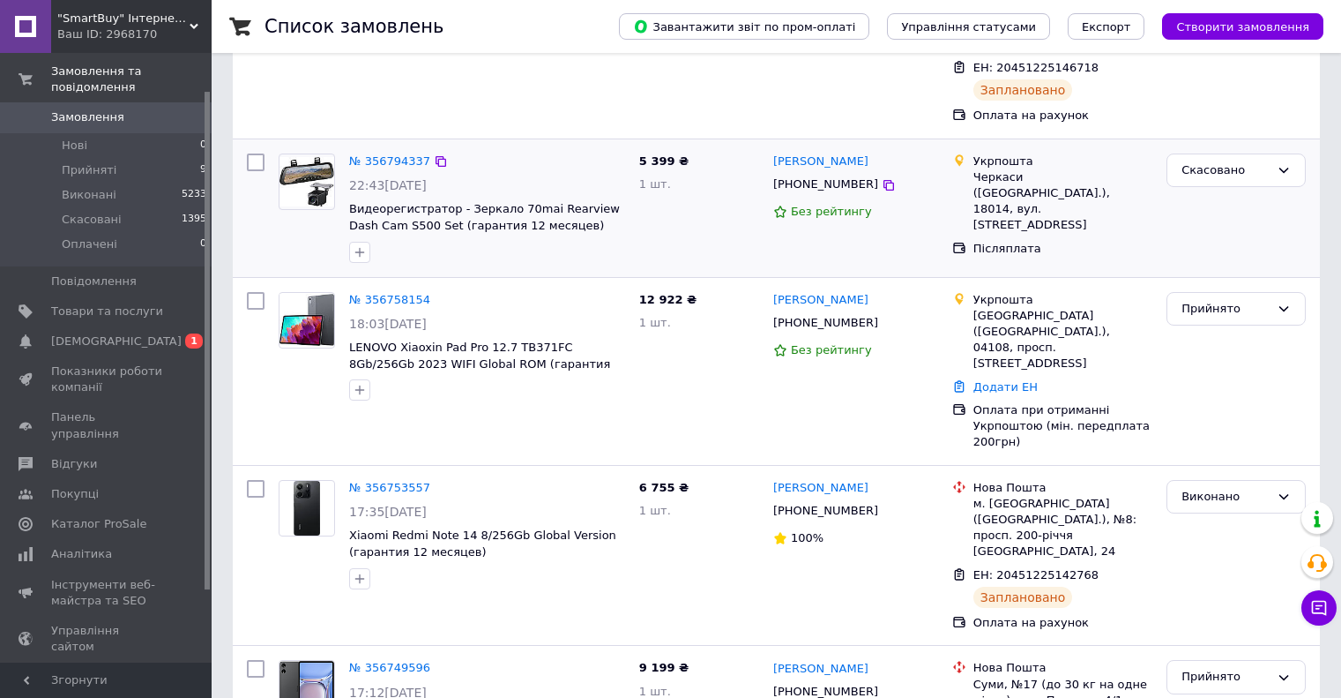
scroll to position [265, 0]
click at [403, 292] on link "№ 356758154" at bounding box center [389, 298] width 81 height 13
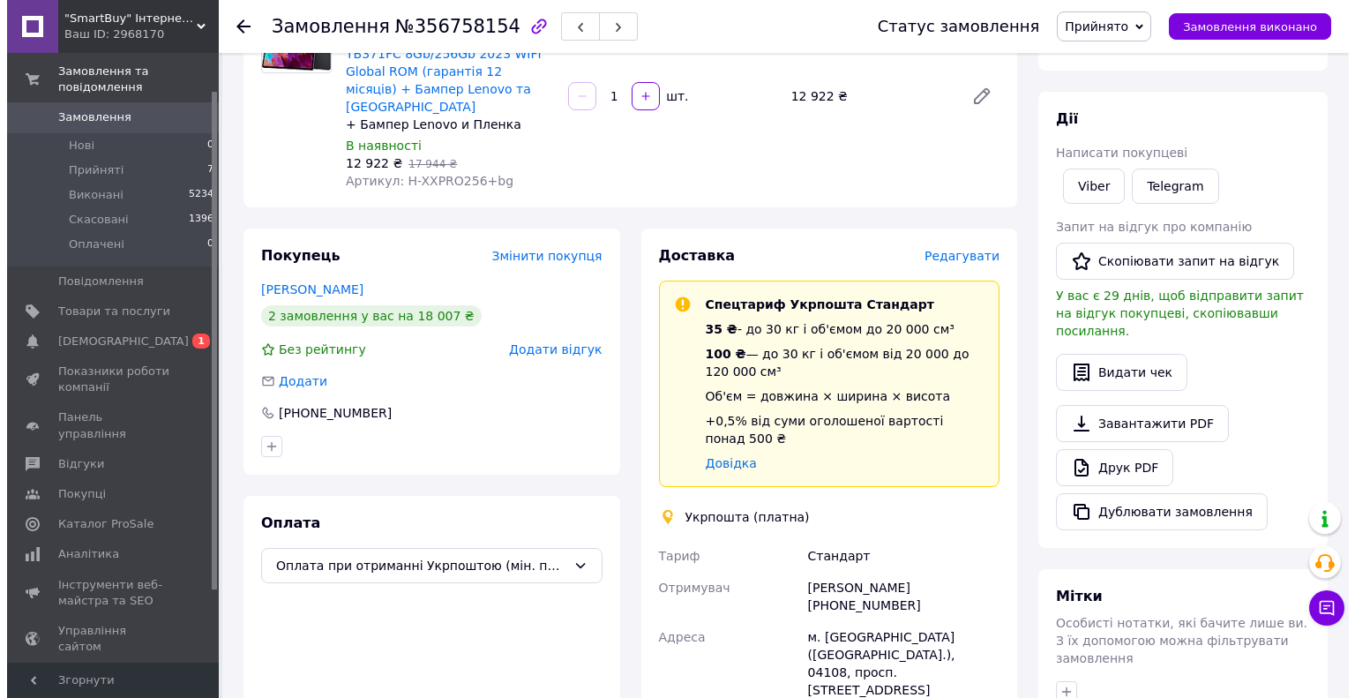
scroll to position [176, 0]
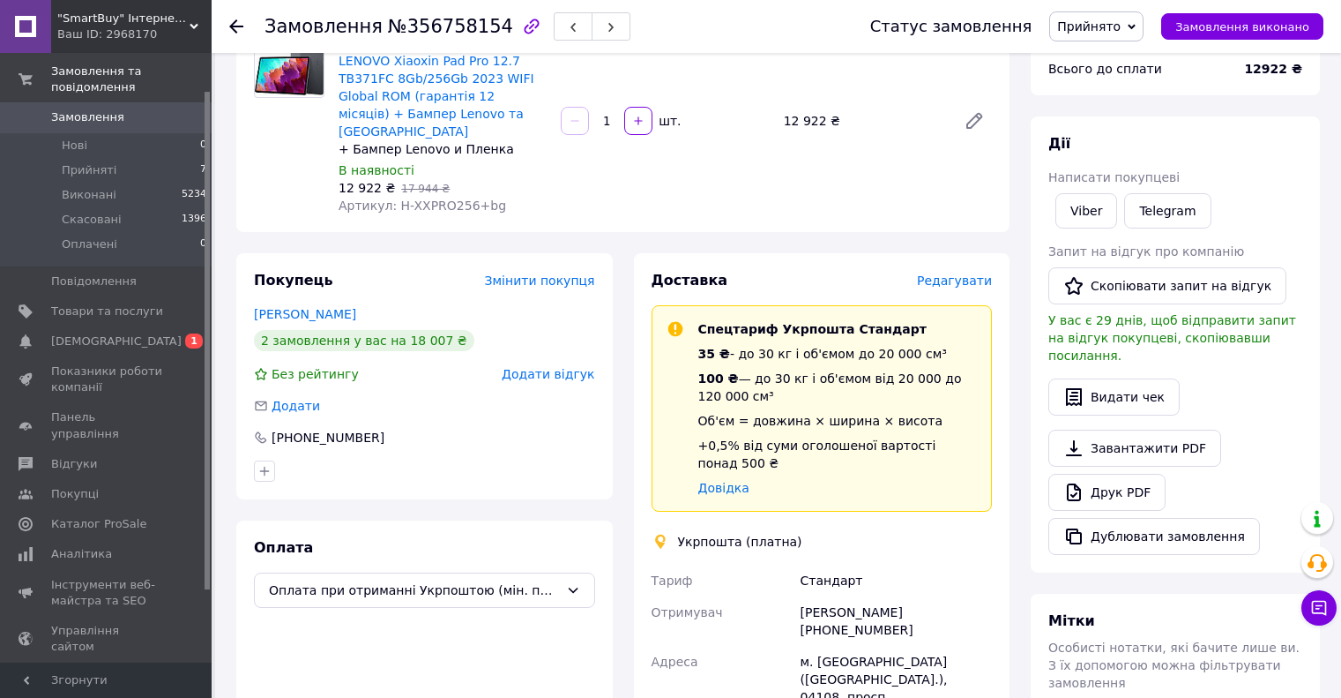
click at [972, 253] on div "Доставка Редагувати Спецтариф Укрпошта Стандарт 35 ₴ - до 30 кг і об'ємом до 20…" at bounding box center [822, 617] width 377 height 728
click at [964, 273] on span "Редагувати" at bounding box center [954, 280] width 75 height 14
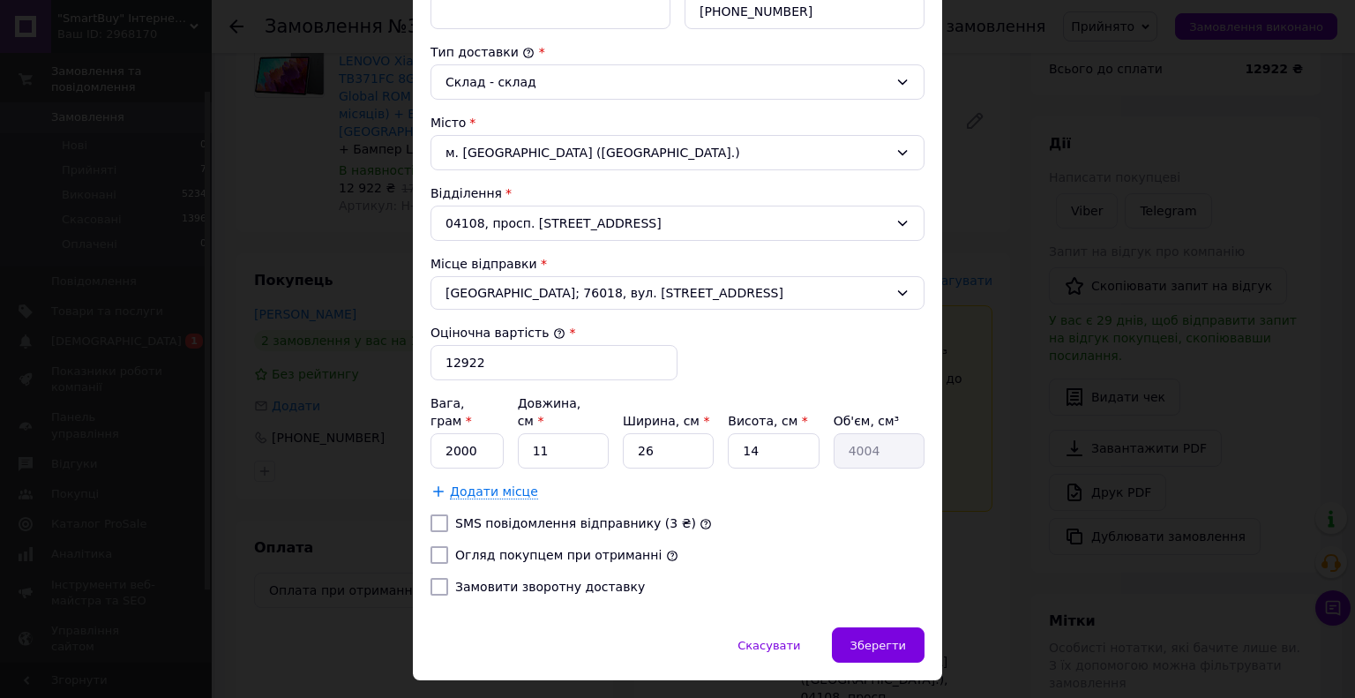
scroll to position [469, 0]
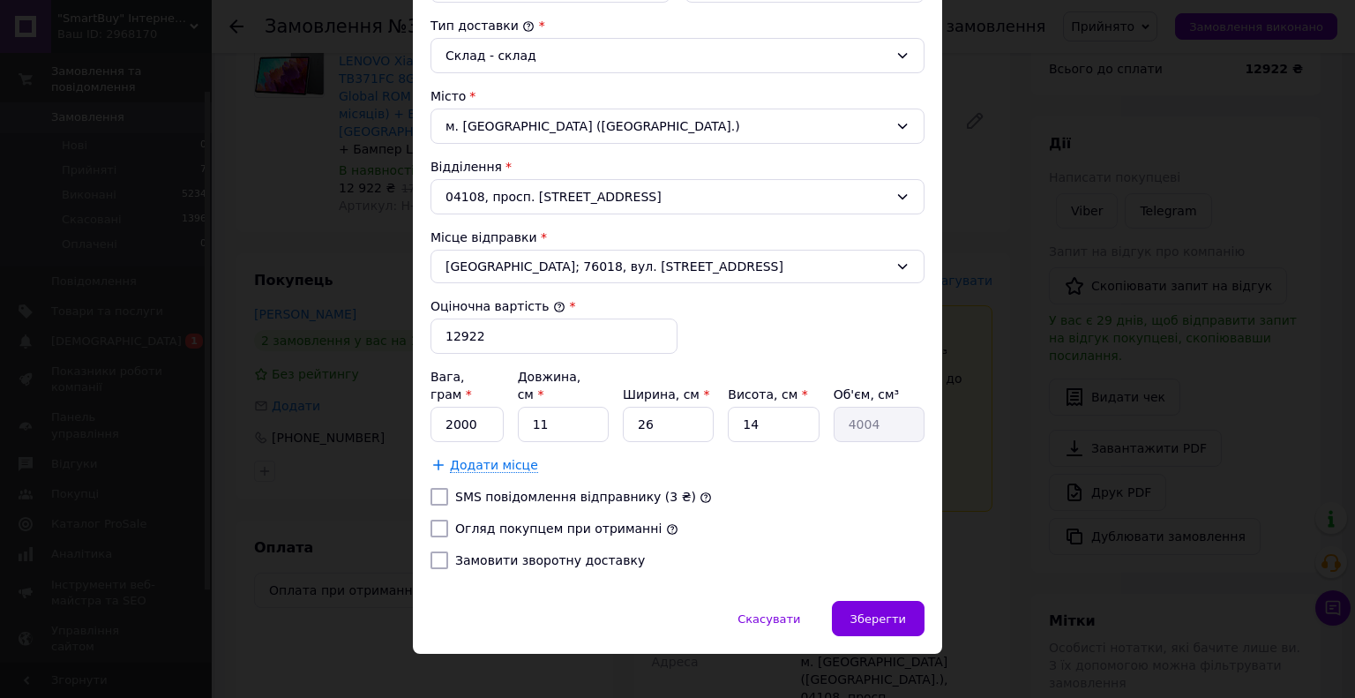
click at [439, 551] on input "Замовити зворотну доставку" at bounding box center [439, 560] width 18 height 18
checkbox input "true"
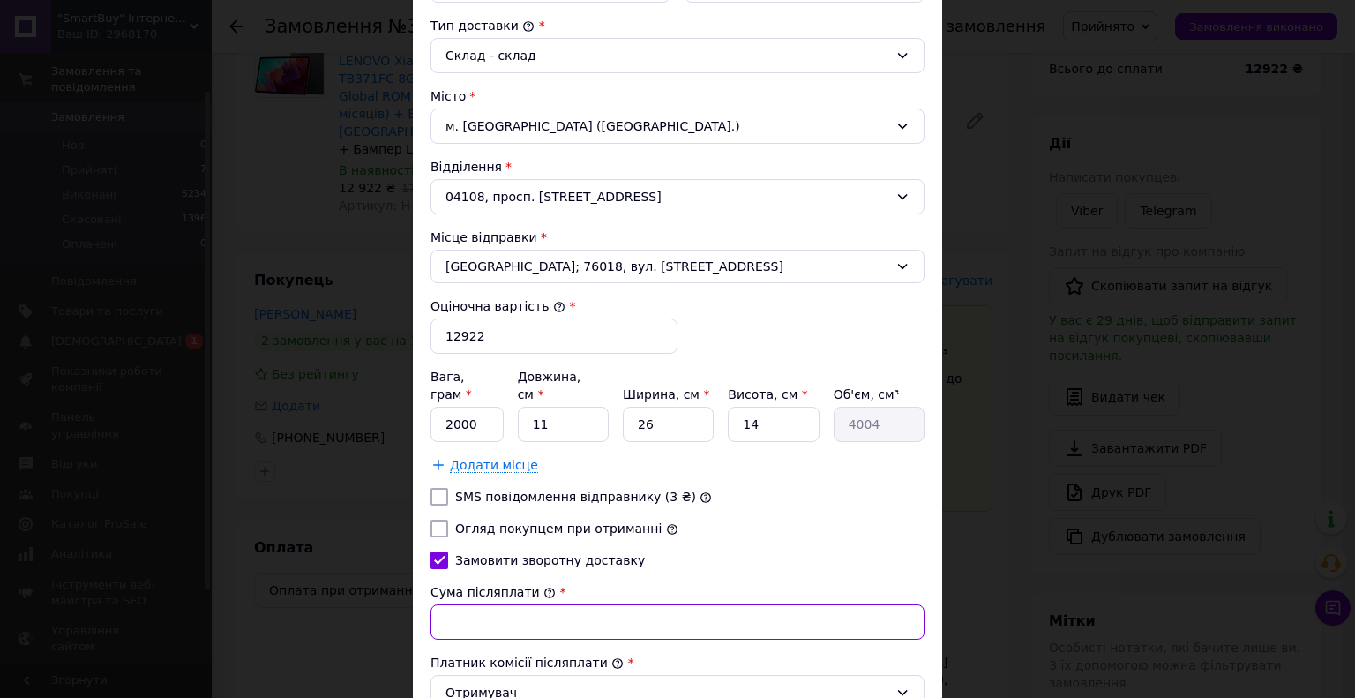
click at [459, 604] on input "Сума післяплати" at bounding box center [677, 621] width 494 height 35
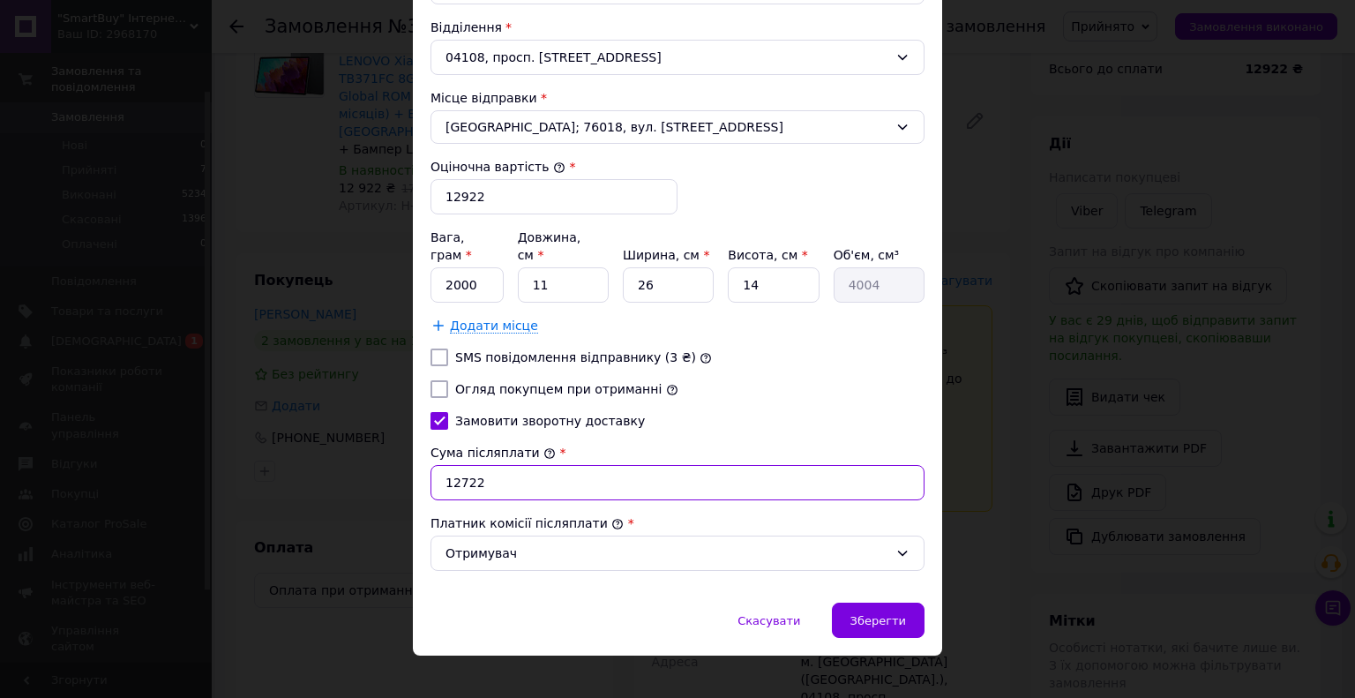
scroll to position [610, 0]
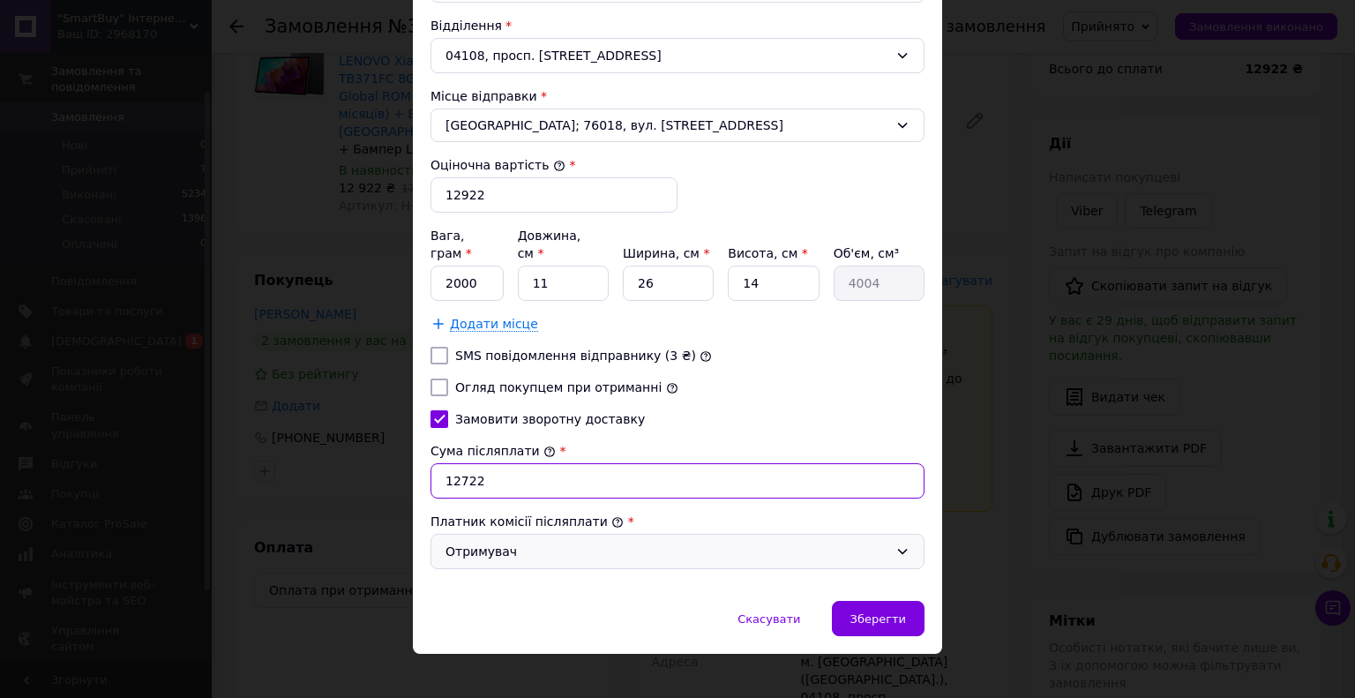
type input "12722"
click at [503, 542] on div "Отримувач" at bounding box center [666, 551] width 443 height 19
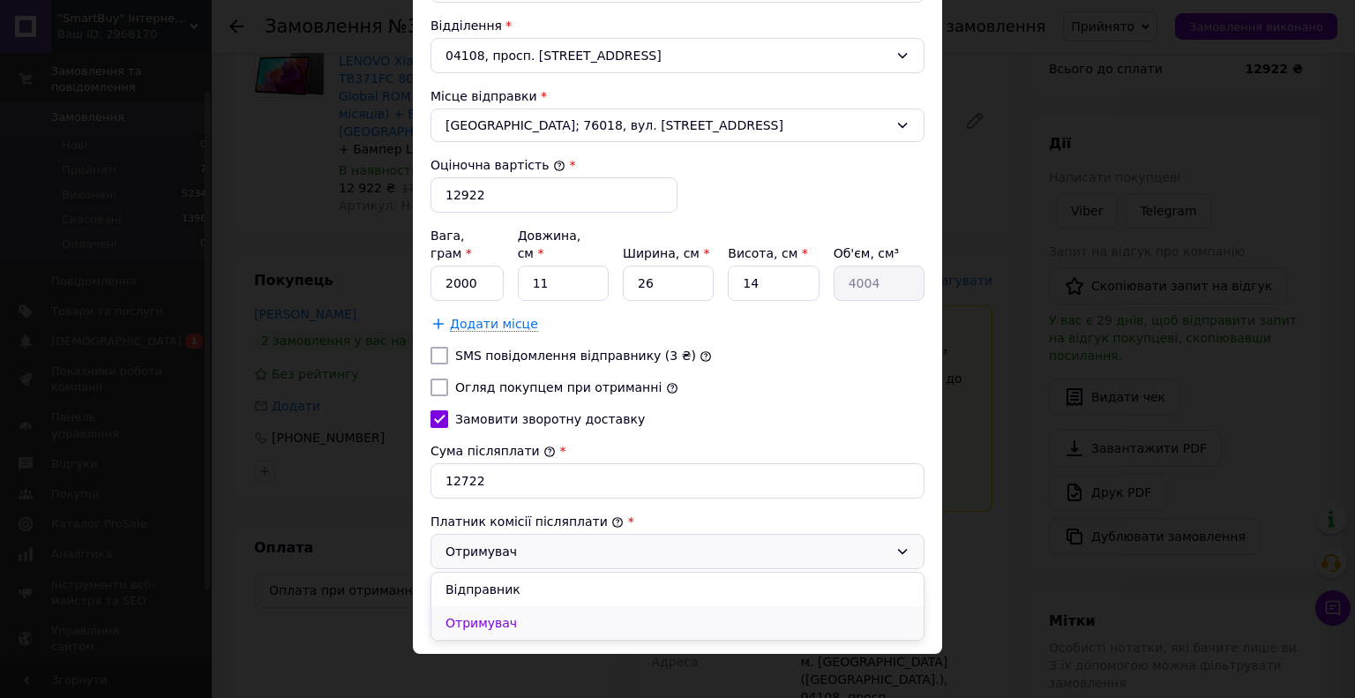
click at [496, 606] on li "Отримувач" at bounding box center [677, 623] width 492 height 34
click at [433, 378] on input "Огляд покупцем при отриманні" at bounding box center [439, 387] width 18 height 18
checkbox input "true"
click at [870, 612] on span "Зберегти" at bounding box center [878, 618] width 56 height 13
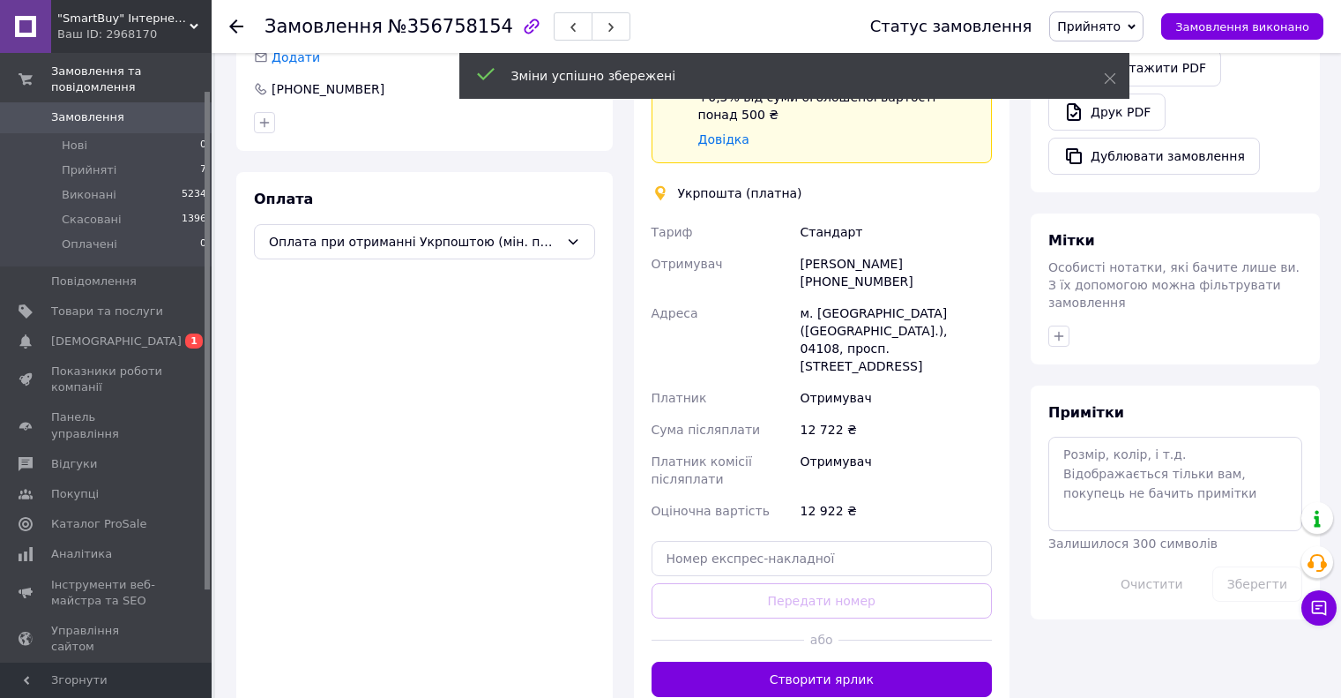
scroll to position [529, 0]
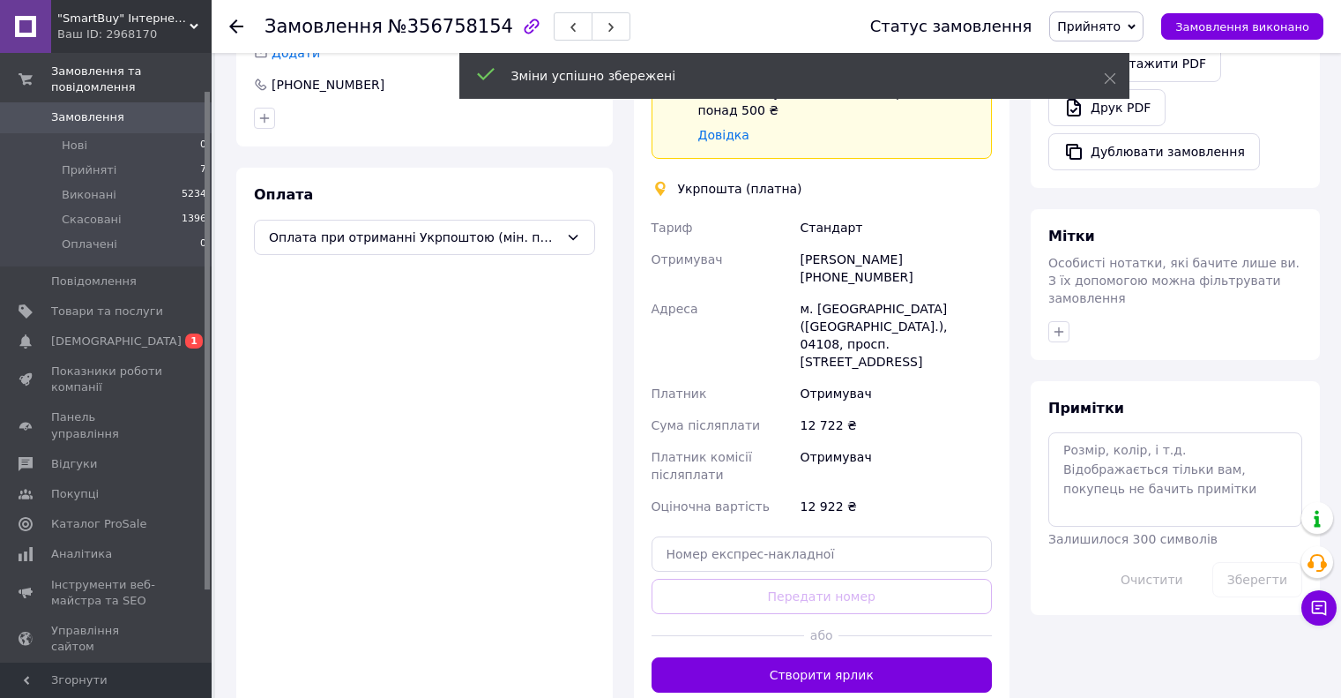
click at [870, 657] on button "Створити ярлик" at bounding box center [822, 674] width 341 height 35
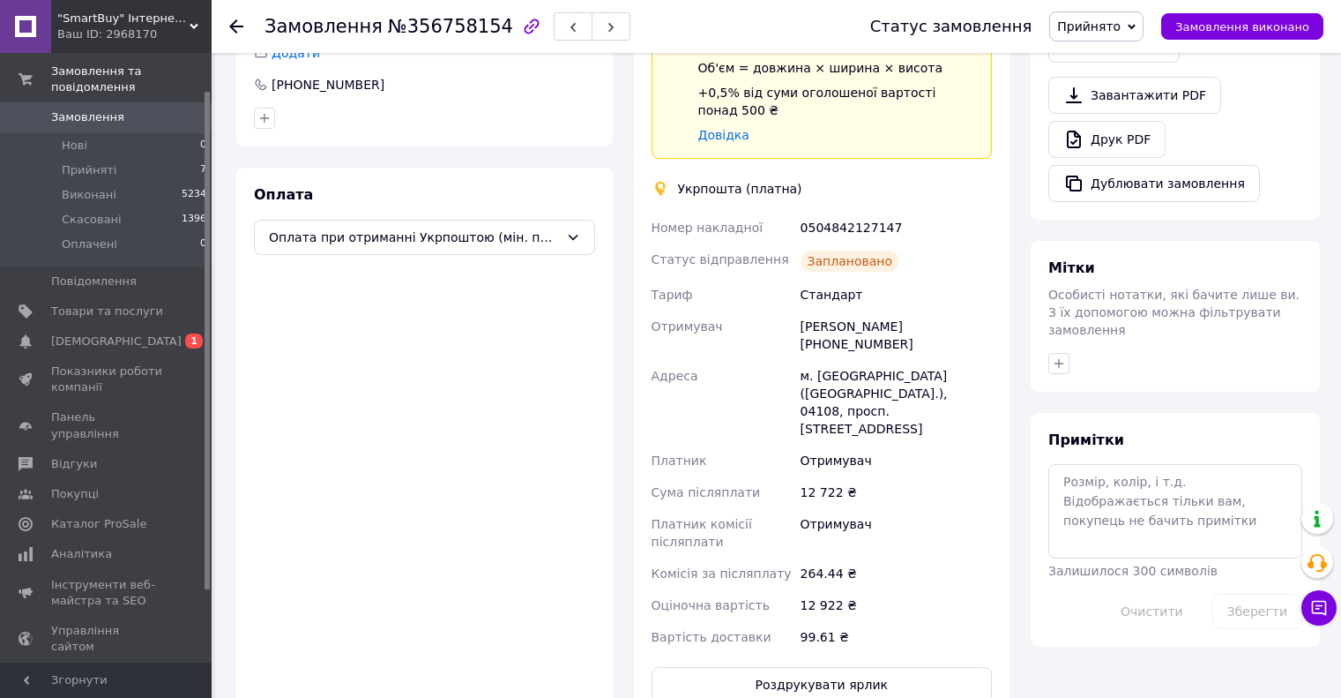
click at [874, 667] on button "Роздрукувати ярлик" at bounding box center [822, 684] width 341 height 35
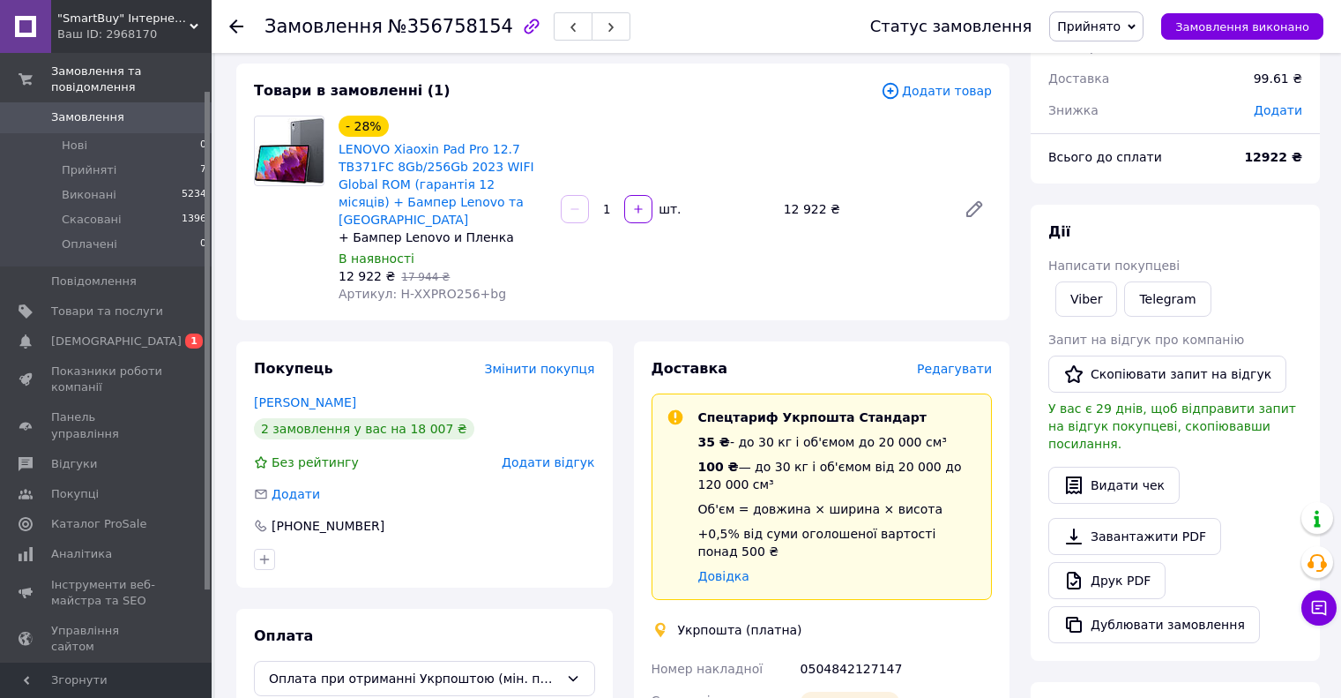
scroll to position [88, 0]
click at [850, 653] on div "0504842127147" at bounding box center [896, 669] width 198 height 32
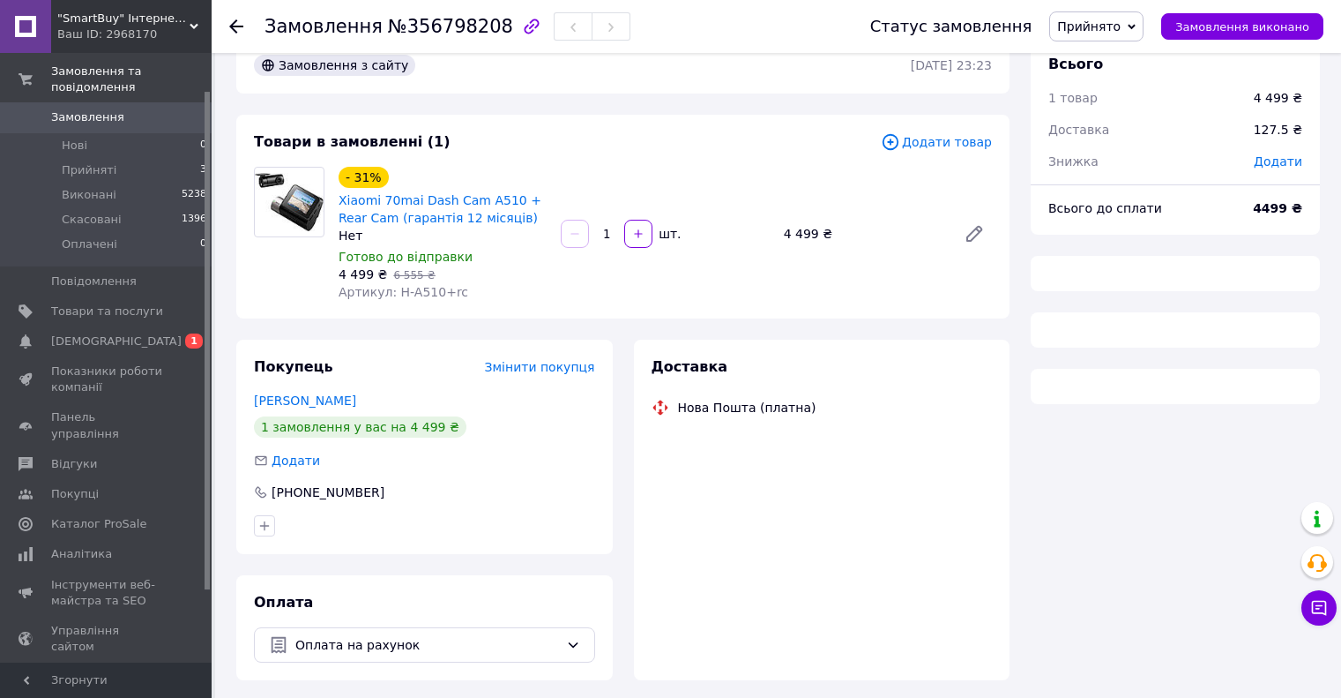
scroll to position [96, 0]
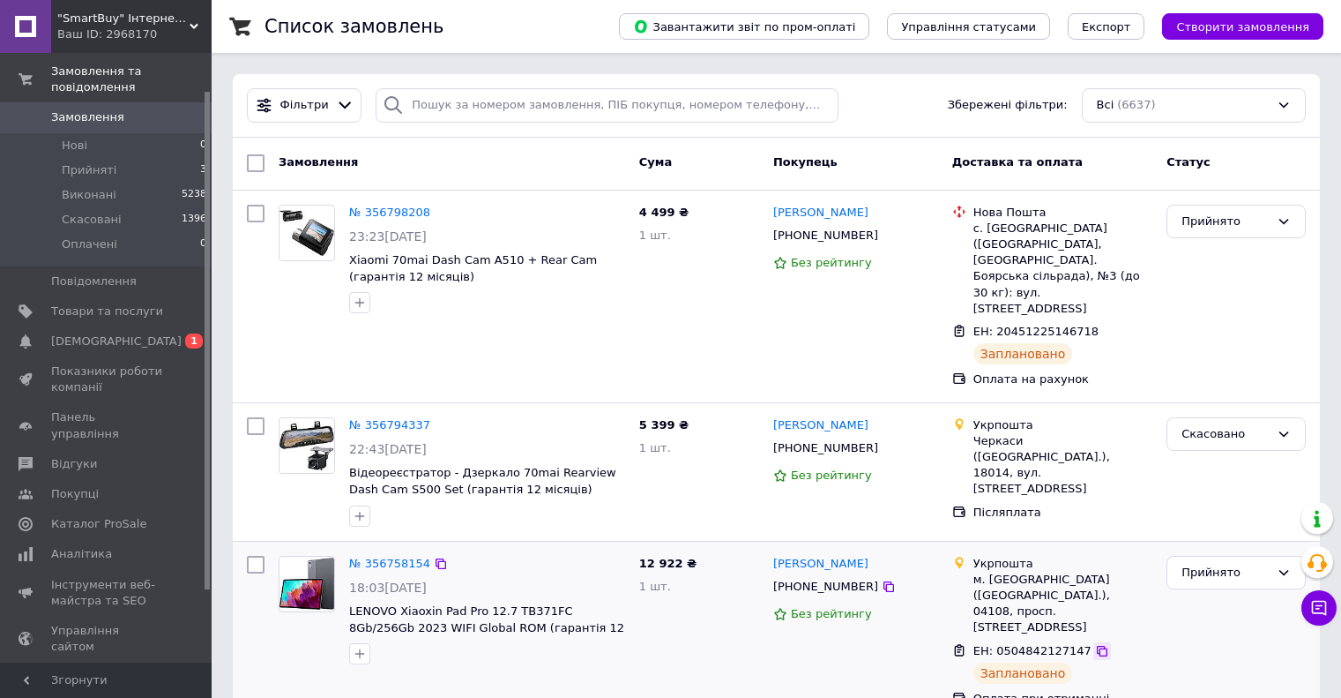
click at [1095, 644] on icon at bounding box center [1102, 651] width 14 height 14
click at [682, 403] on div "№ 356794337 22:43[DATE] Відеореєстратор - Дзеркало 70mai Rearview Dash Cam S500…" at bounding box center [776, 472] width 1087 height 138
click at [1209, 232] on div "Прийнято" at bounding box center [1236, 222] width 139 height 34
click at [689, 297] on div "4 499 ₴ 1 шт." at bounding box center [699, 297] width 134 height 198
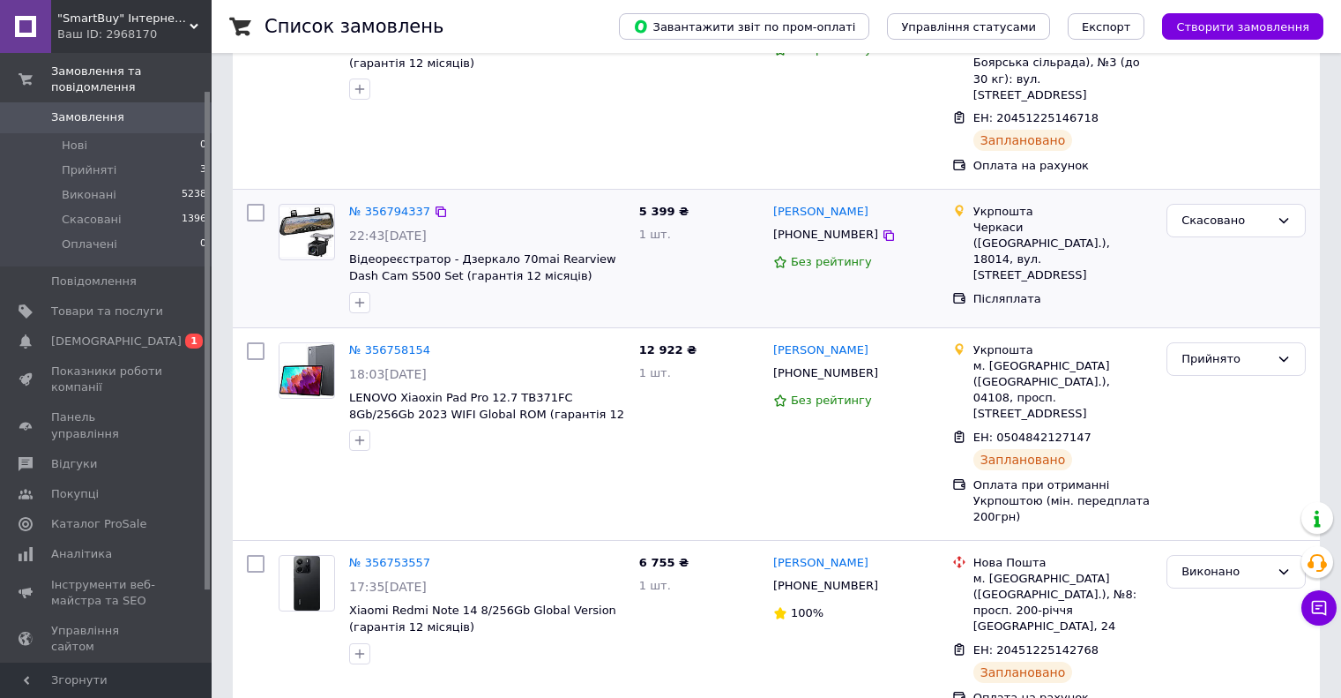
scroll to position [265, 0]
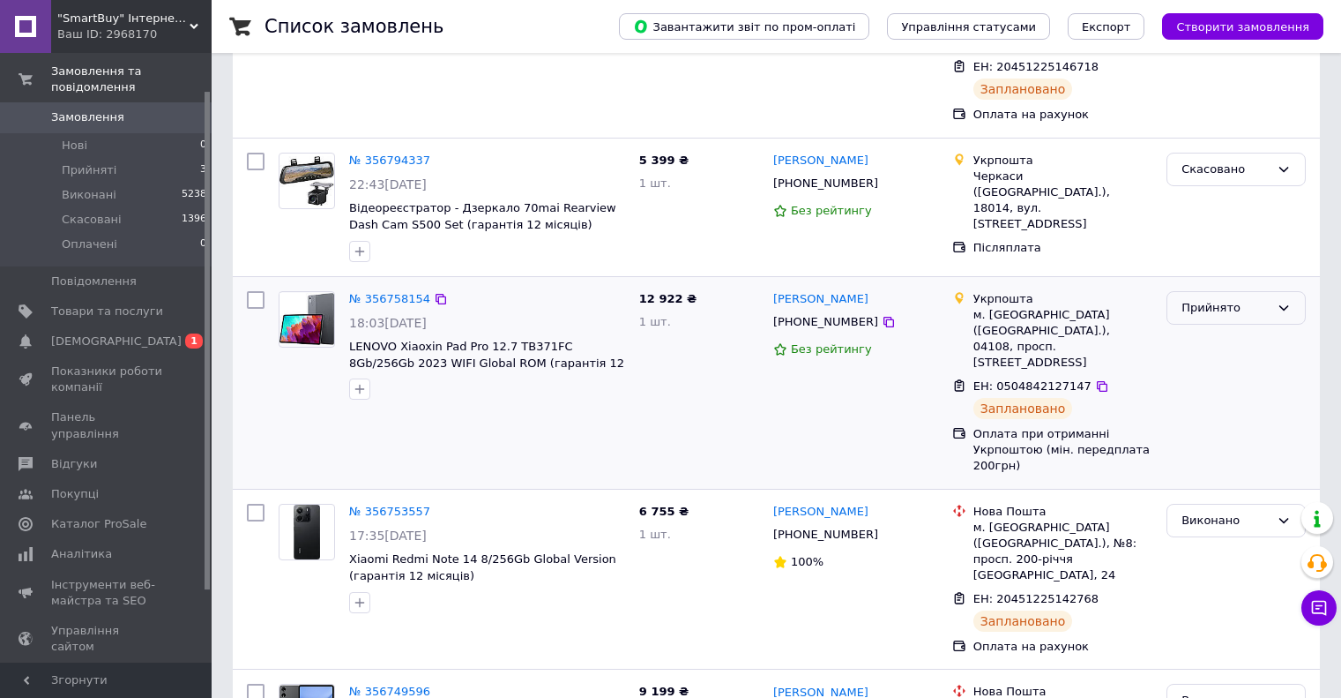
click at [1246, 299] on div "Прийнято" at bounding box center [1226, 308] width 88 height 19
click at [1236, 328] on li "Виконано" at bounding box center [1237, 344] width 138 height 33
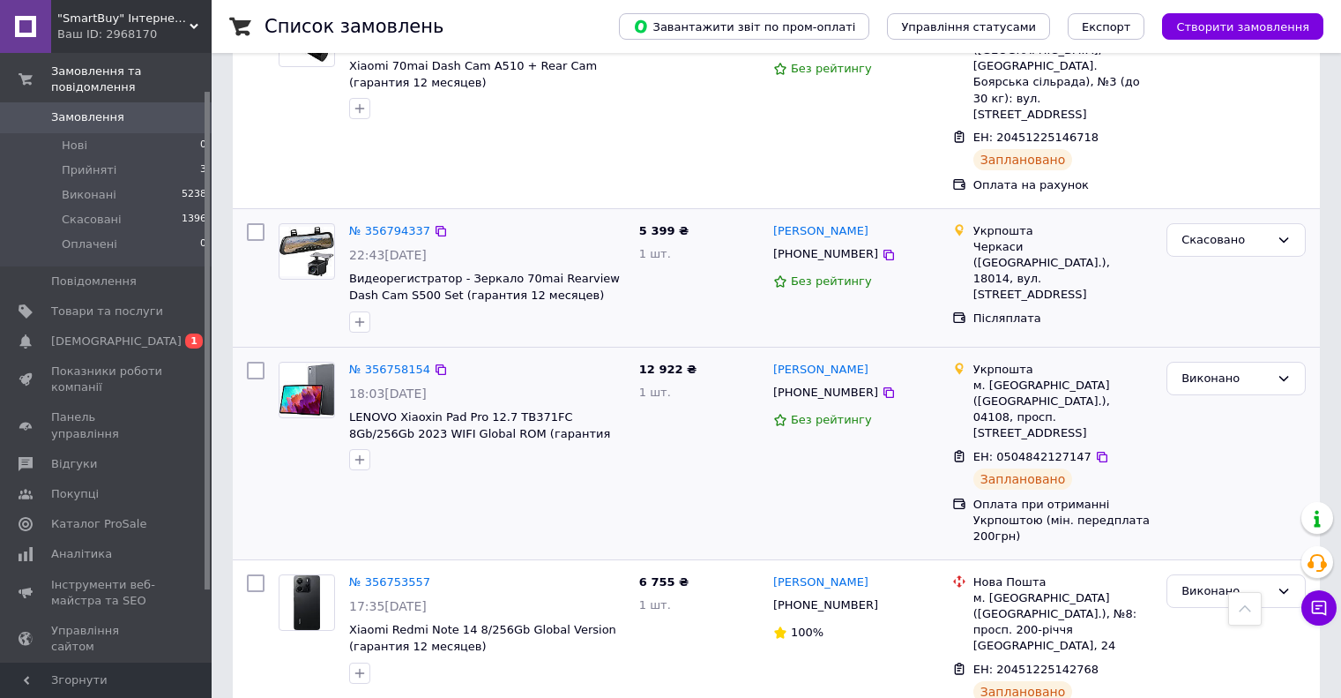
scroll to position [0, 0]
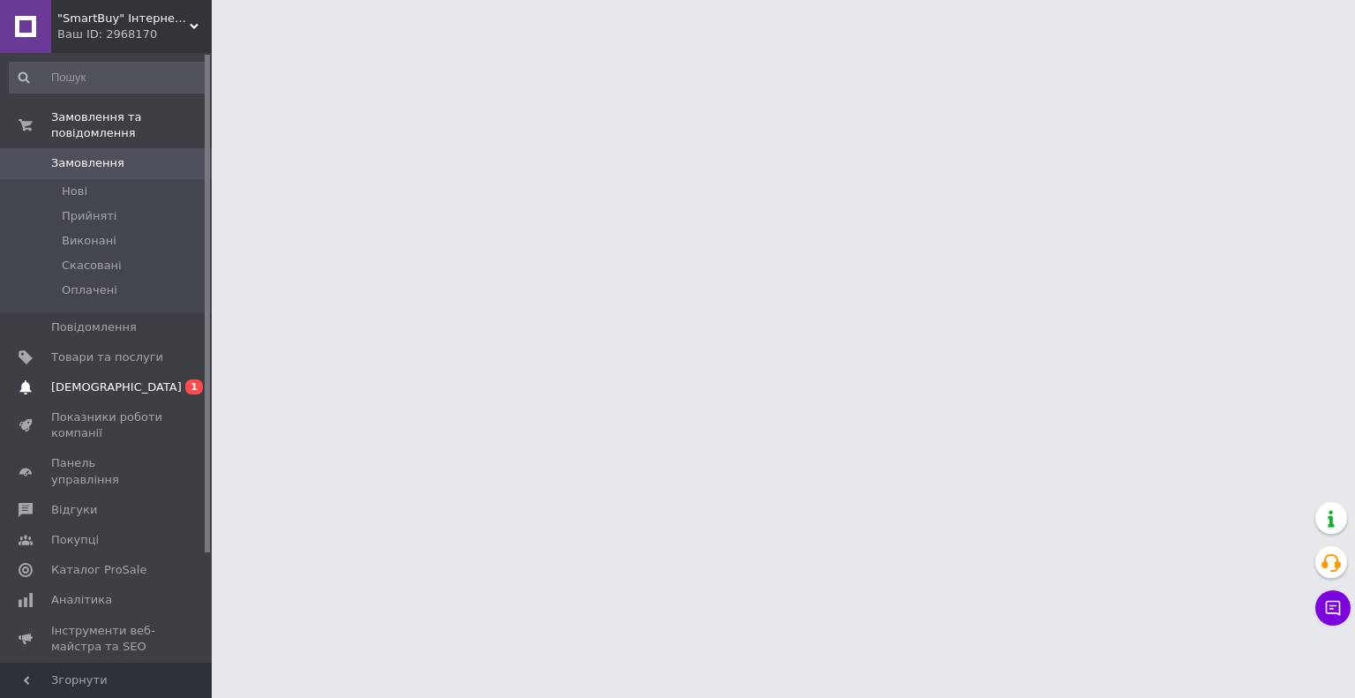
click at [114, 379] on span "[DEMOGRAPHIC_DATA]" at bounding box center [116, 387] width 131 height 16
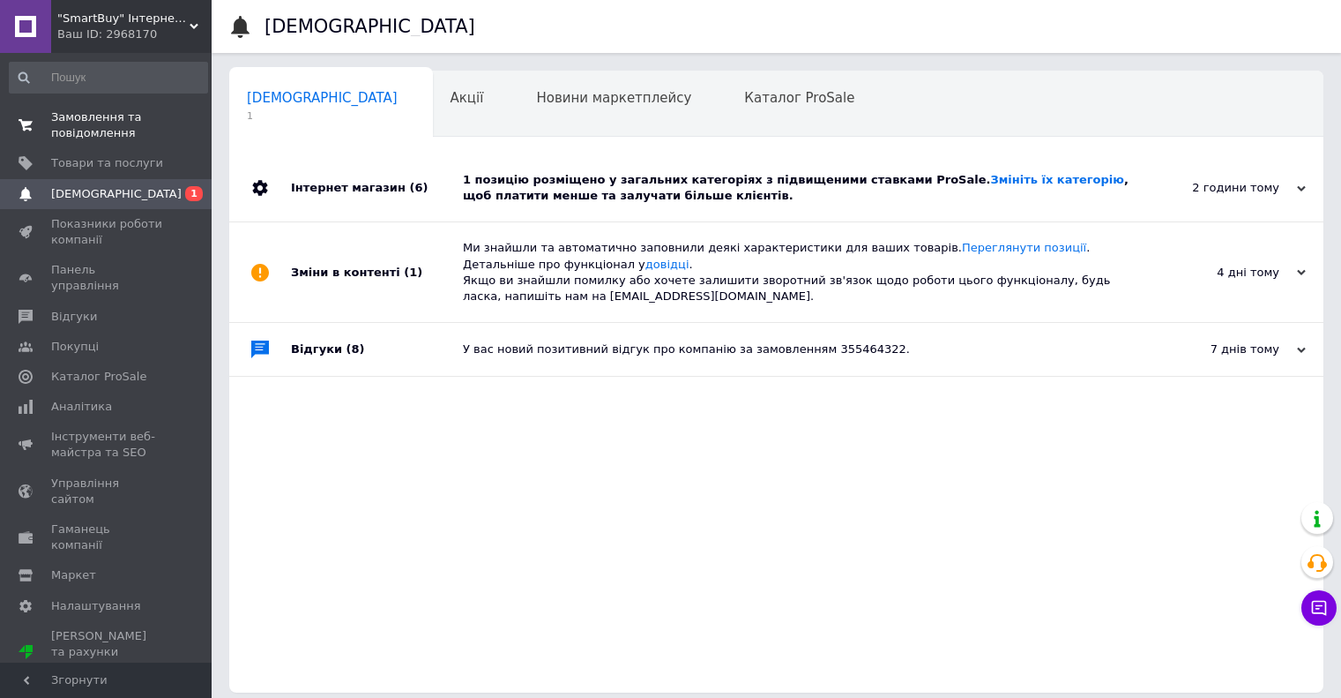
click at [71, 111] on span "Замовлення та повідомлення" at bounding box center [107, 125] width 112 height 32
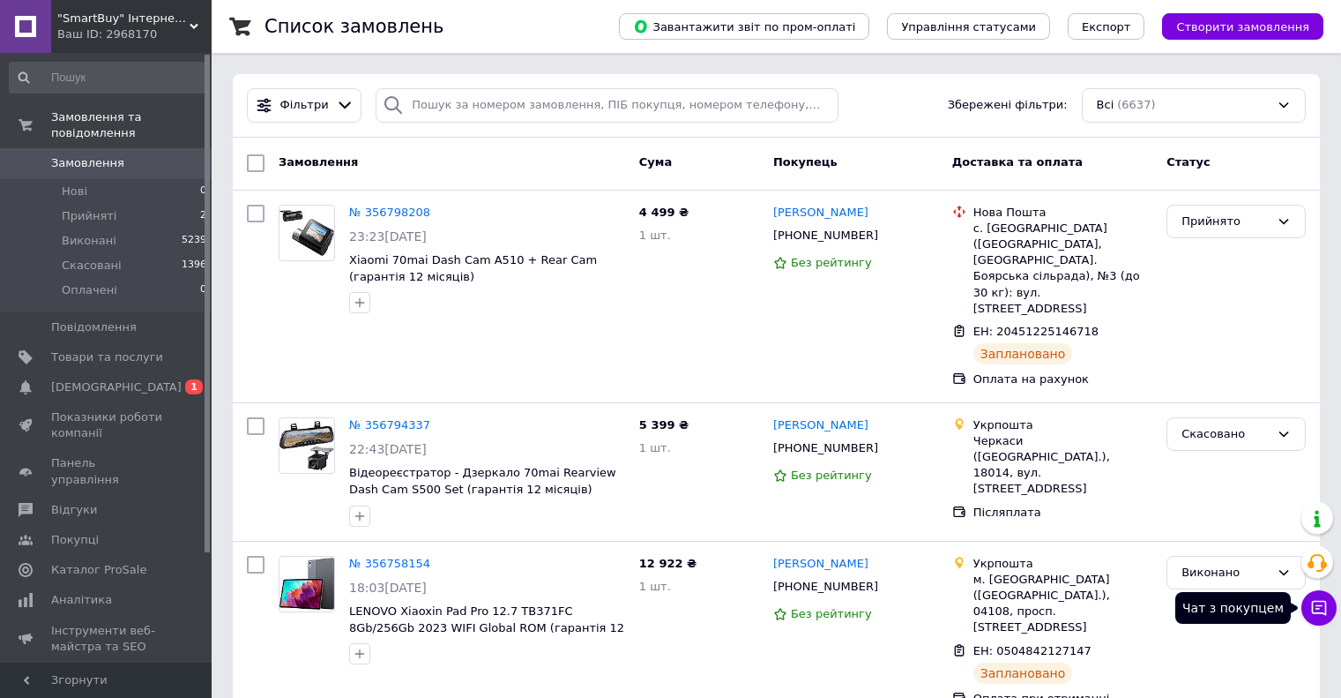
click at [1309, 609] on button "Чат з покупцем" at bounding box center [1319, 607] width 35 height 35
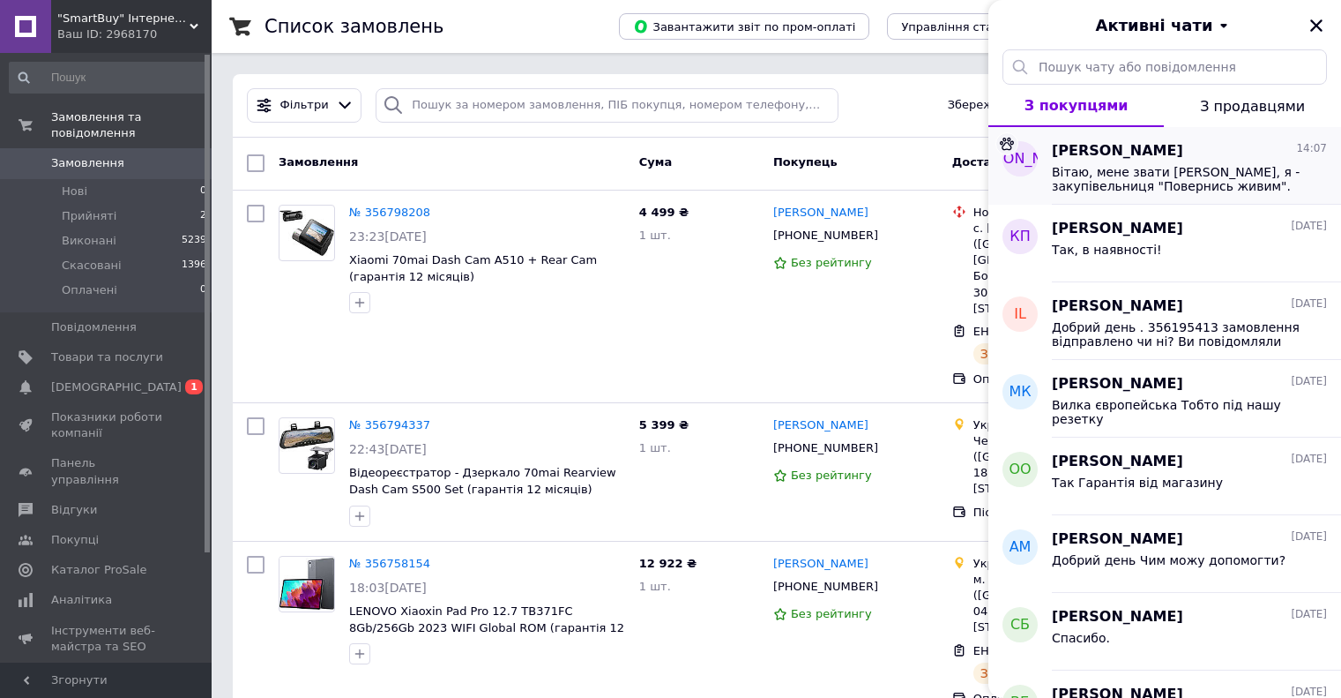
click at [1191, 168] on span "Вітаю, мене звати [PERSON_NAME], я - закупівельниця "Повернись живим". Наразі м…" at bounding box center [1177, 179] width 250 height 28
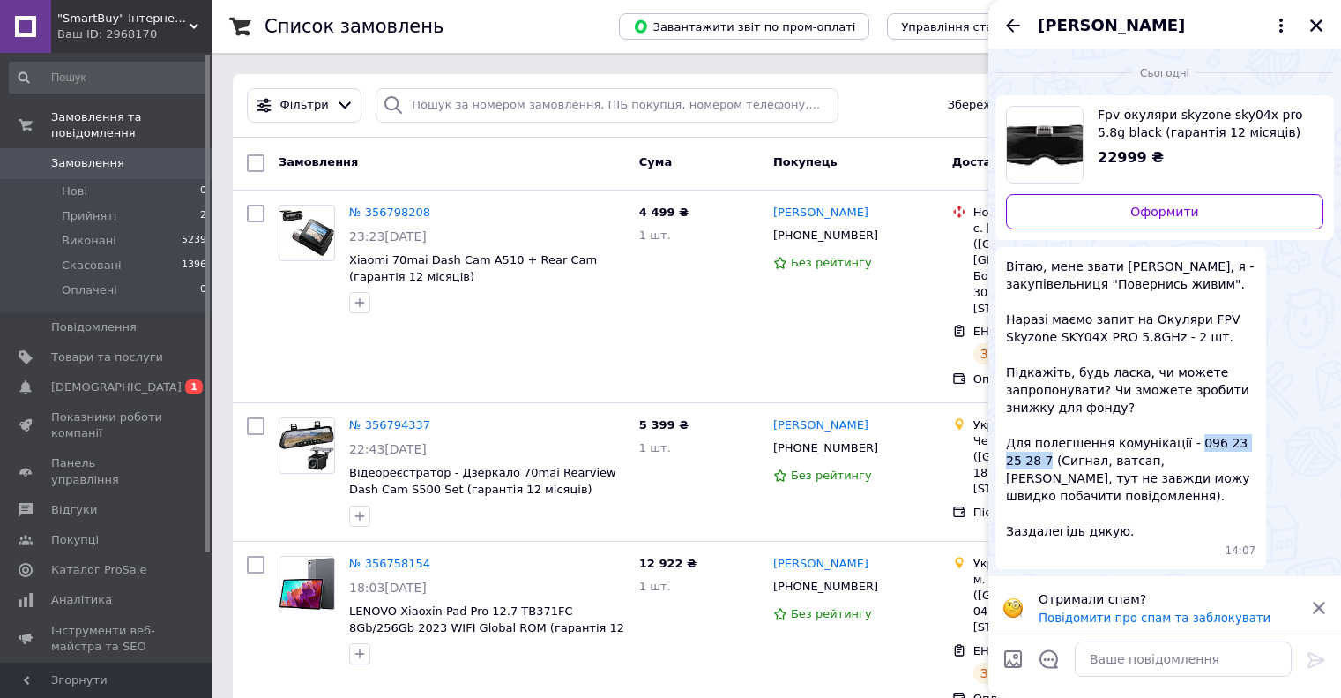
drag, startPoint x: 1179, startPoint y: 442, endPoint x: 1012, endPoint y: 465, distance: 169.1
click at [1012, 465] on span "Вітаю, мене звати [PERSON_NAME], я - закупівельниця "Повернись живим". Наразі м…" at bounding box center [1131, 399] width 250 height 282
copy span "096 23 25 28 7"
click at [1261, 378] on div "Вітаю, мене звати [PERSON_NAME], я - закупівельниця "Повернись живим". Наразі м…" at bounding box center [1131, 408] width 271 height 322
click at [1316, 27] on icon "Закрити" at bounding box center [1317, 25] width 12 height 12
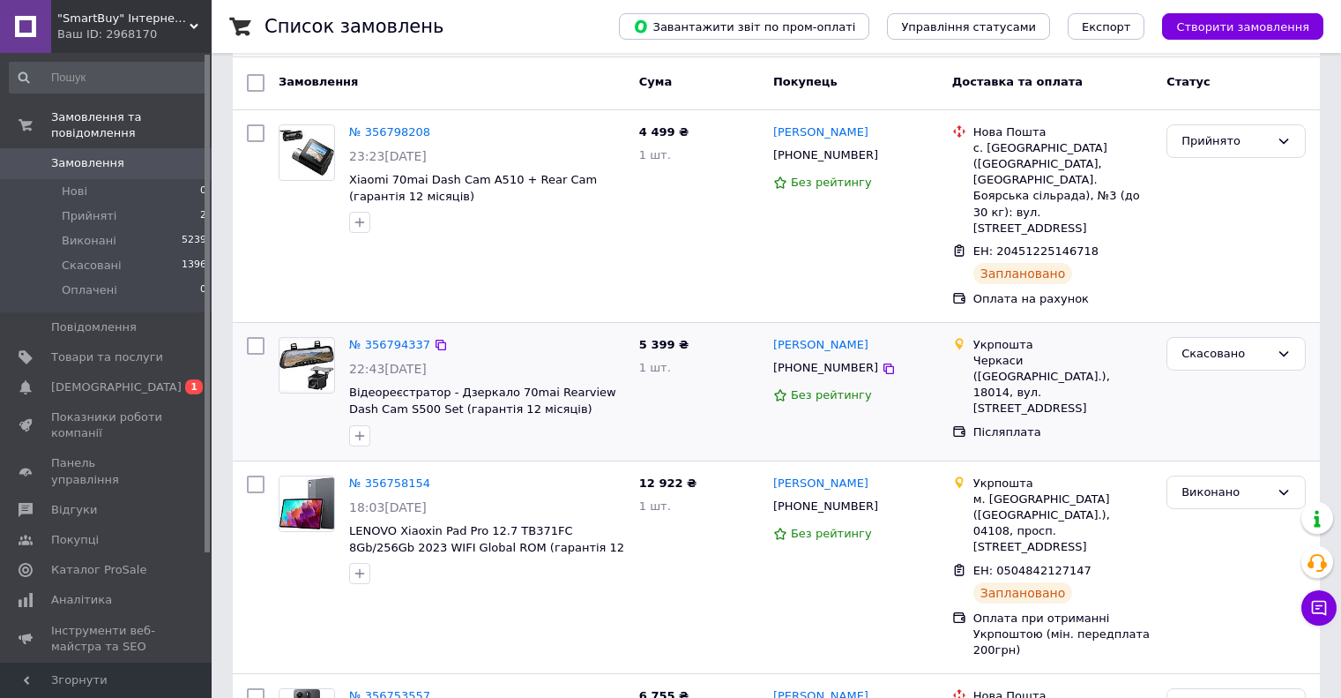
scroll to position [265, 0]
